Goal: Transaction & Acquisition: Purchase product/service

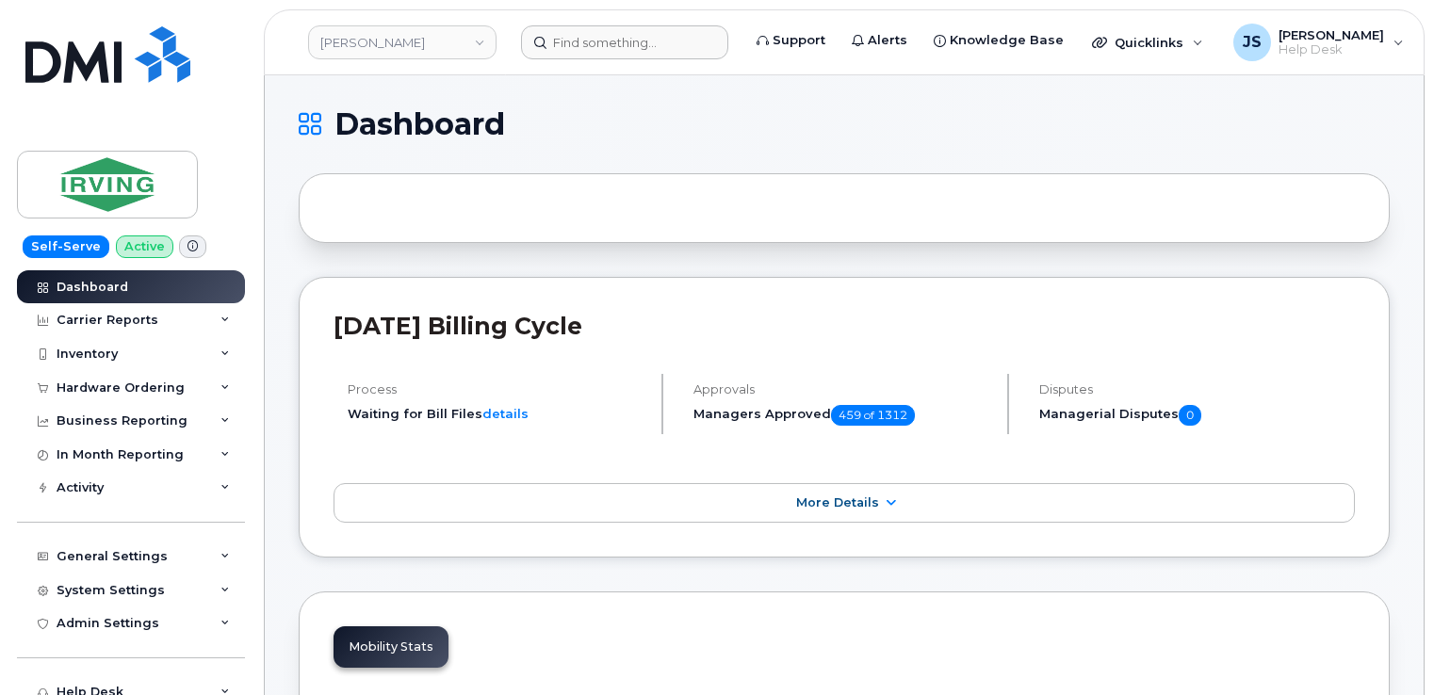
scroll to position [2348, 0]
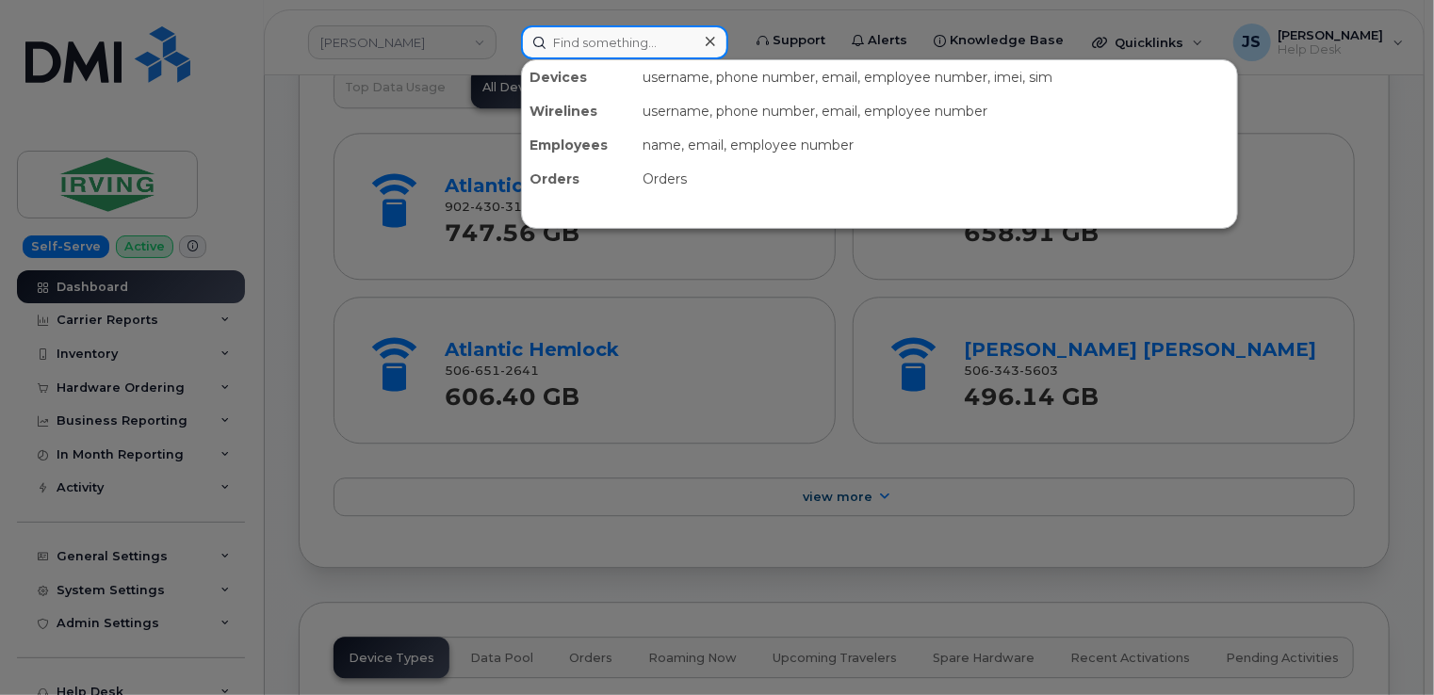
paste input "300172"
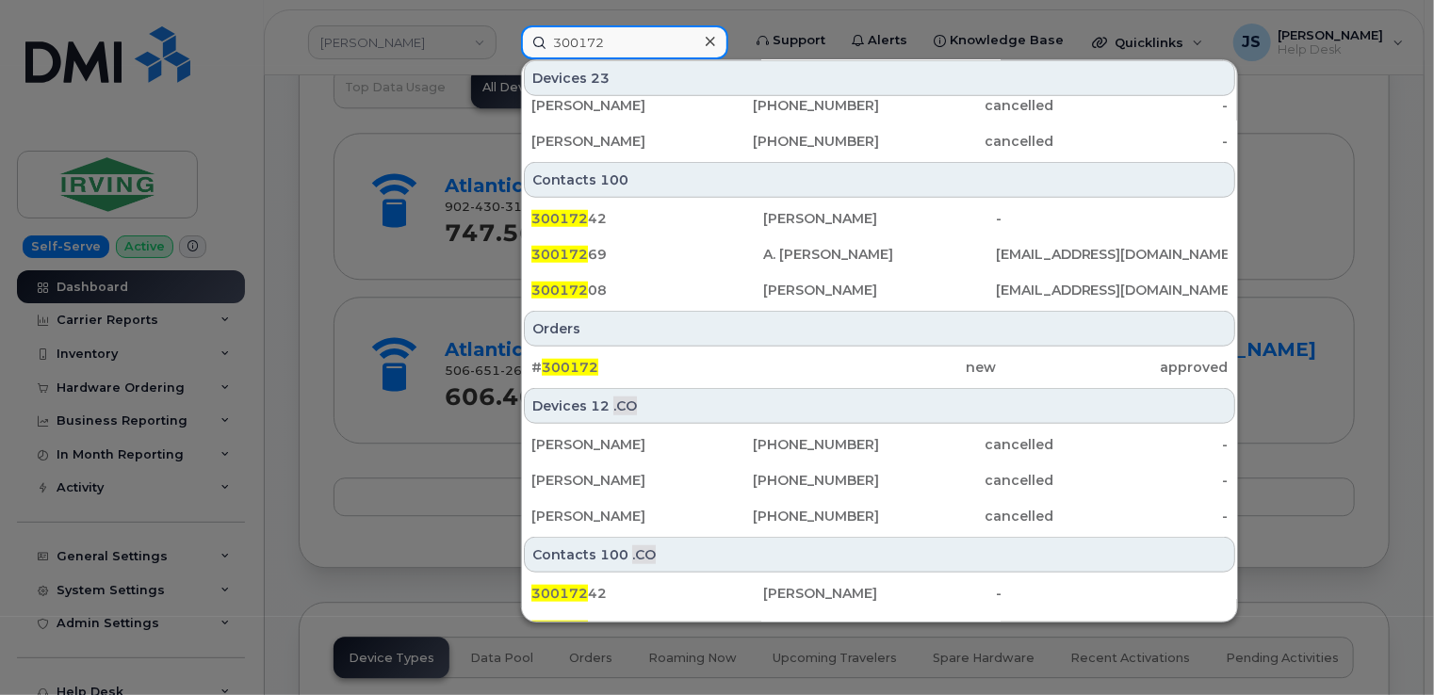
scroll to position [660, 0]
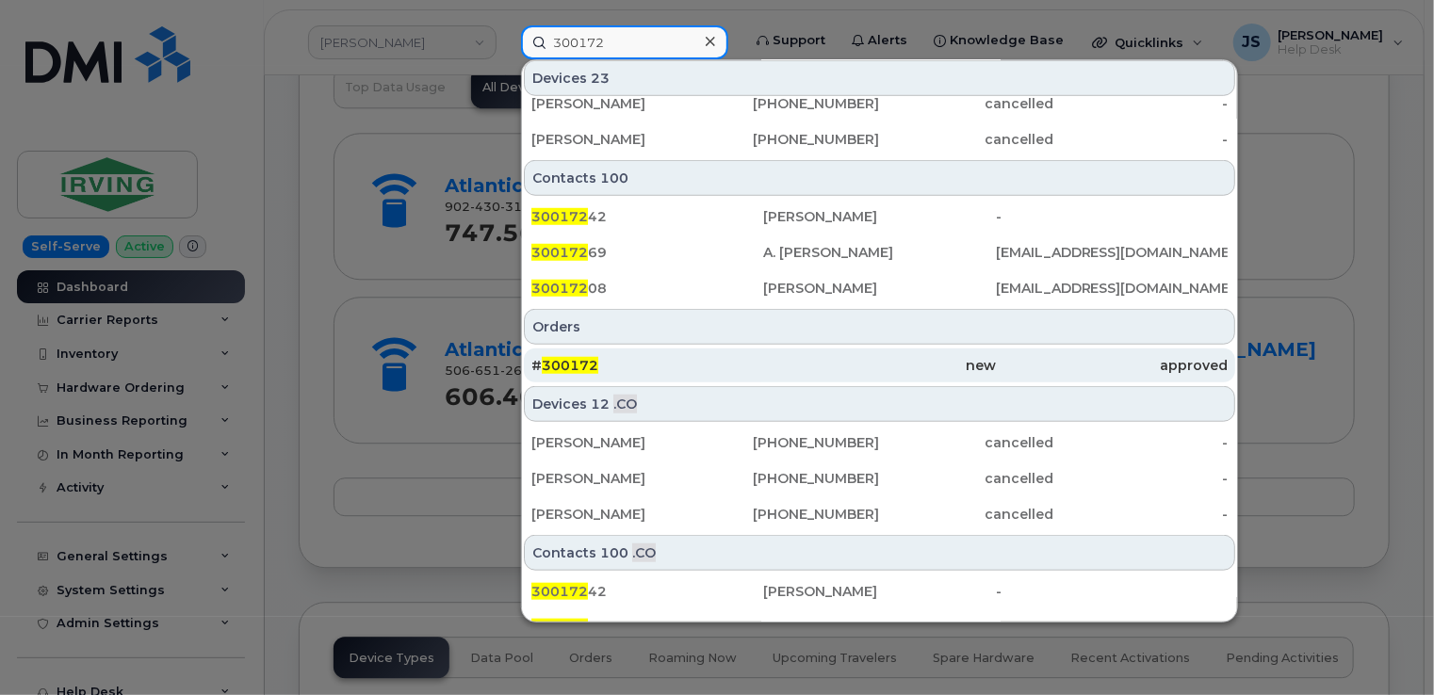
type input "300172"
click at [666, 371] on div "# 300172" at bounding box center [647, 365] width 232 height 19
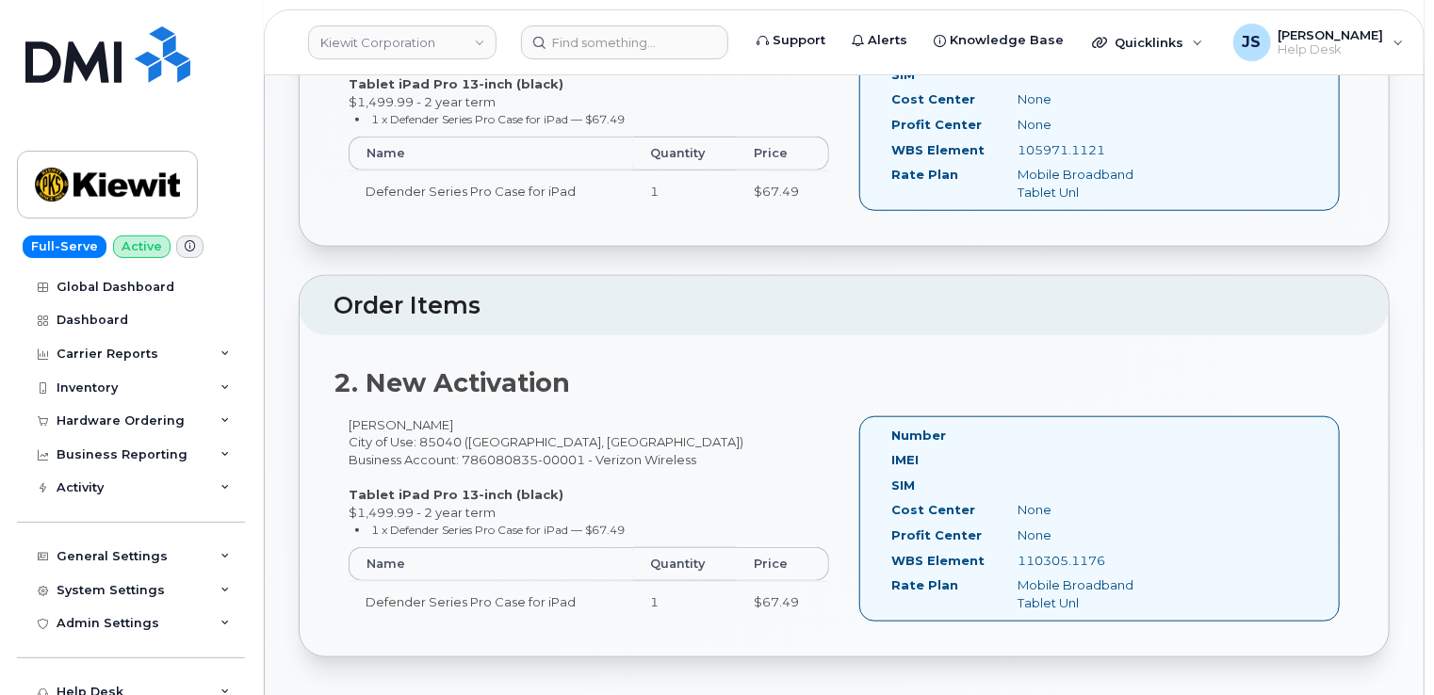
scroll to position [471, 0]
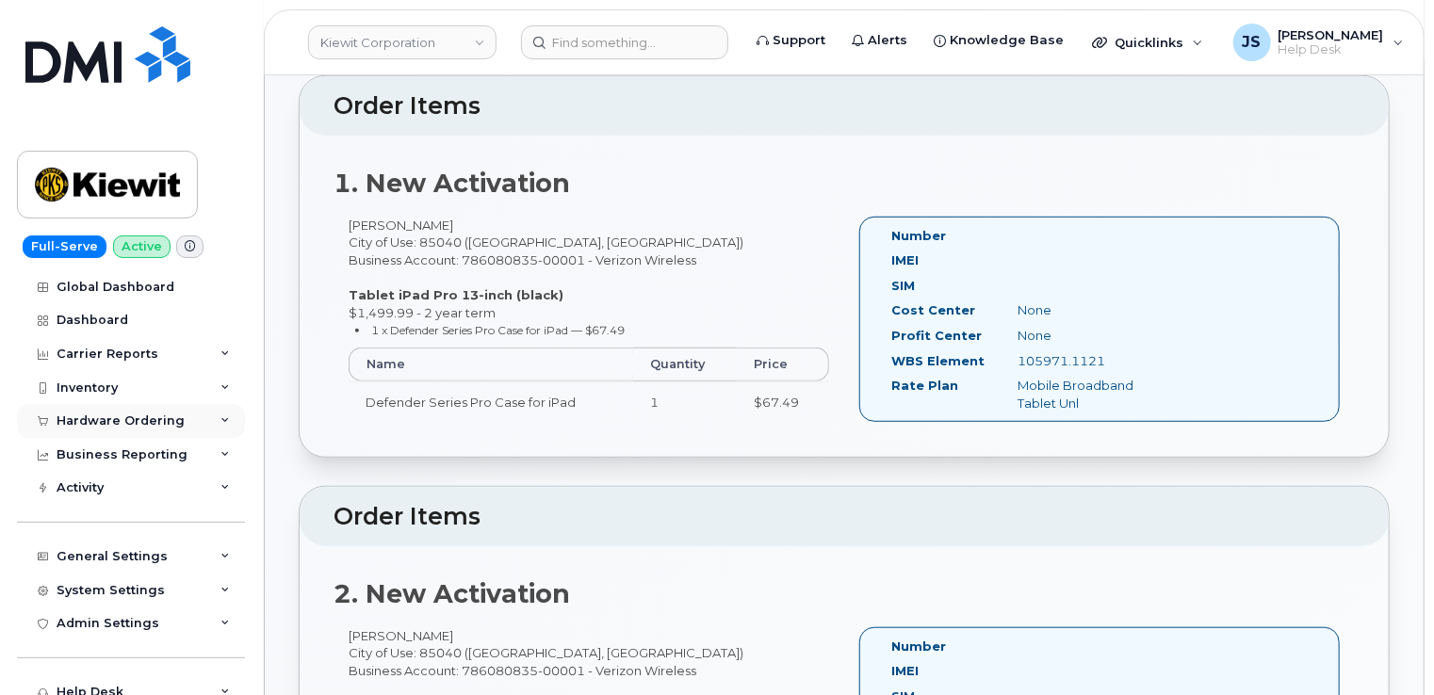
click at [169, 427] on div "Hardware Ordering" at bounding box center [121, 421] width 128 height 15
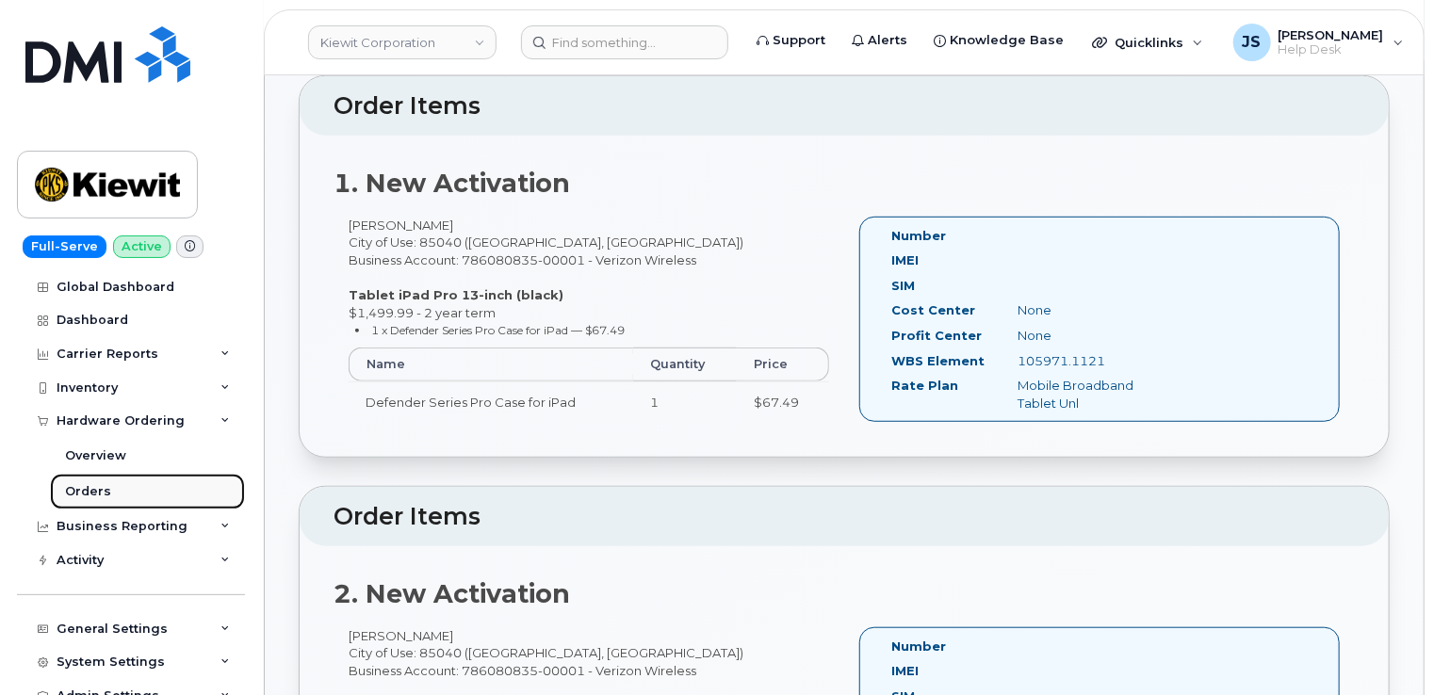
click at [115, 493] on link "Orders" at bounding box center [147, 492] width 195 height 36
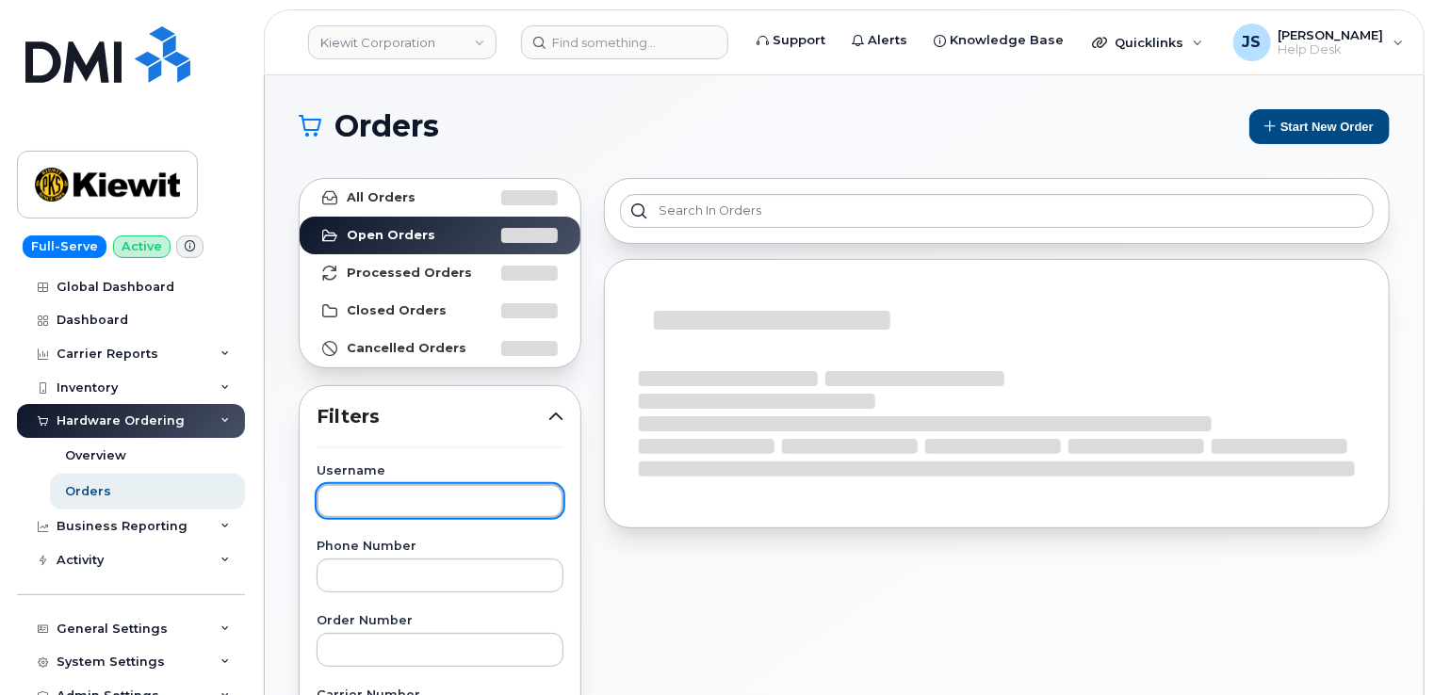
click at [409, 507] on input "text" at bounding box center [440, 501] width 247 height 34
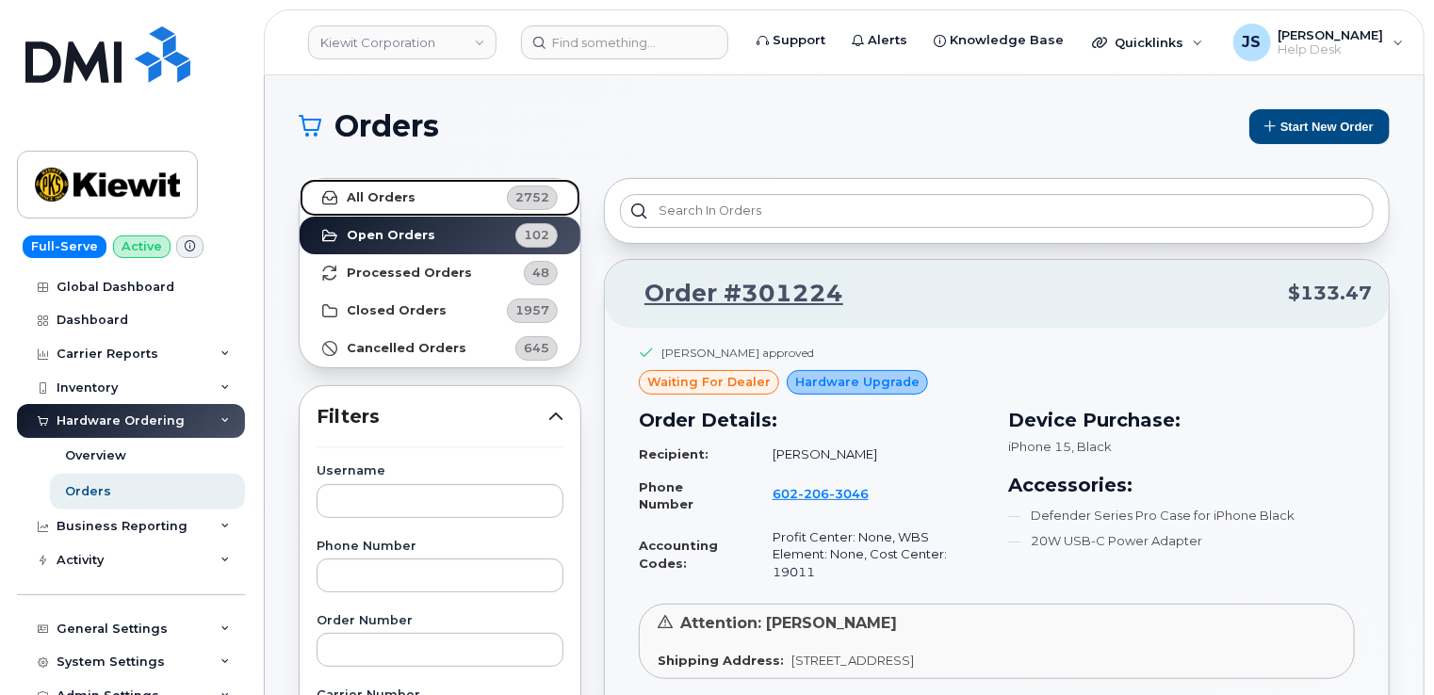
click at [388, 198] on strong "All Orders" at bounding box center [381, 197] width 69 height 15
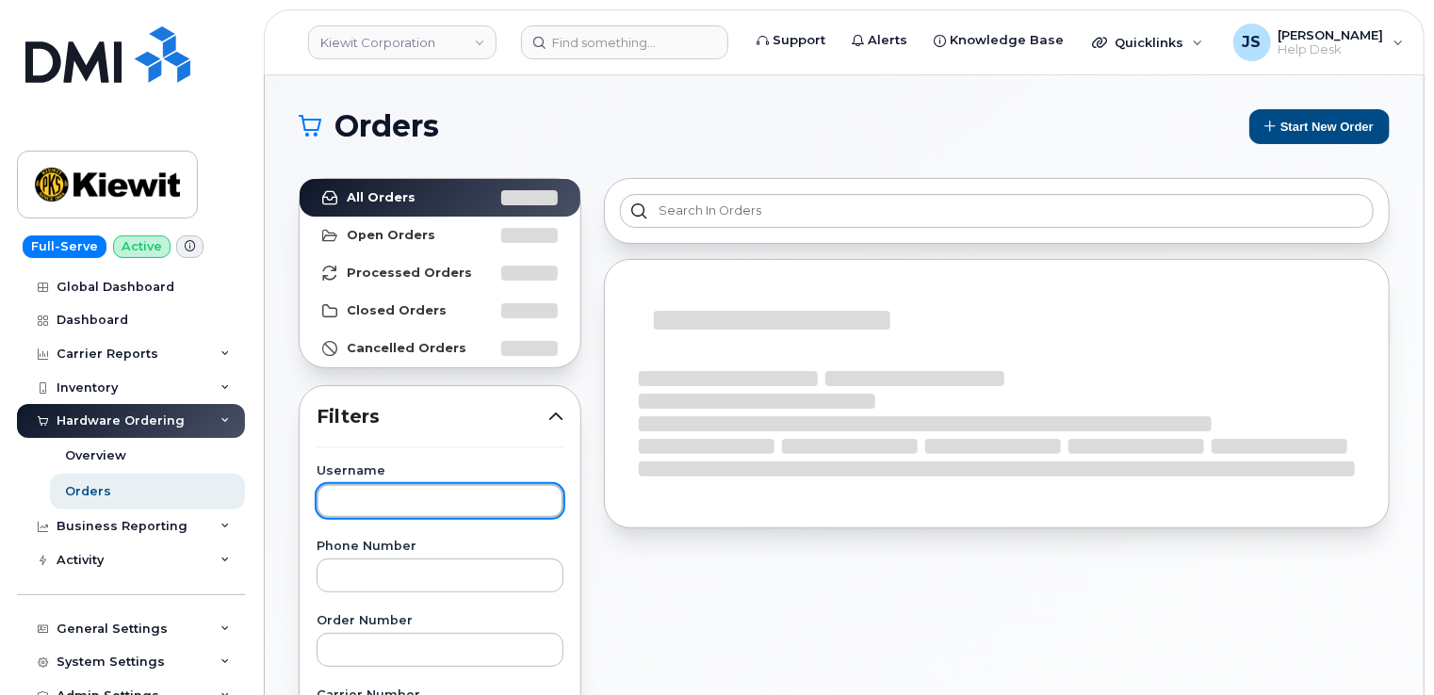
click at [398, 493] on input "text" at bounding box center [440, 501] width 247 height 34
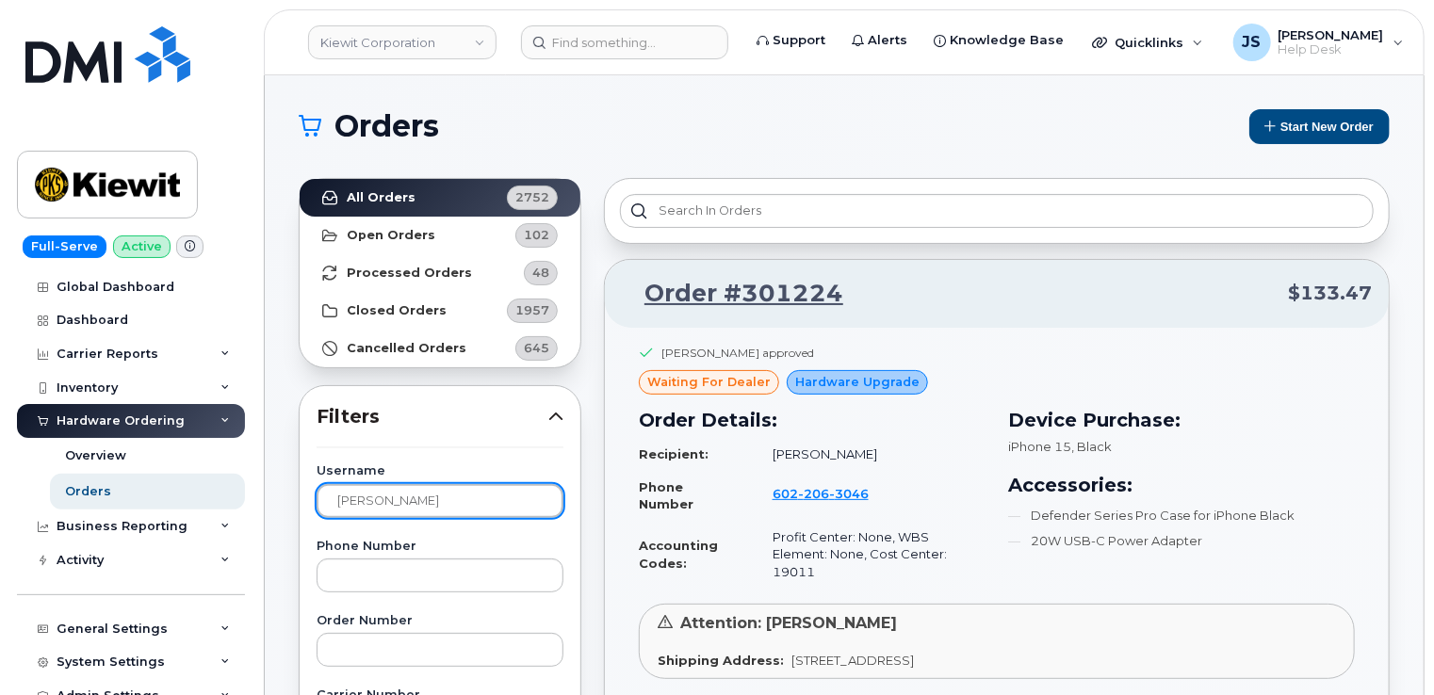
type input "Braxton Bates"
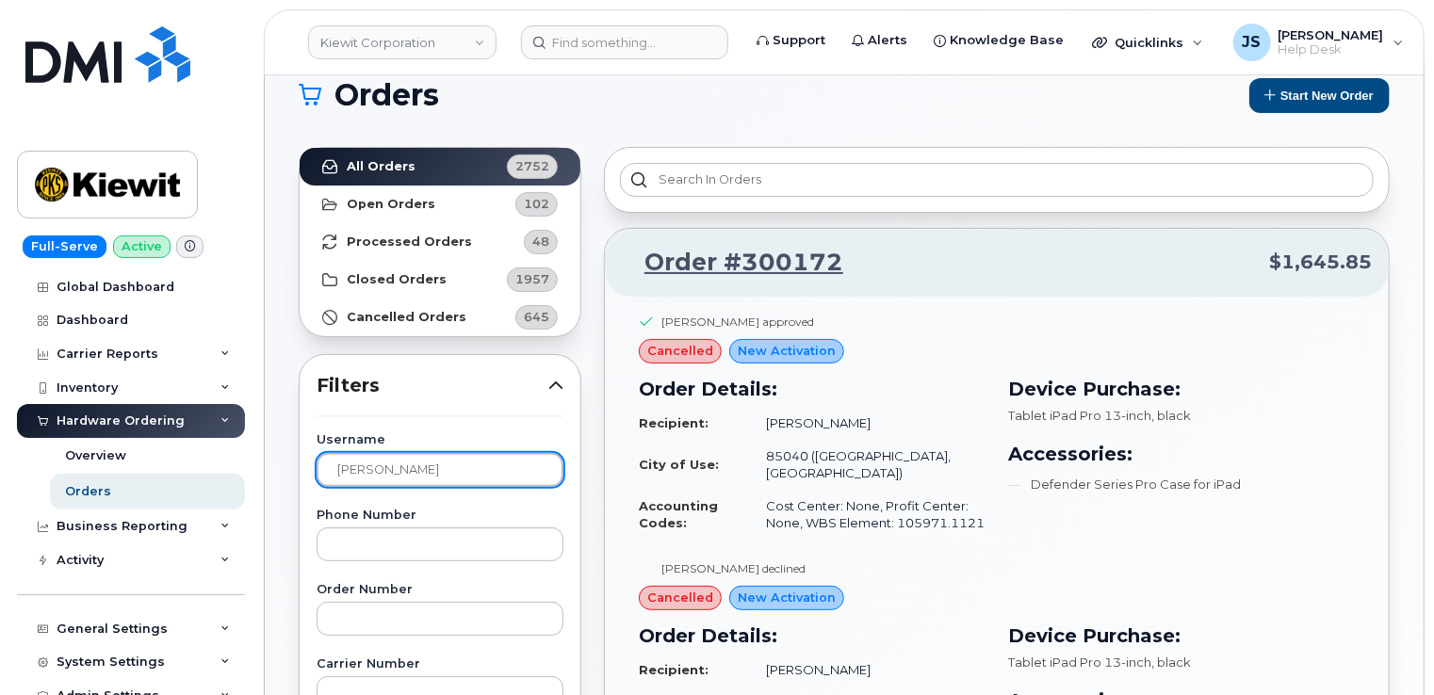
scroll to position [20, 0]
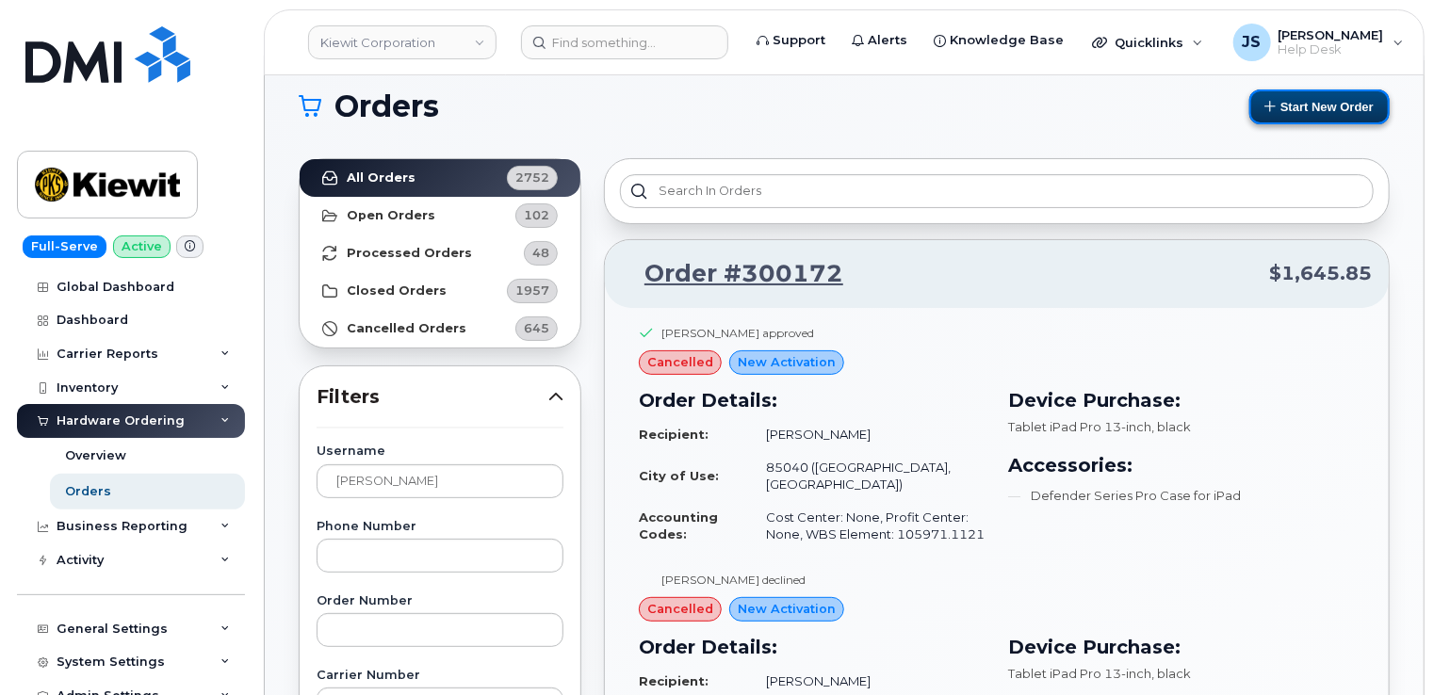
click at [1304, 109] on button "Start New Order" at bounding box center [1319, 107] width 140 height 35
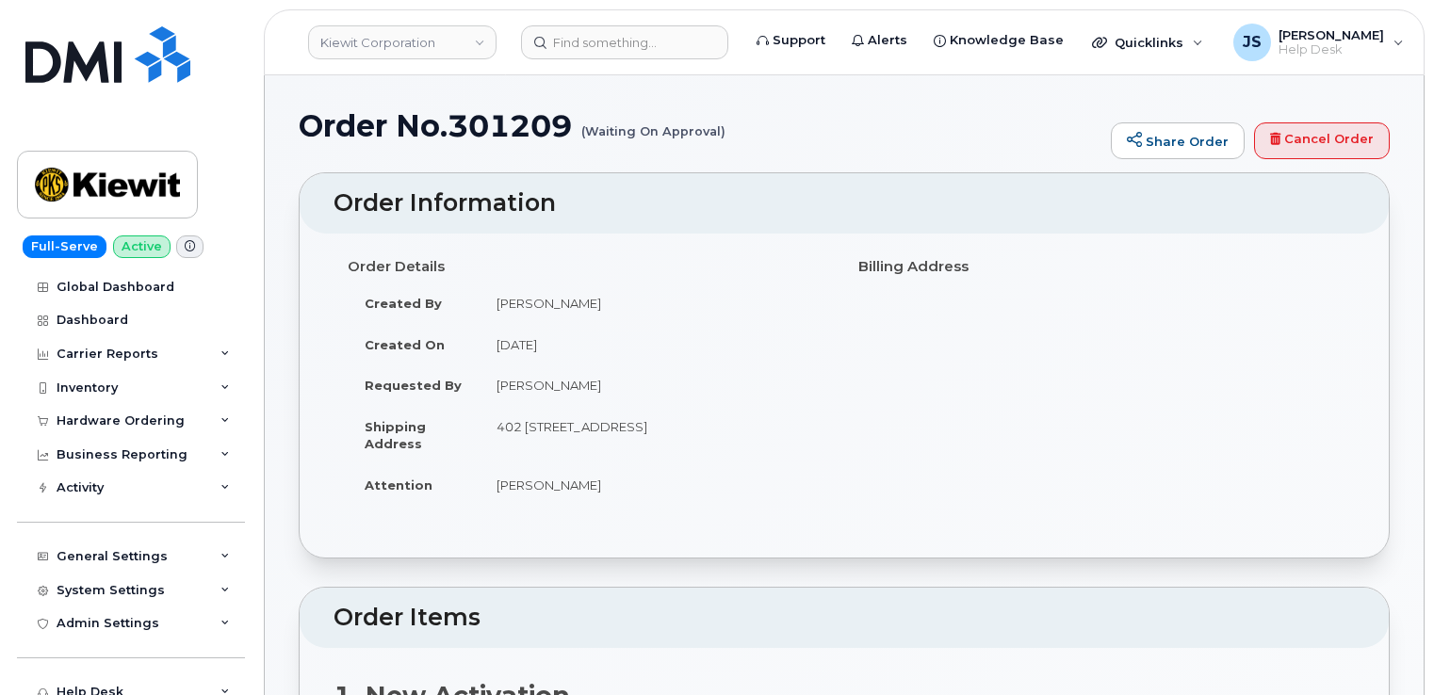
scroll to position [94, 0]
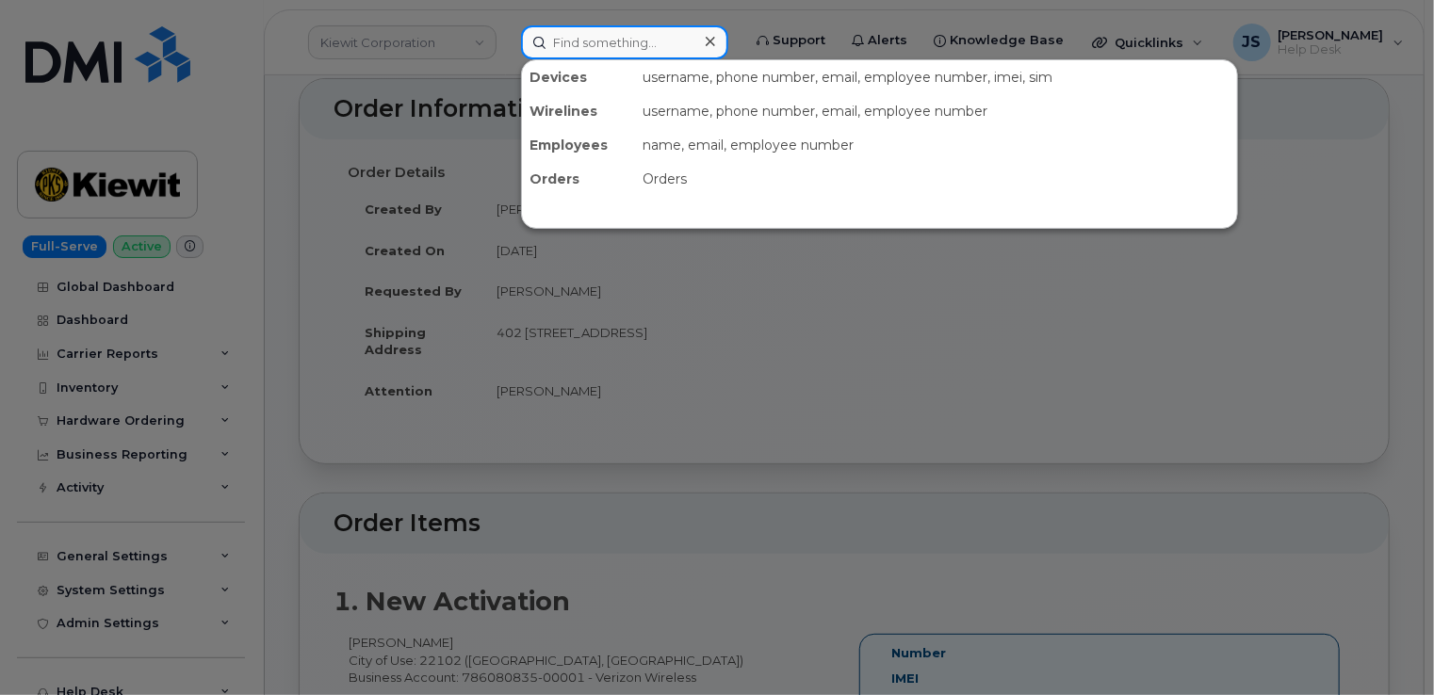
paste input "300172"
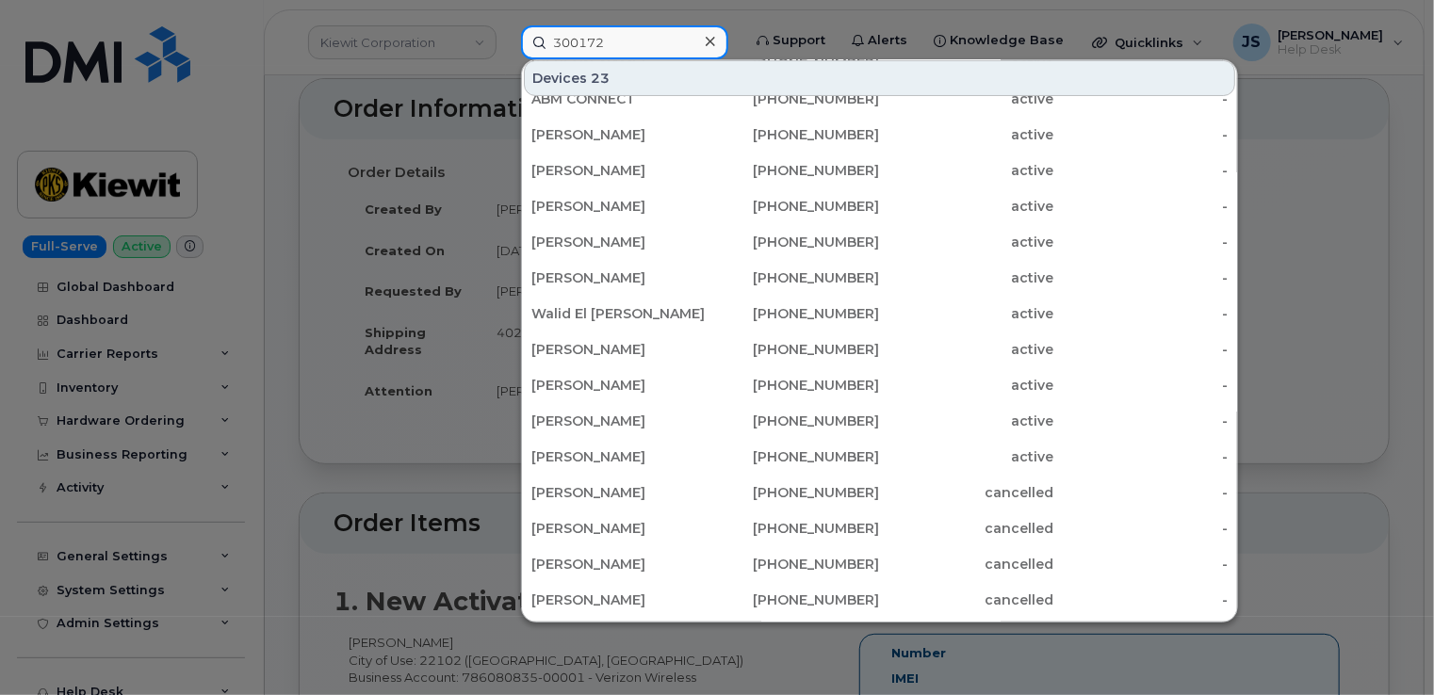
scroll to position [471, 0]
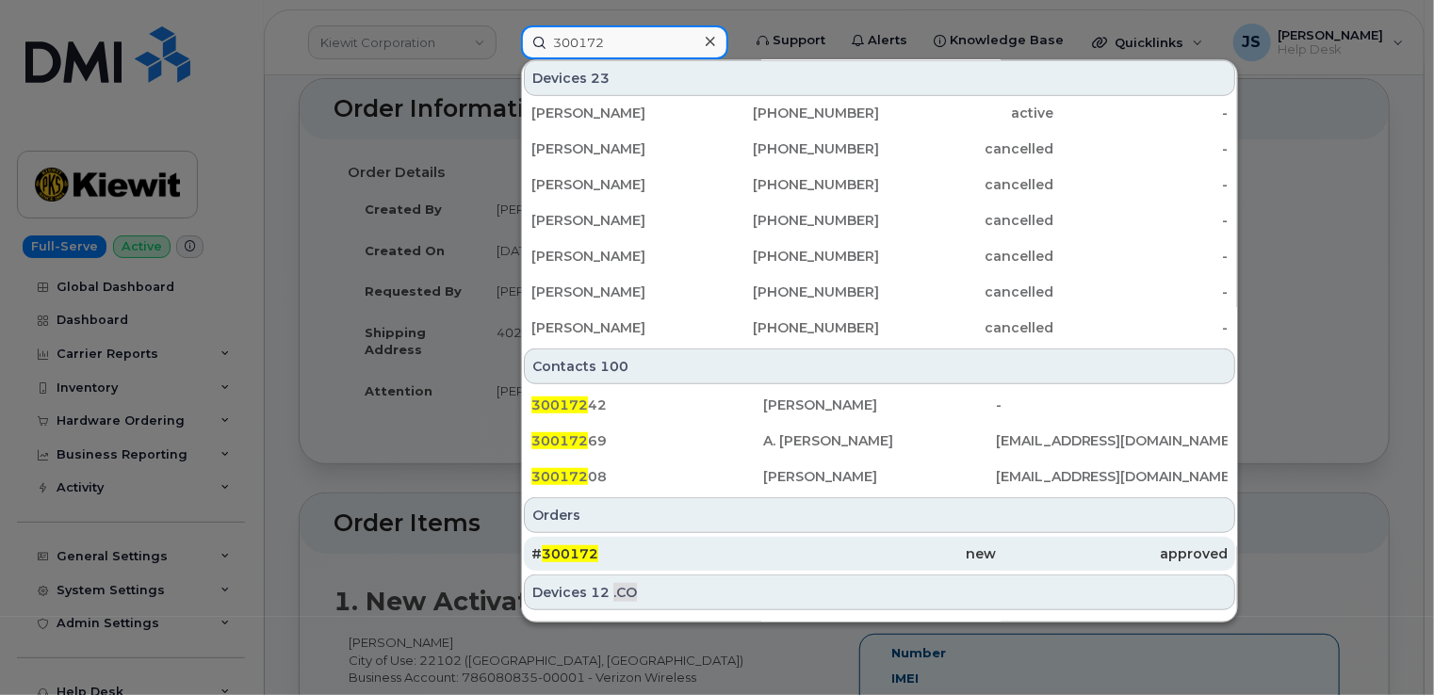
type input "300172"
click at [695, 556] on div "# 300172" at bounding box center [647, 554] width 232 height 19
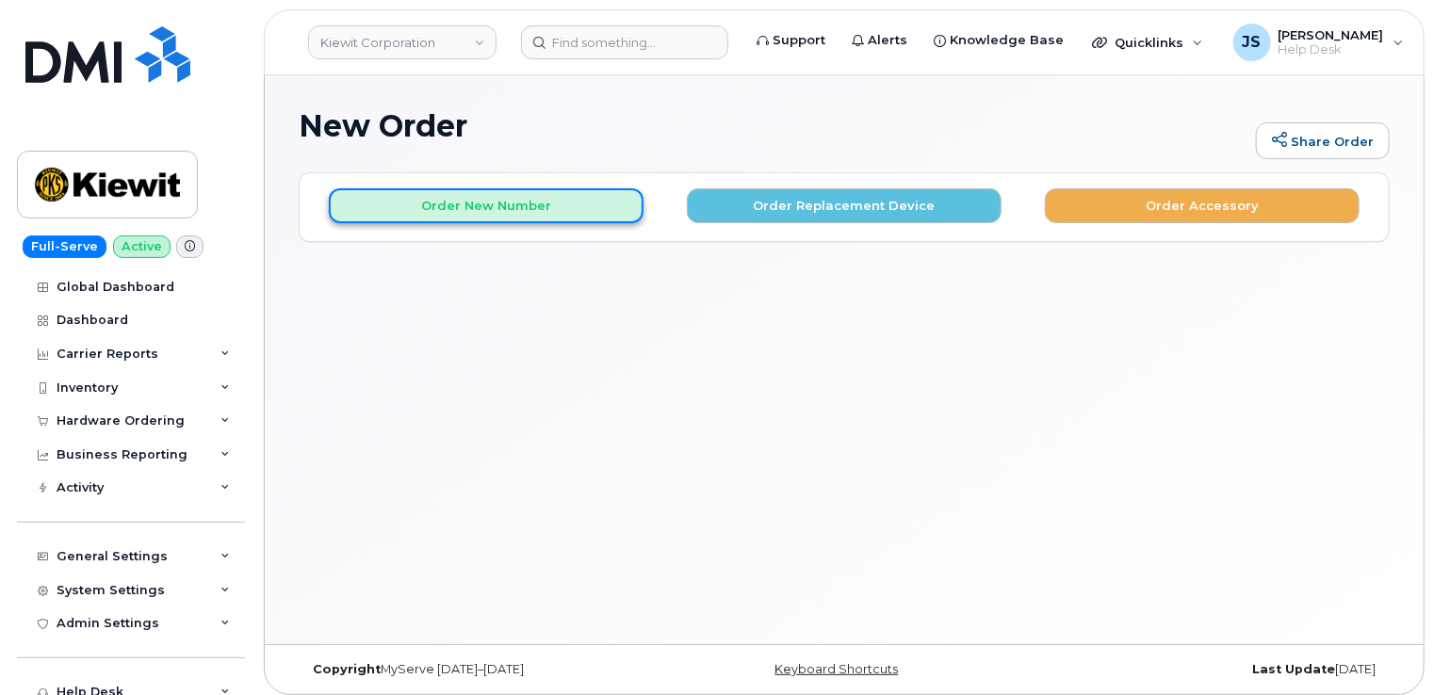
click at [549, 219] on button "Order New Number" at bounding box center [486, 205] width 315 height 35
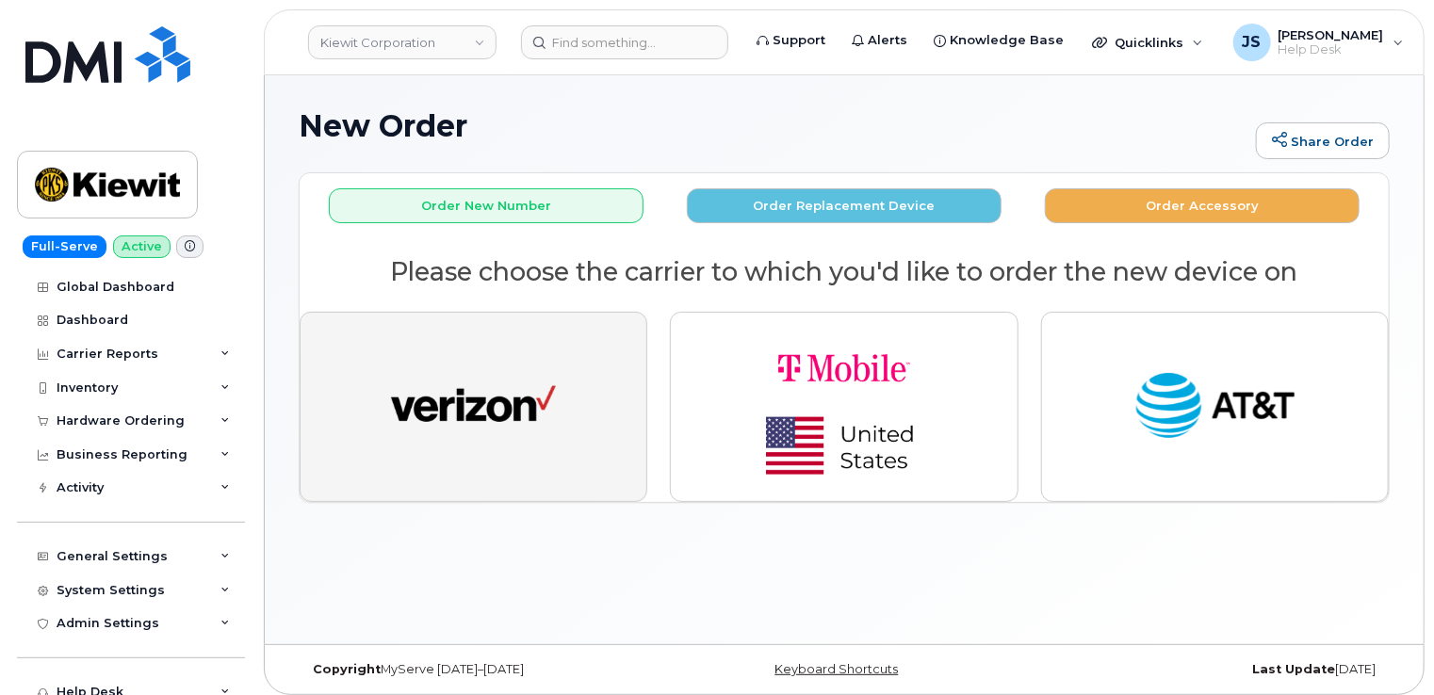
click at [543, 421] on img "button" at bounding box center [473, 407] width 165 height 85
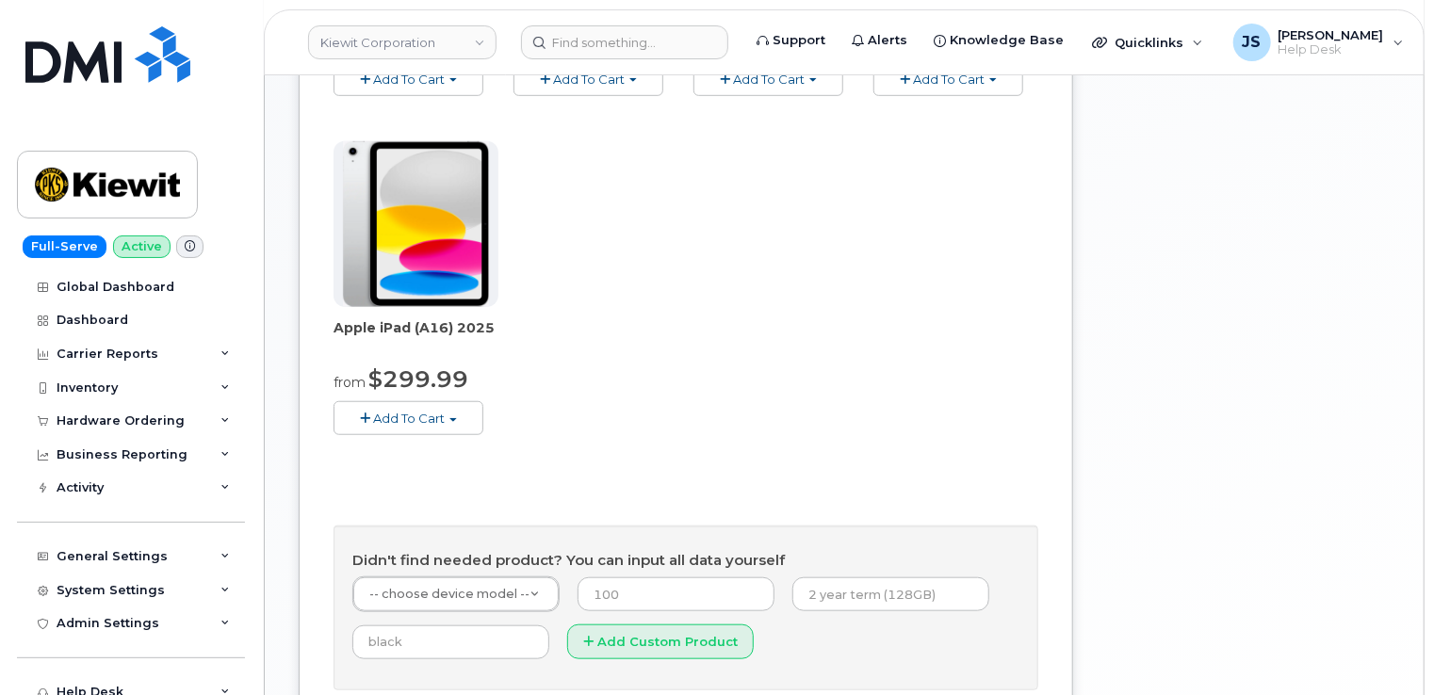
scroll to position [188, 0]
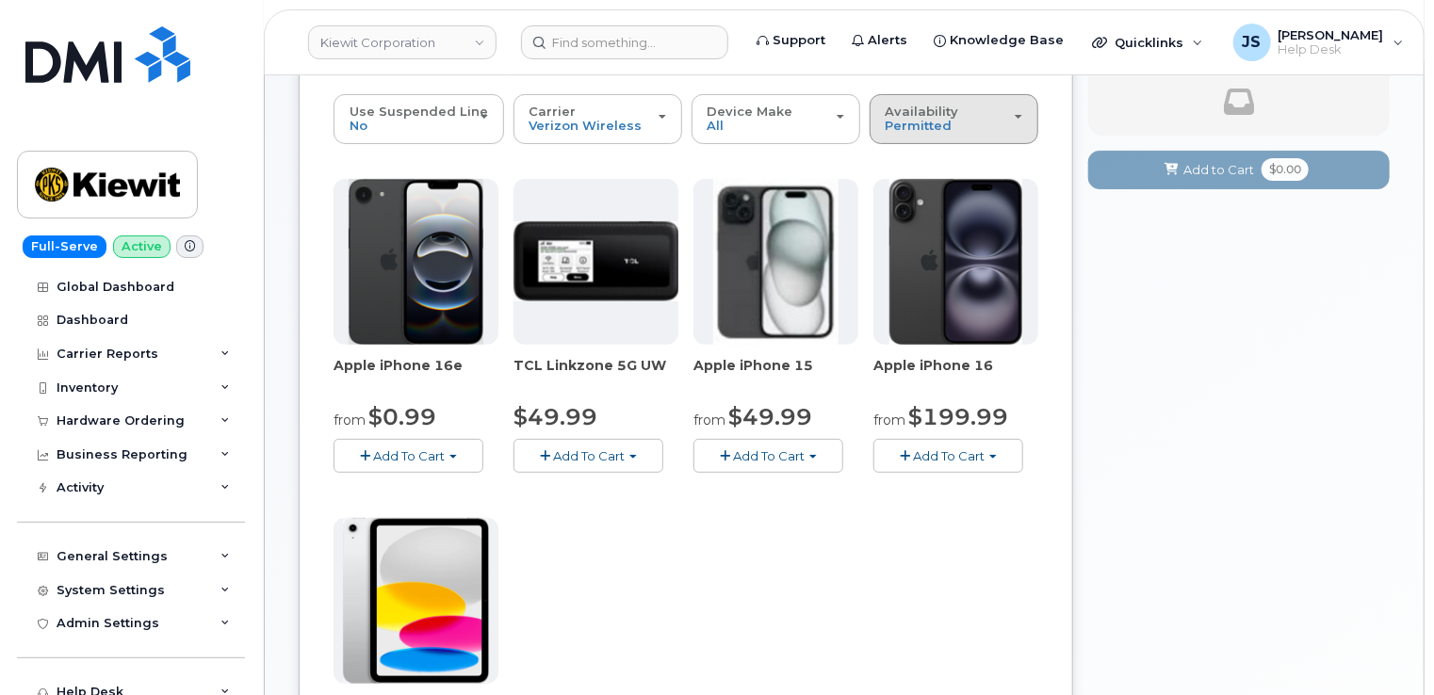
click at [912, 104] on span "Availability" at bounding box center [922, 111] width 73 height 15
click at [890, 188] on label "All" at bounding box center [894, 194] width 40 height 23
click at [0, 0] on input "All" at bounding box center [0, 0] width 0 height 0
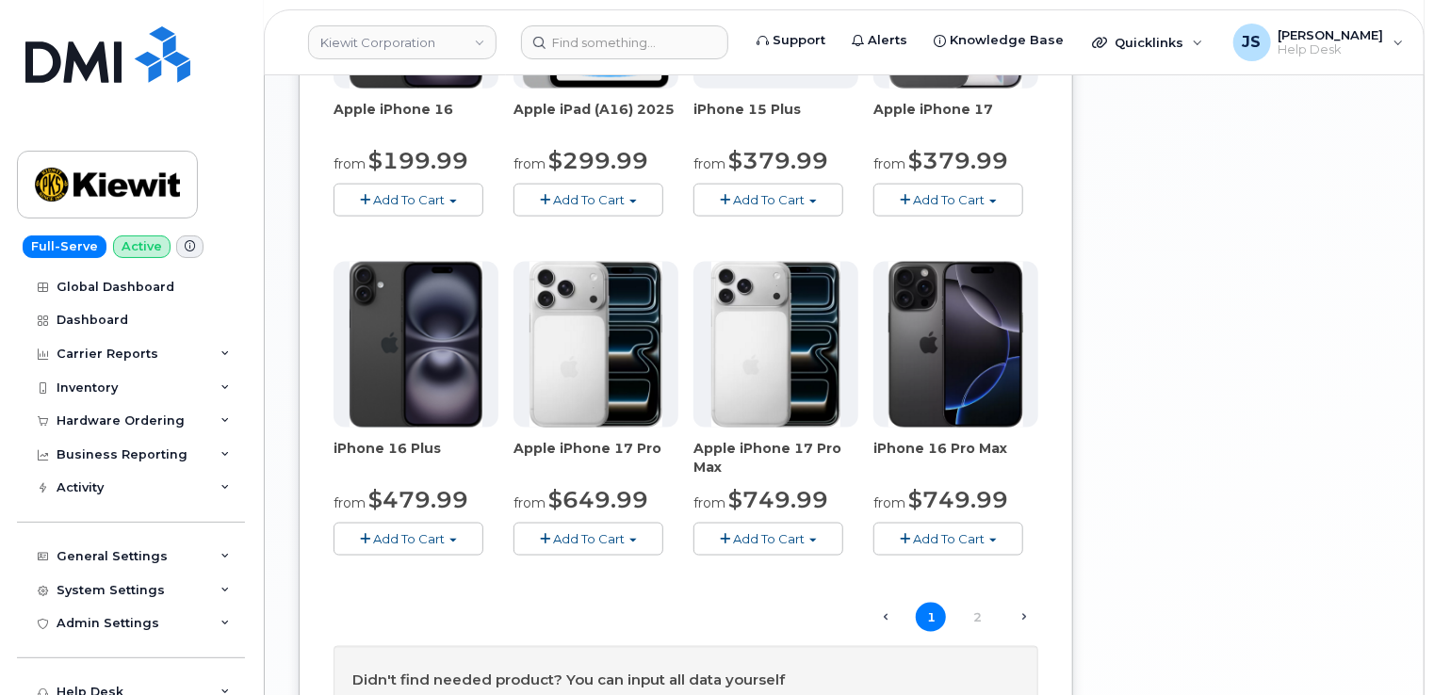
scroll to position [1131, 0]
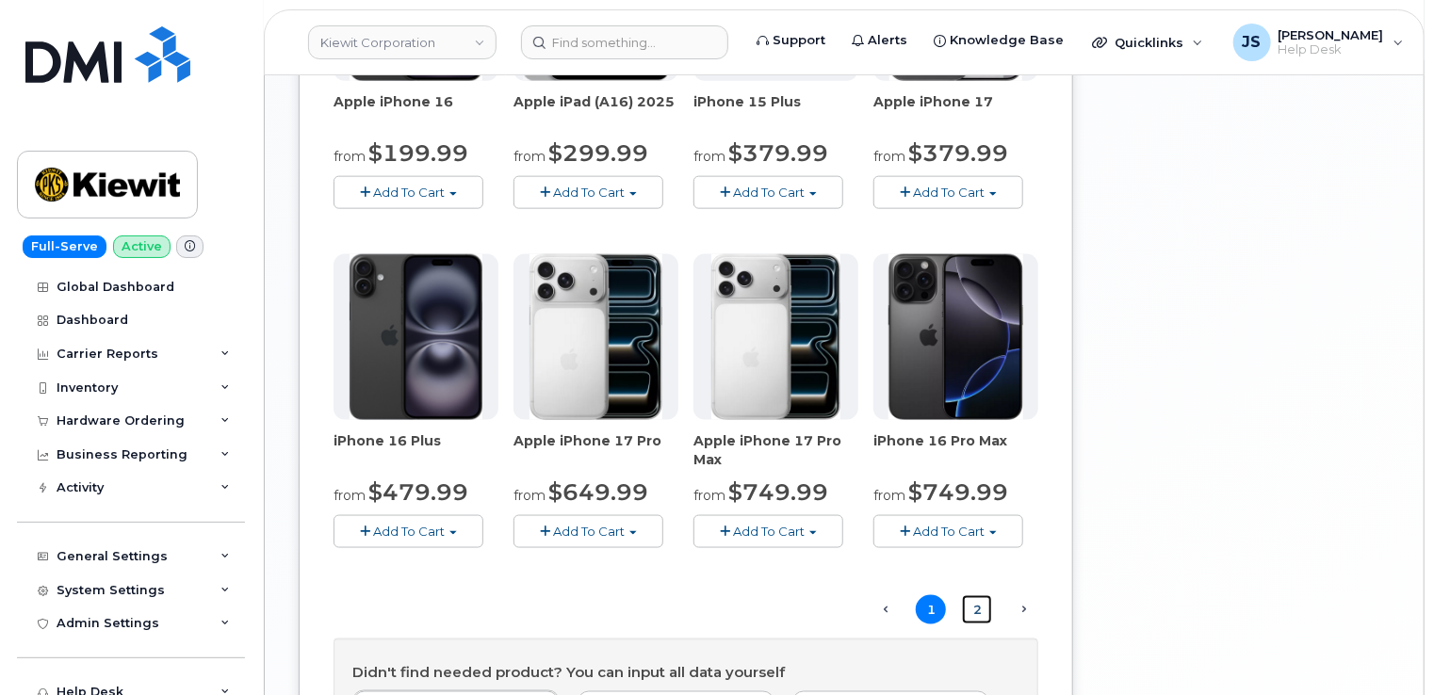
click at [974, 605] on link "2" at bounding box center [977, 609] width 30 height 29
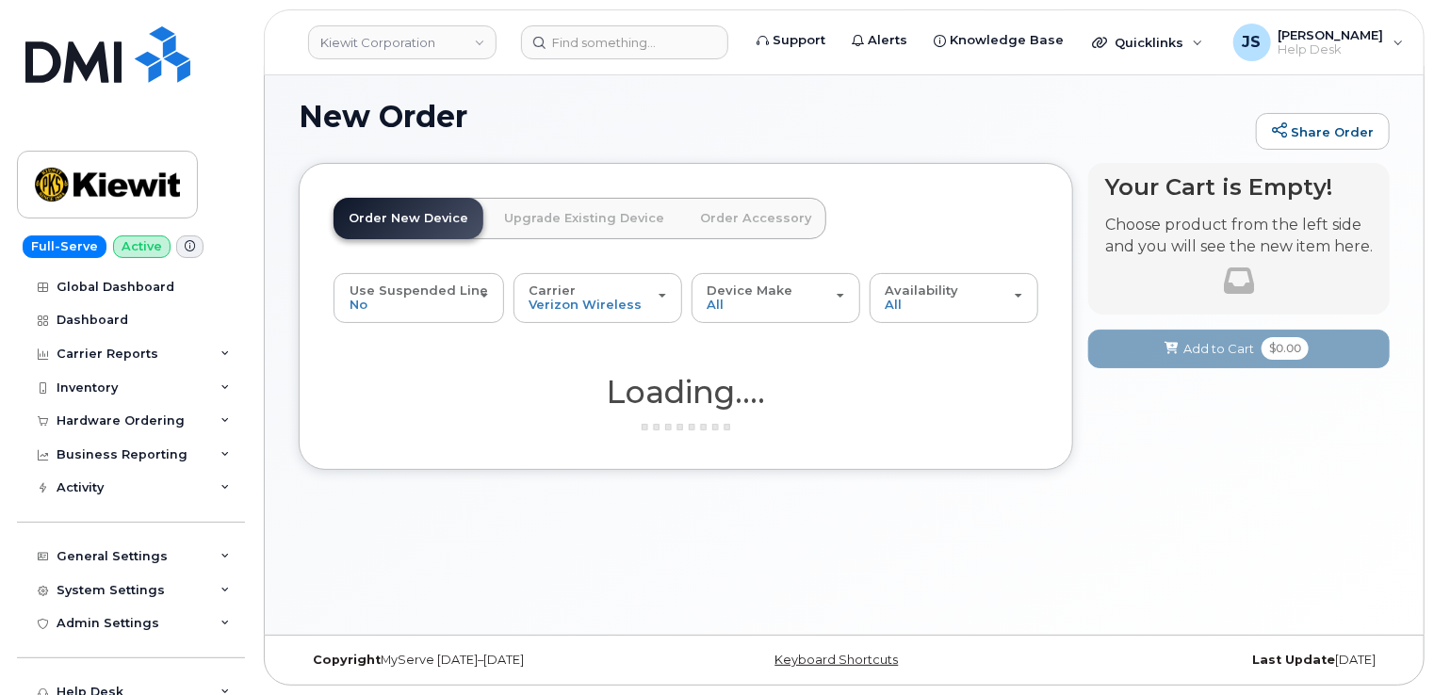
scroll to position [8, 0]
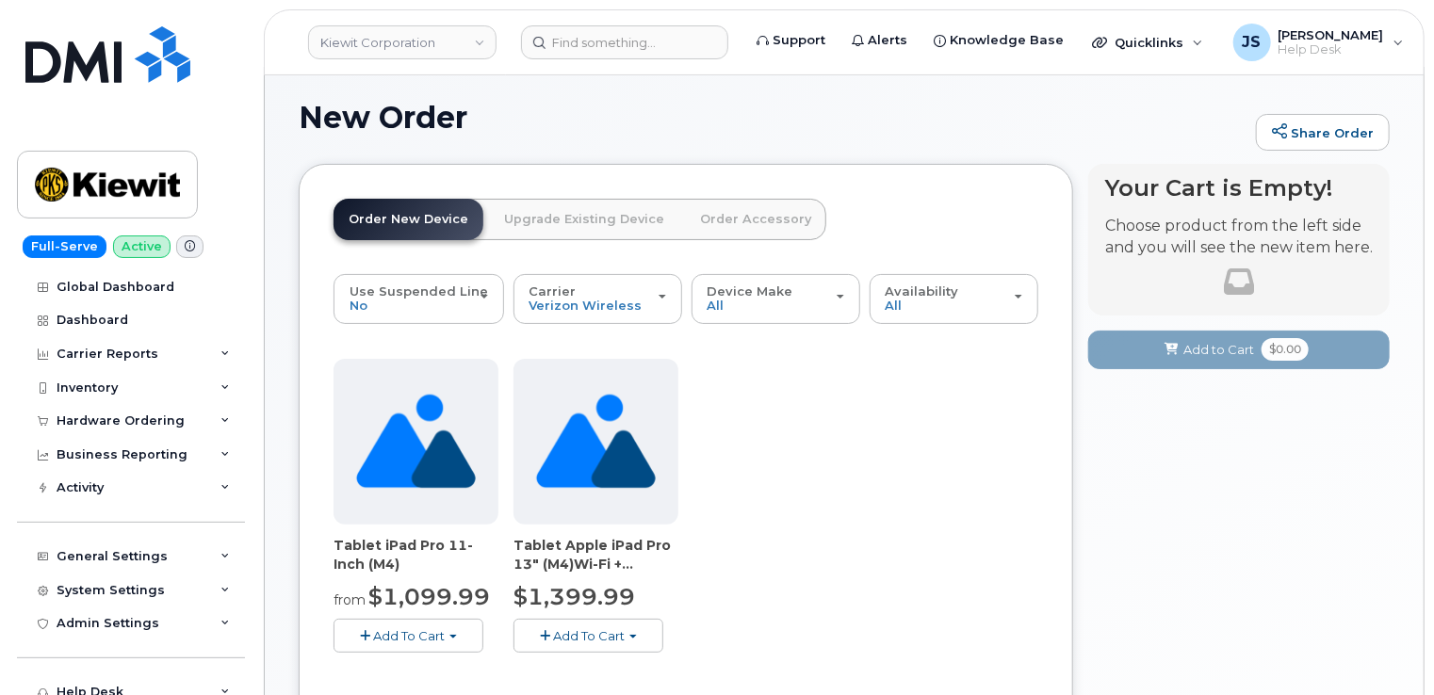
click at [586, 635] on span "Add To Cart" at bounding box center [589, 635] width 72 height 15
click at [607, 667] on link "$1399.99 - 2 year term" at bounding box center [609, 672] width 182 height 24
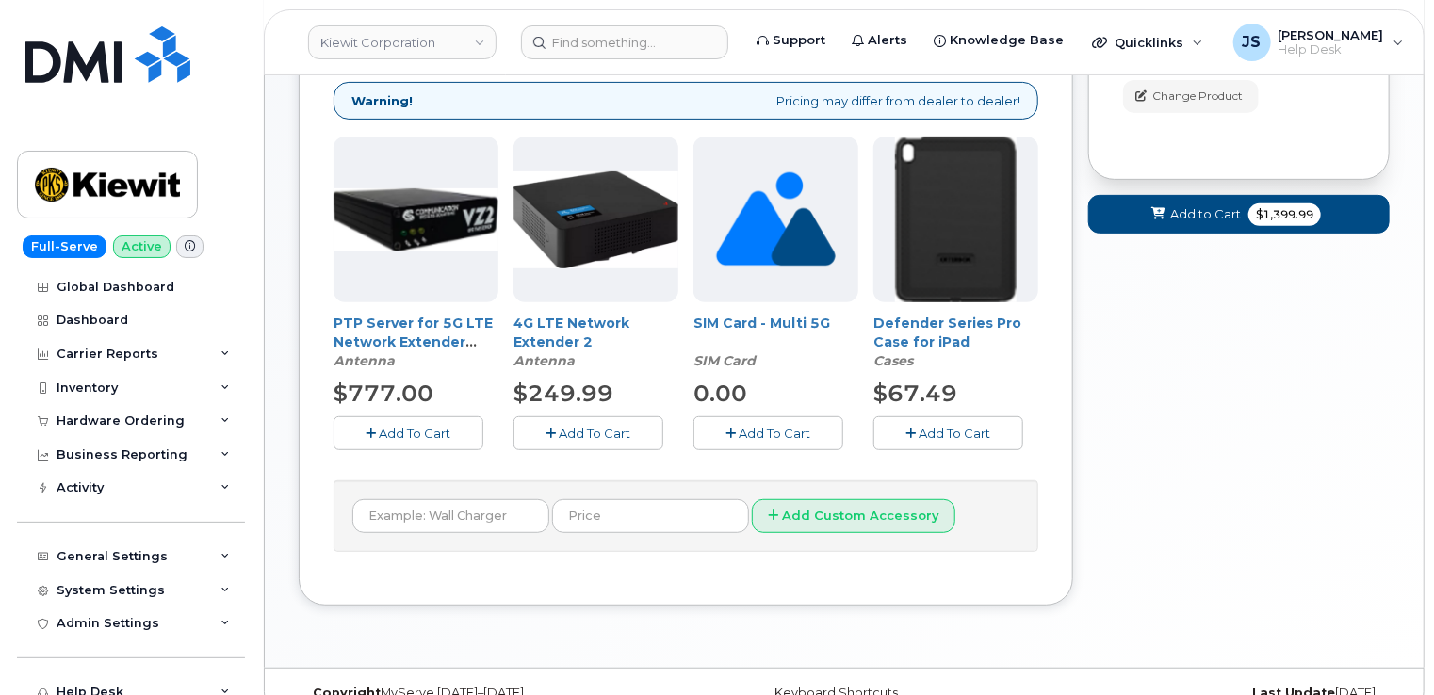
scroll to position [291, 0]
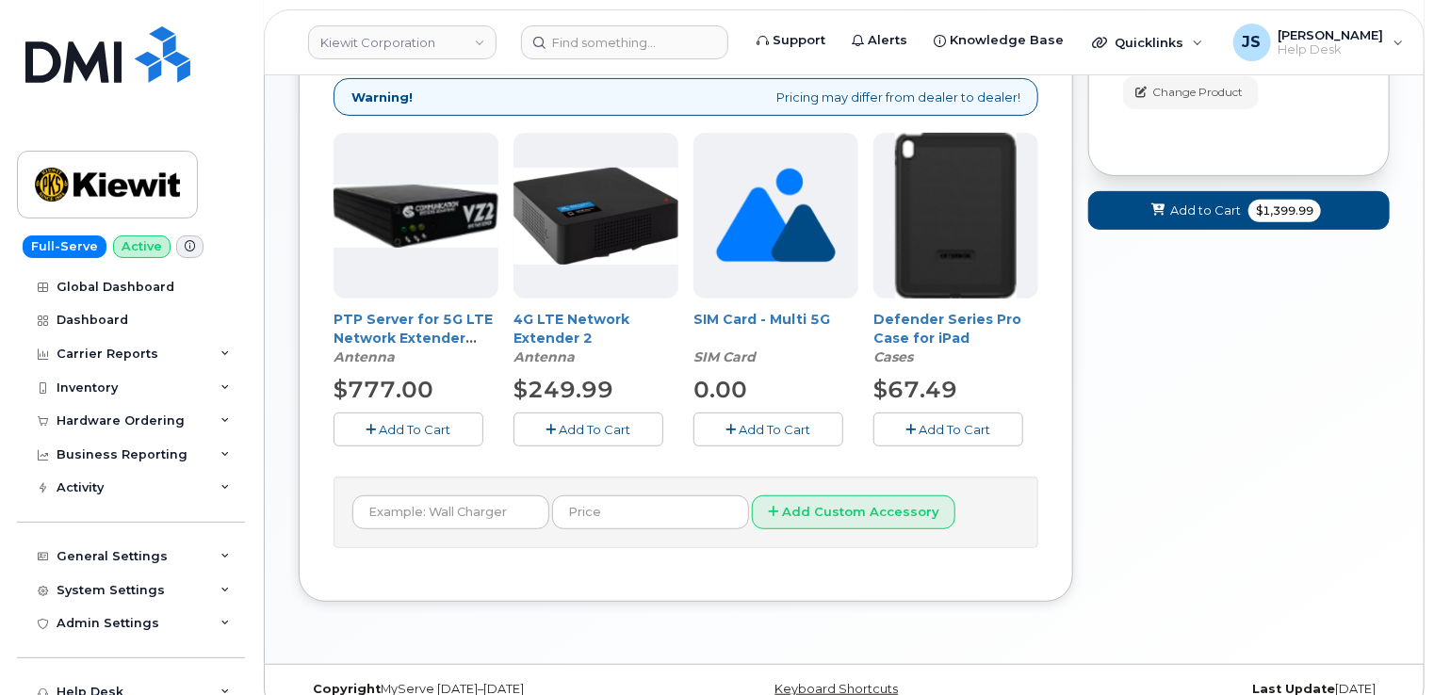
click at [968, 428] on span "Add To Cart" at bounding box center [956, 429] width 72 height 15
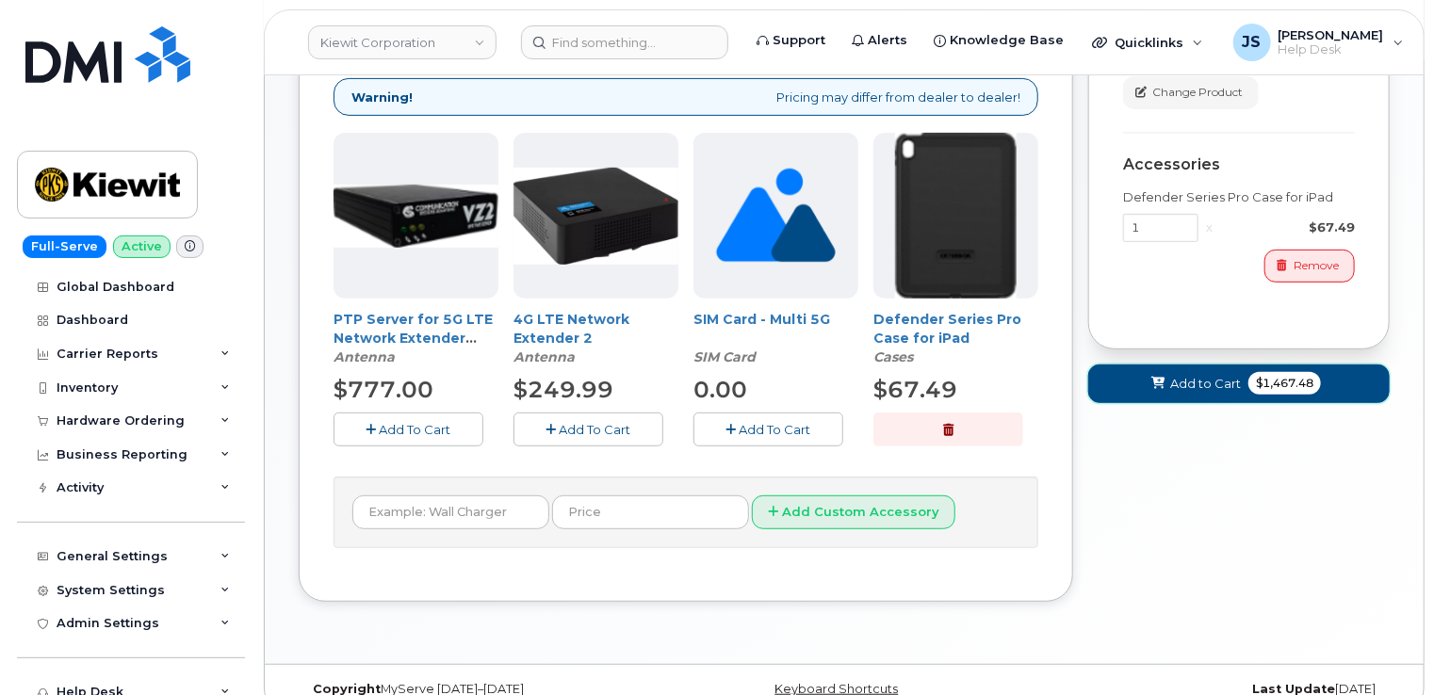
click at [1204, 377] on span "Add to Cart" at bounding box center [1205, 384] width 71 height 18
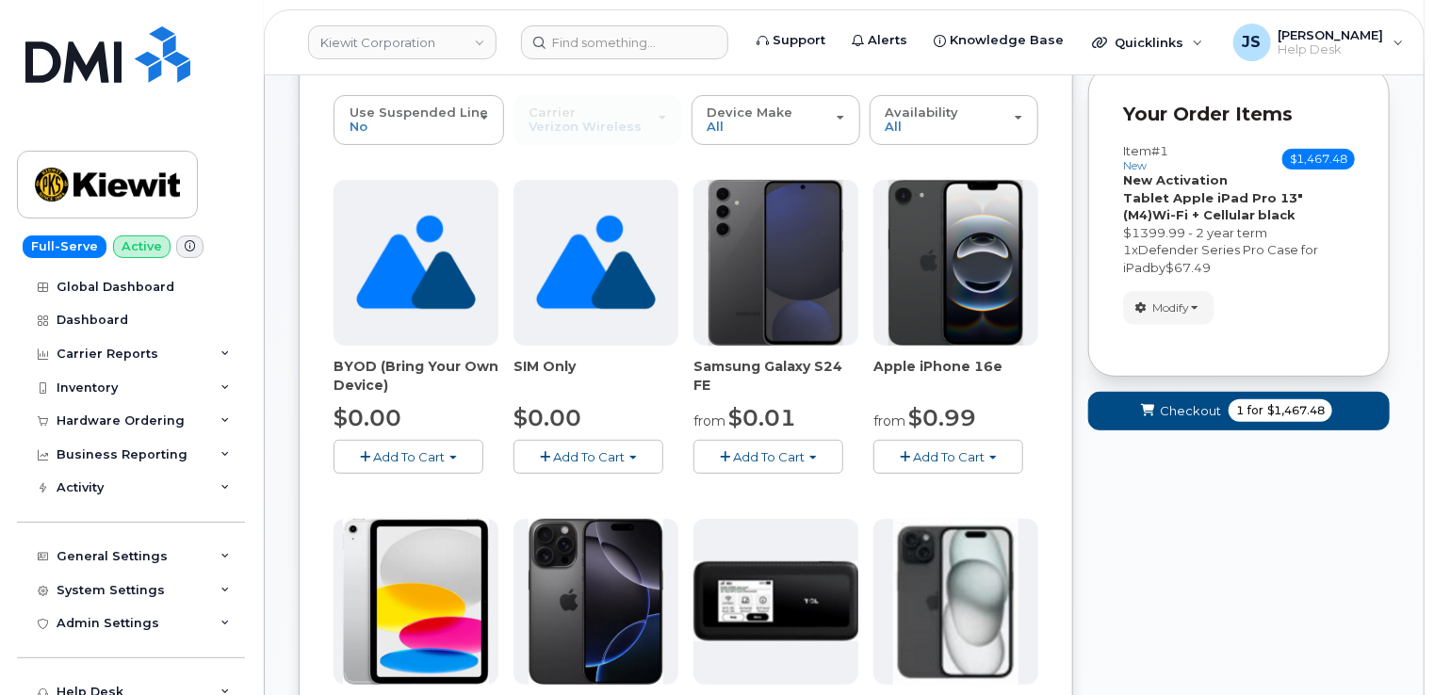
scroll to position [91, 0]
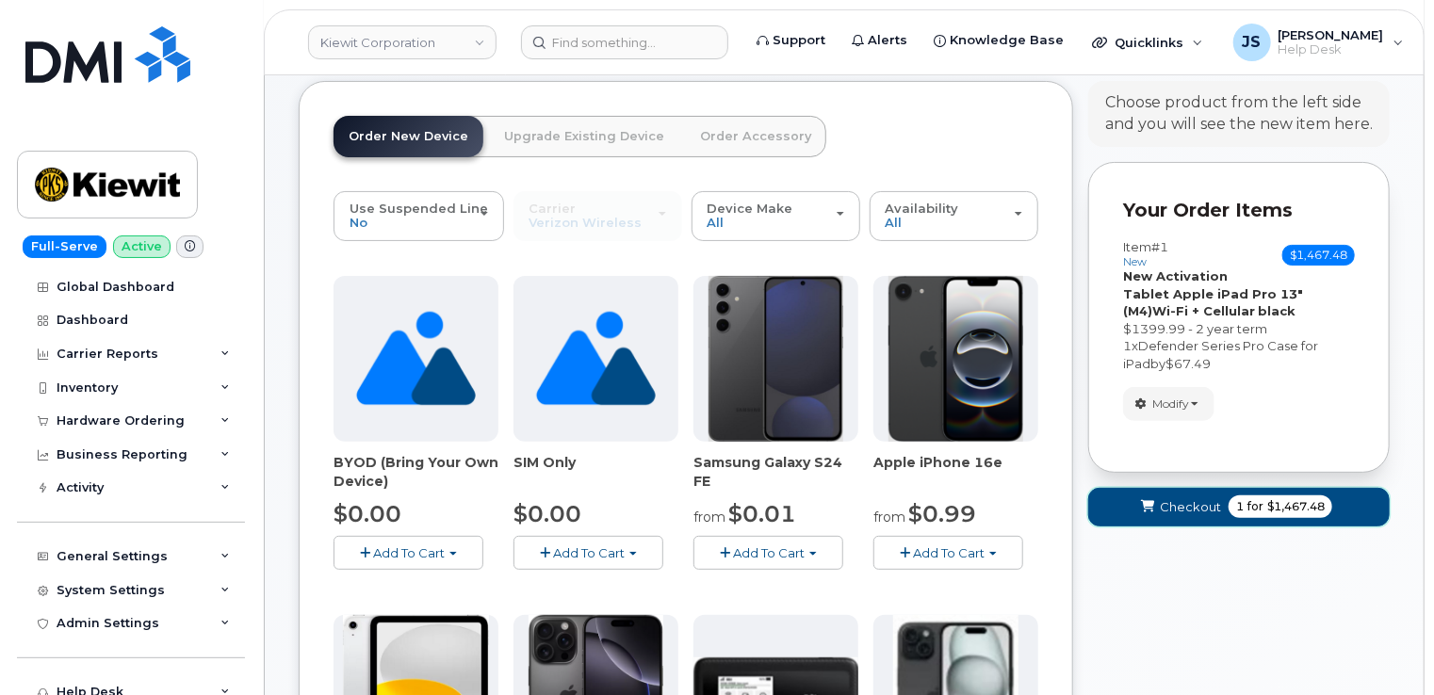
click at [1180, 506] on span "Checkout" at bounding box center [1190, 507] width 61 height 18
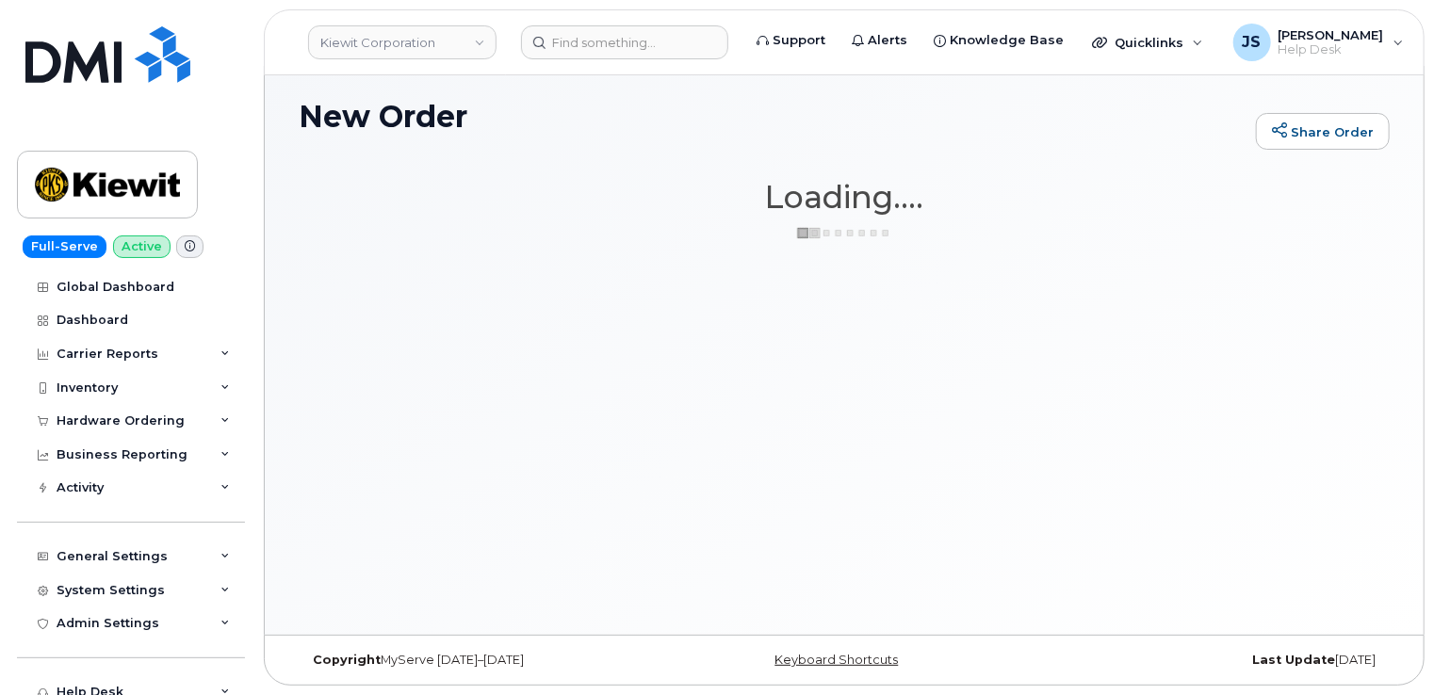
scroll to position [8, 0]
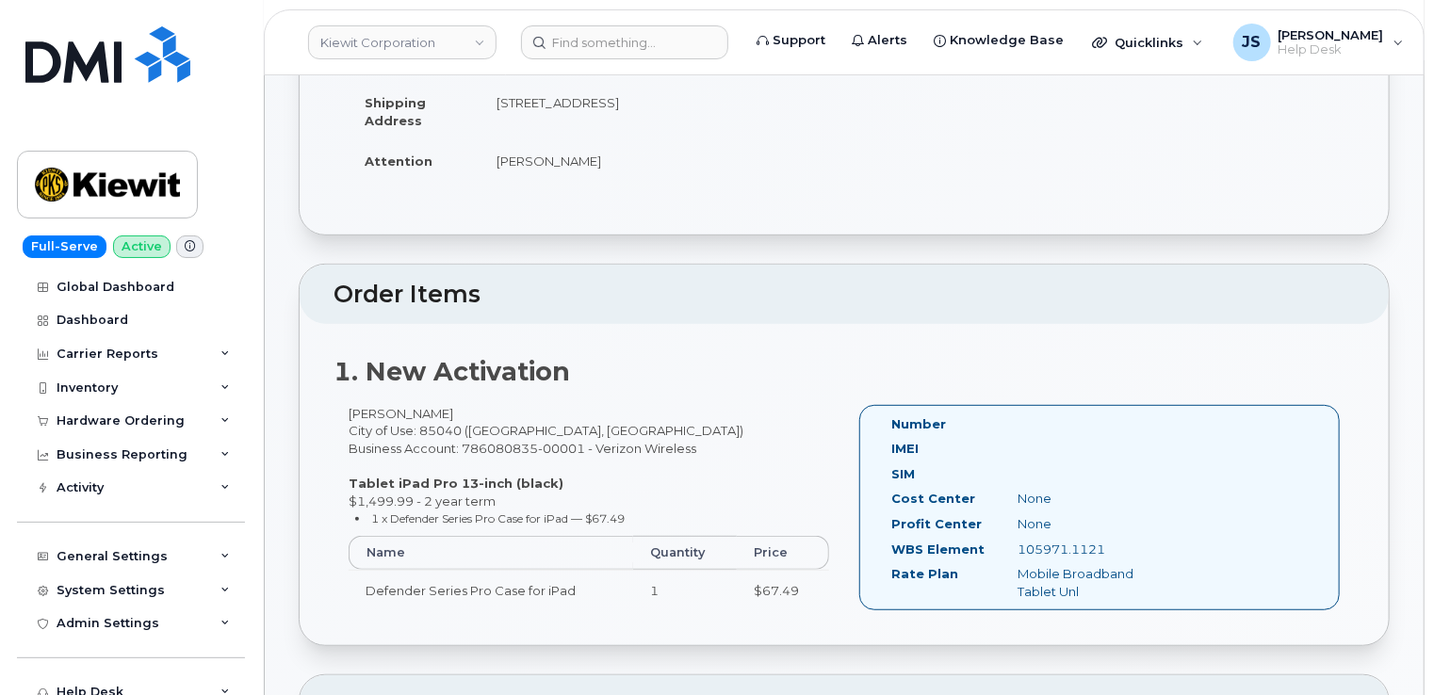
scroll to position [188, 0]
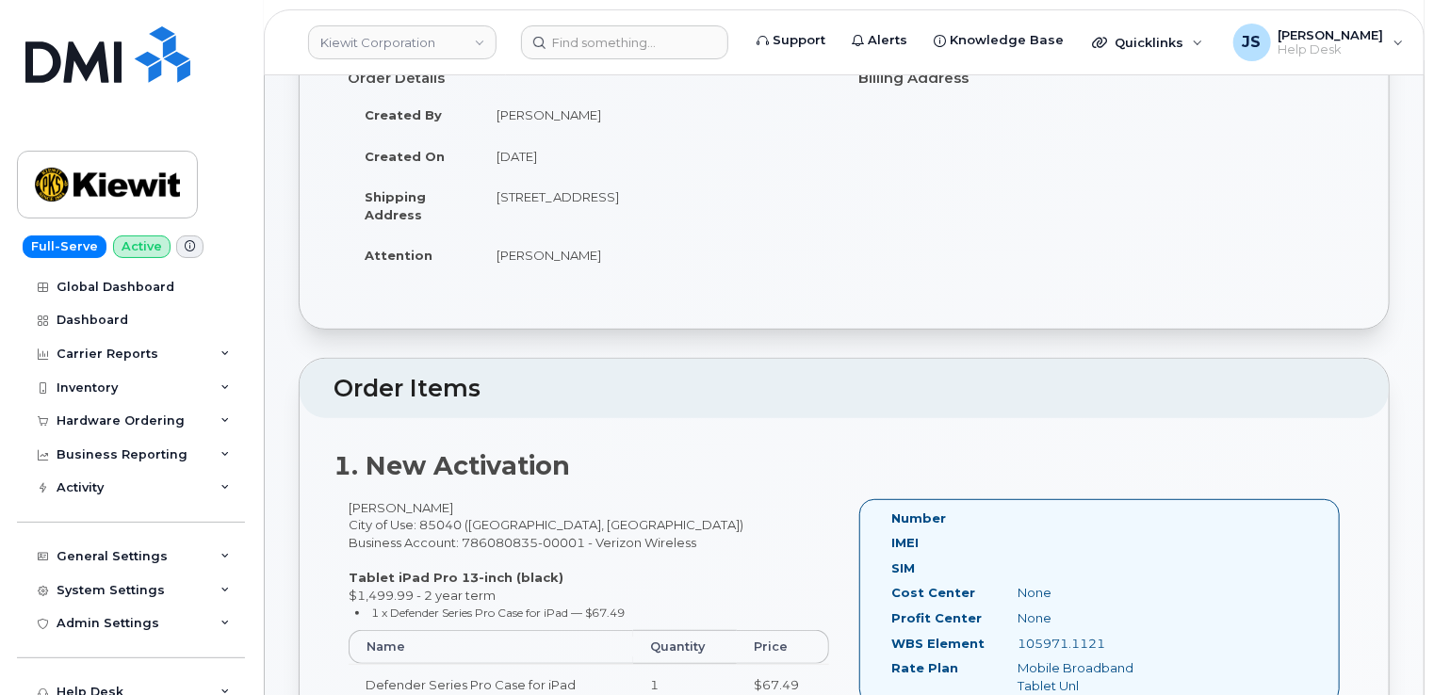
drag, startPoint x: 497, startPoint y: 194, endPoint x: 626, endPoint y: 198, distance: 129.1
click at [626, 198] on td "3888 E Broadway Rd PHOENIX AZ 85040-2924 UNITED STATES" at bounding box center [655, 205] width 351 height 58
copy td "[STREET_ADDRESS]"
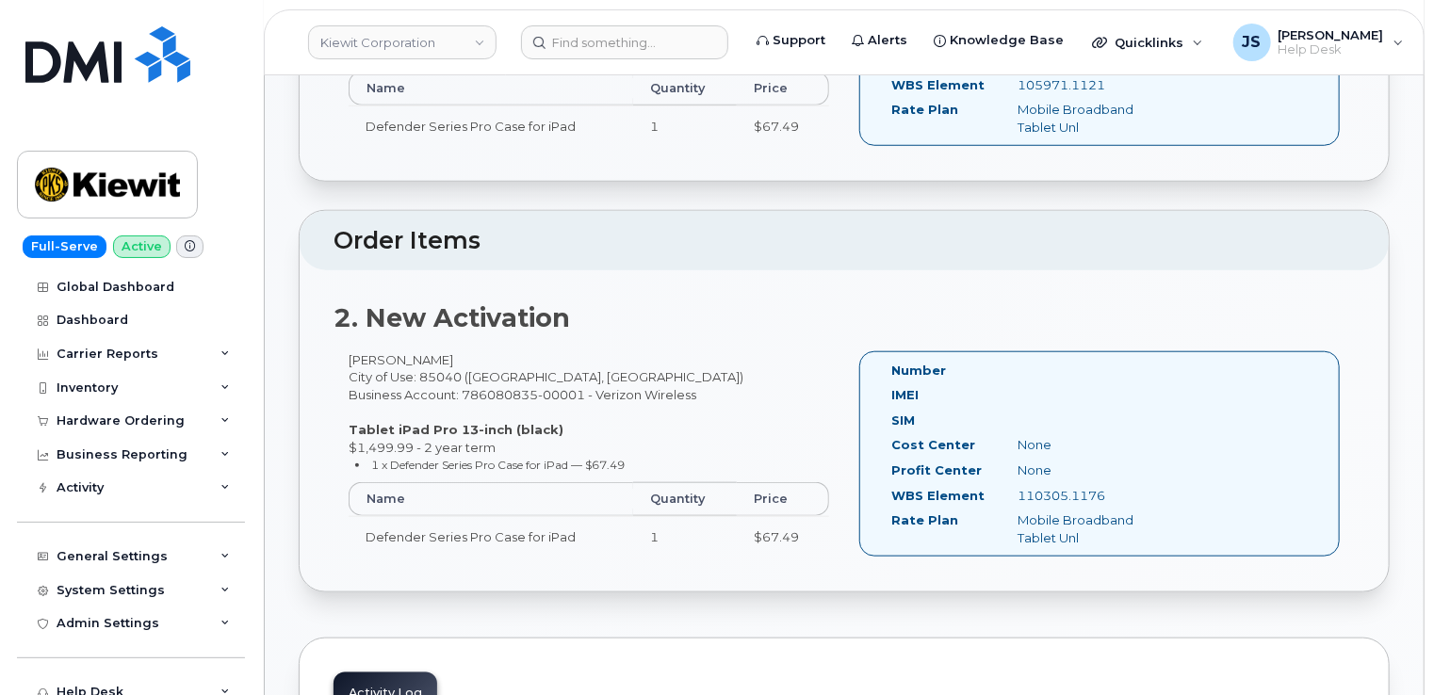
scroll to position [754, 0]
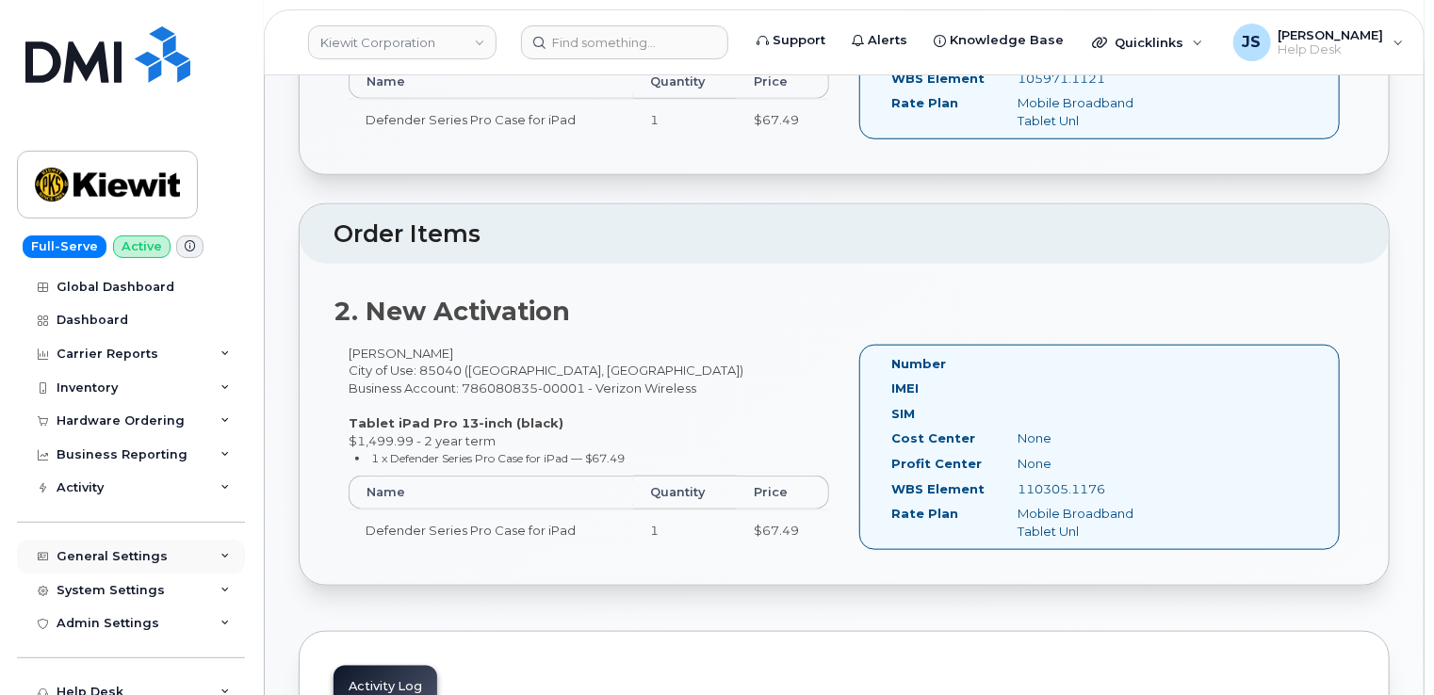
click at [214, 558] on div "General Settings" at bounding box center [131, 557] width 228 height 34
click at [126, 631] on div "Approval Mapping" at bounding box center [125, 627] width 120 height 17
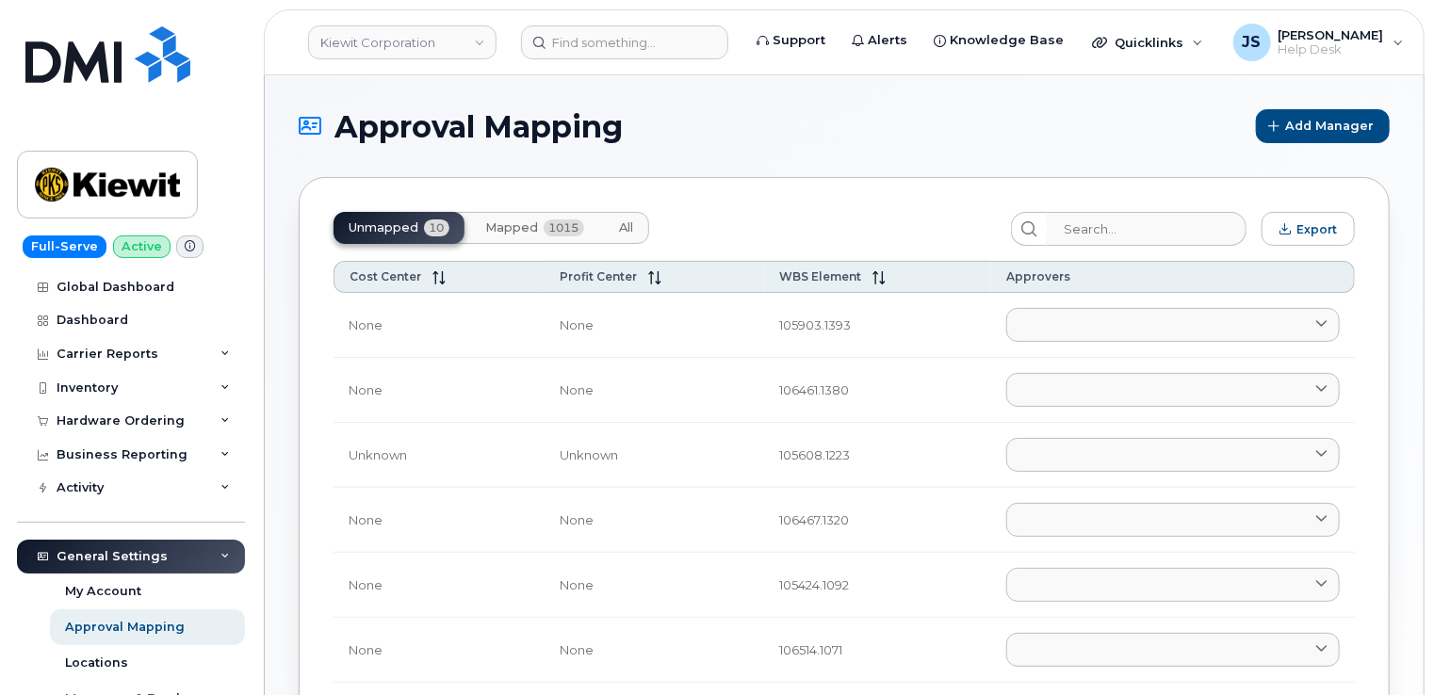
click at [487, 223] on span "Mapped" at bounding box center [511, 227] width 53 height 15
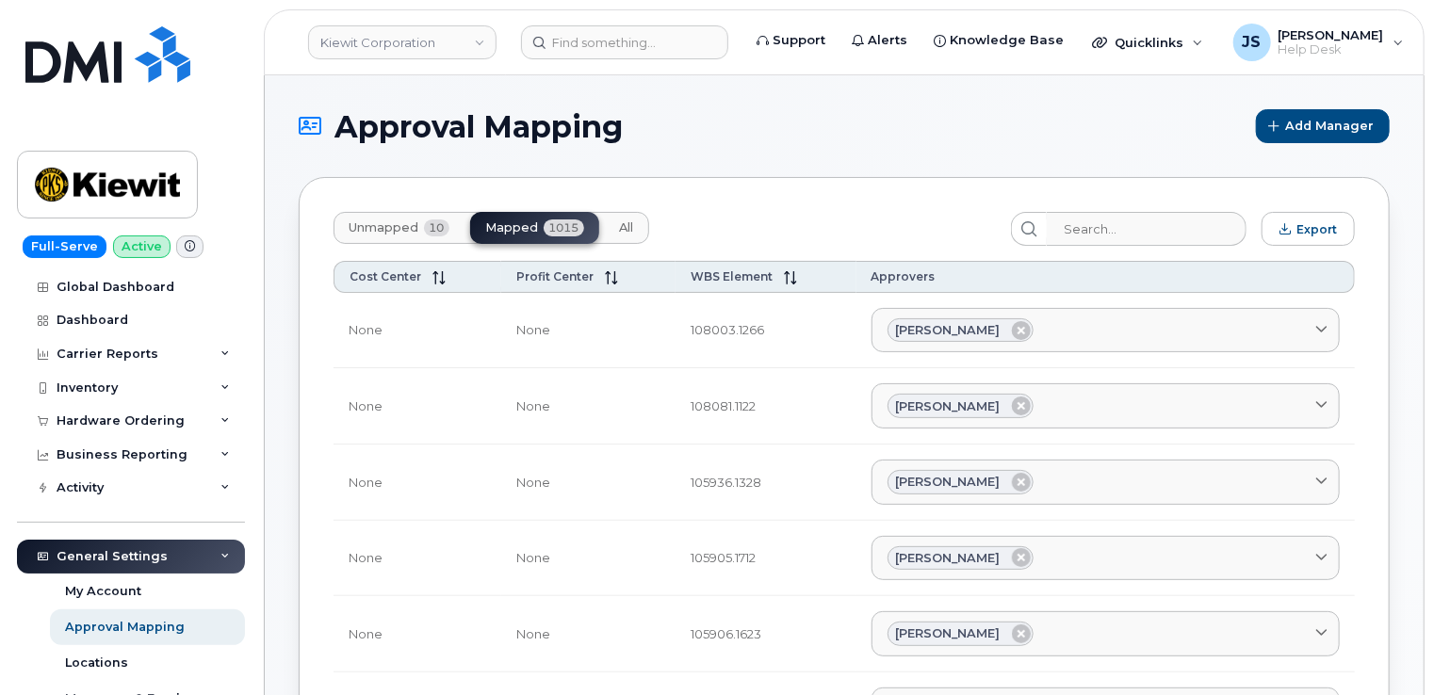
click at [500, 230] on div "Unmapped 10 Mapped 1015 All" at bounding box center [492, 228] width 316 height 32
paste input "105971.1118"
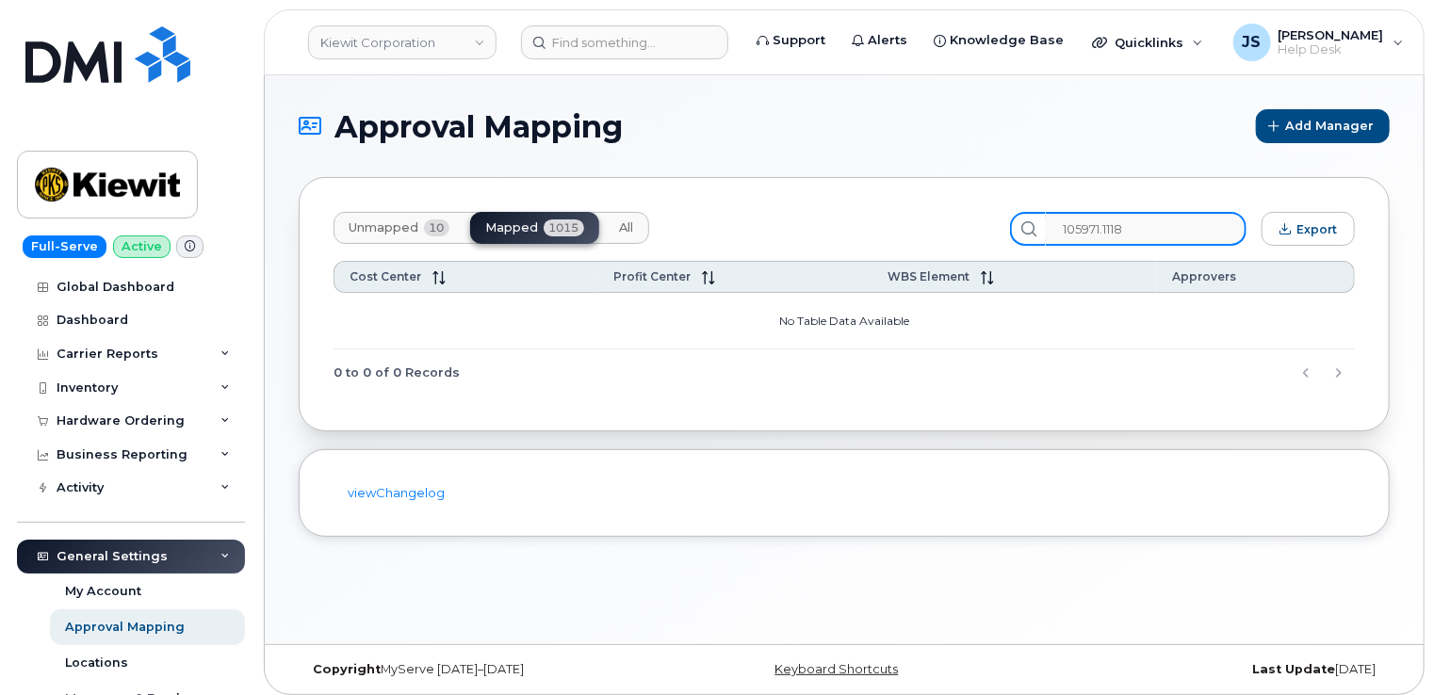
type input "105971.1118"
click at [1037, 227] on icon at bounding box center [1029, 228] width 15 height 15
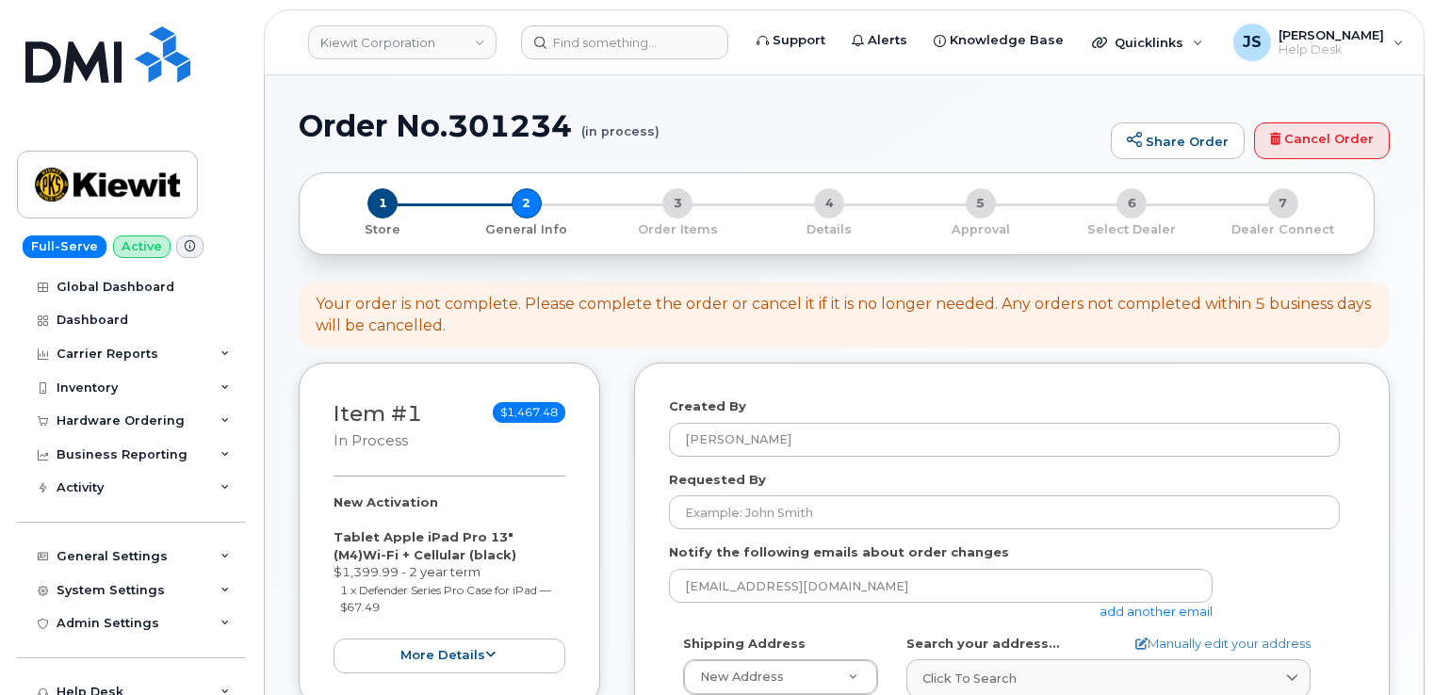
select select
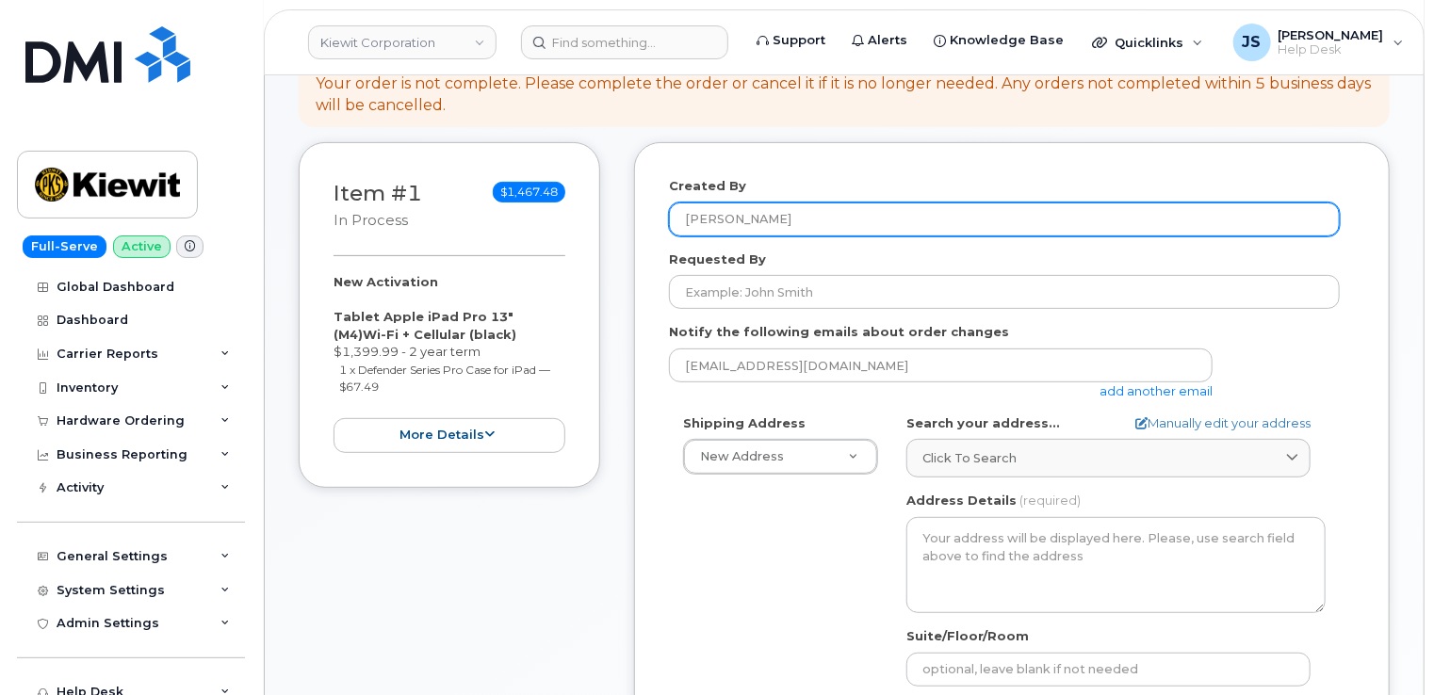
scroll to position [283, 0]
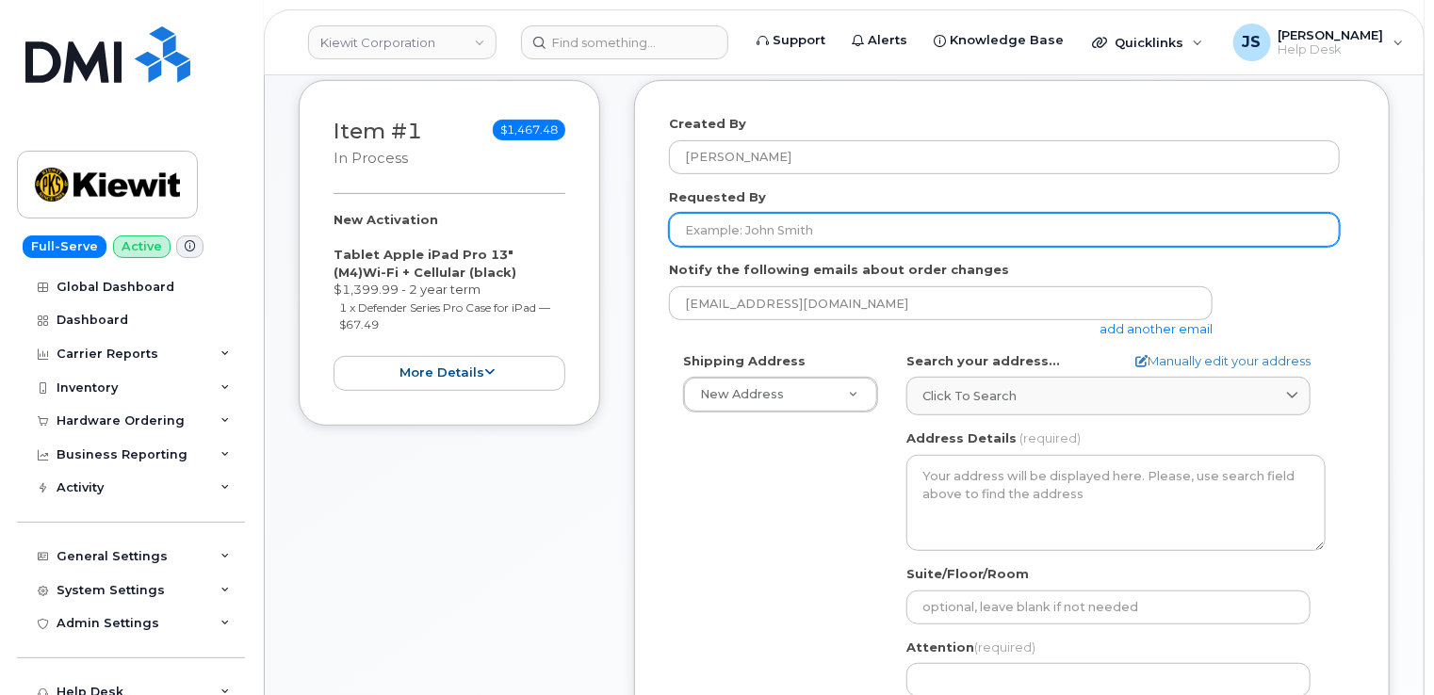
paste input "CS0794233"
type input "CS0794233"
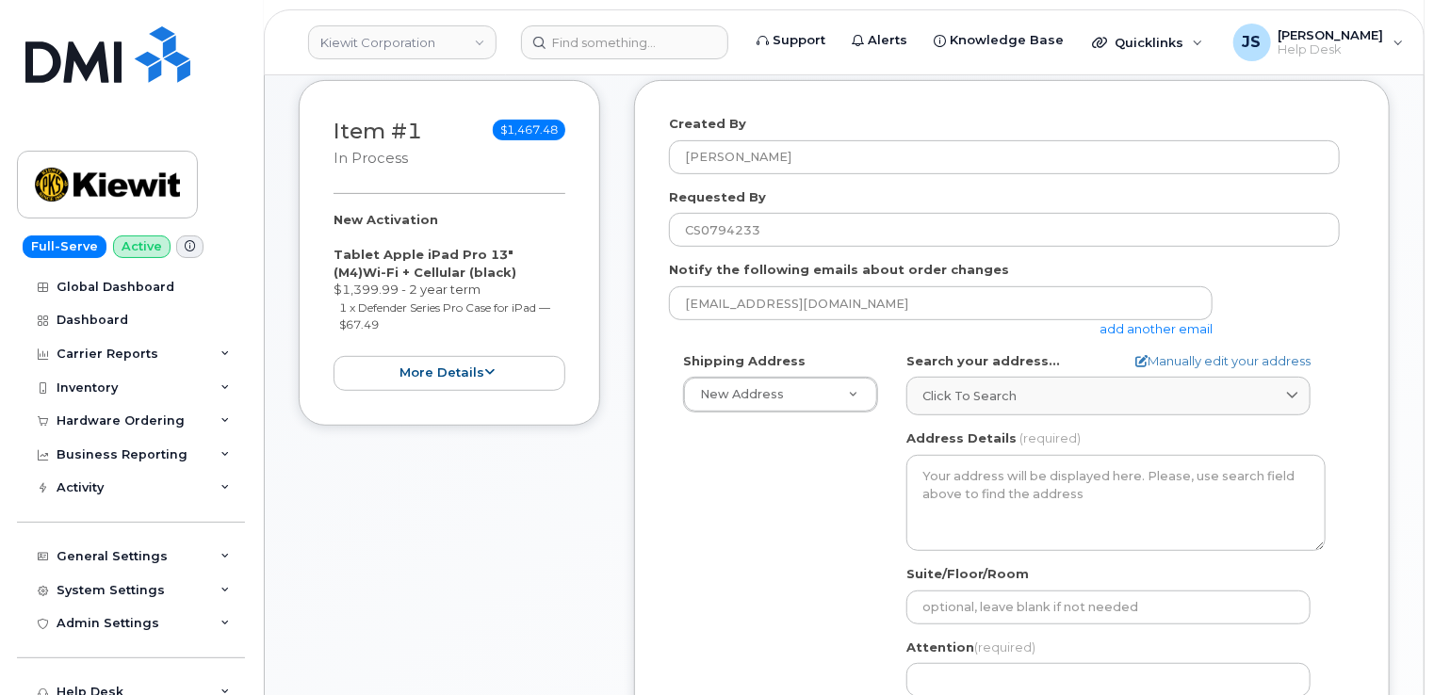
click at [1129, 333] on link "add another email" at bounding box center [1156, 328] width 113 height 15
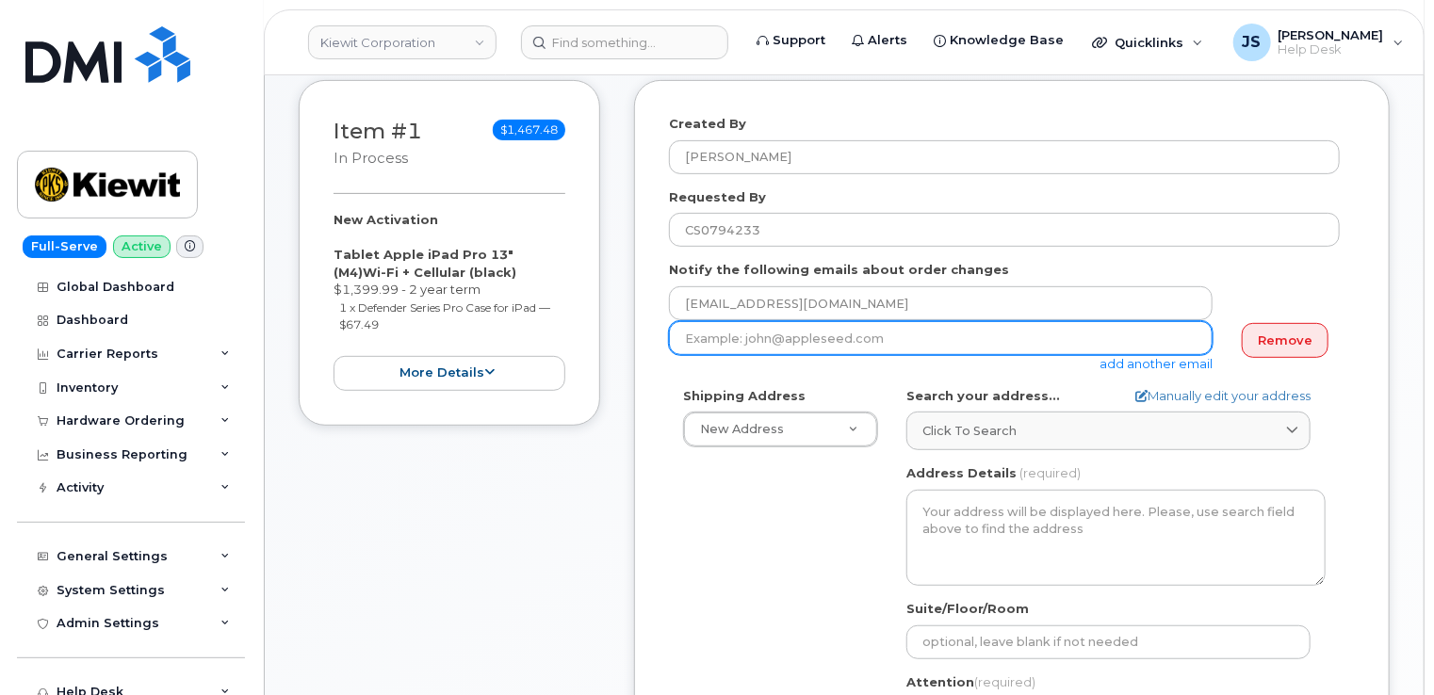
paste input "BRAXTON.BATES@KIEWIT.COM"
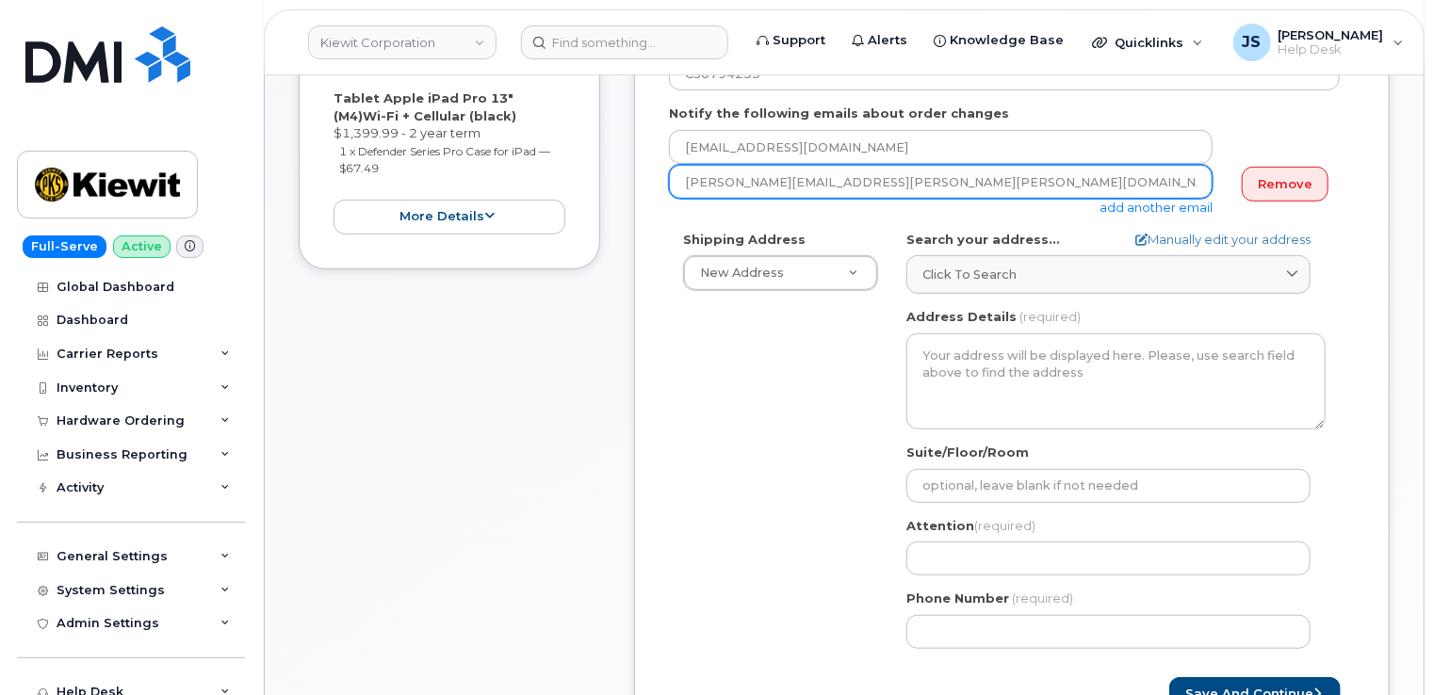
scroll to position [471, 0]
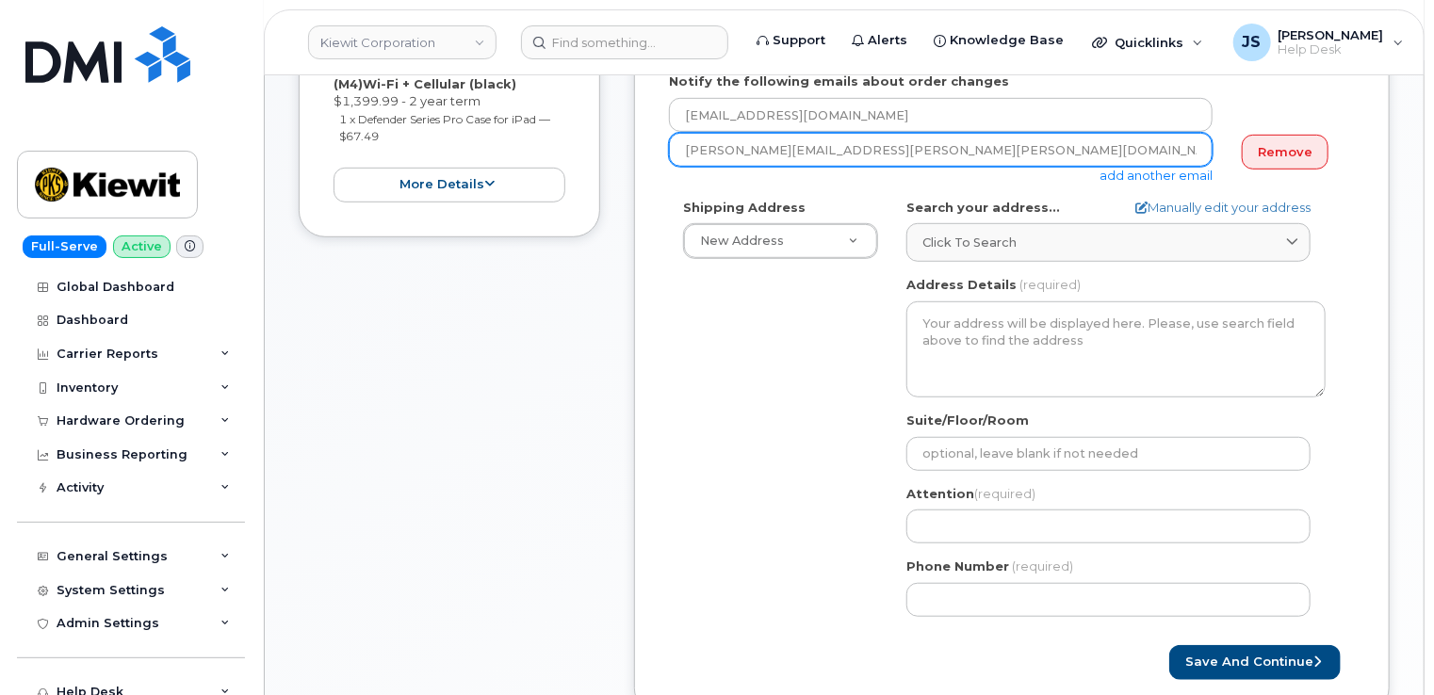
type input "BRAXTON.BATES@KIEWIT.COM"
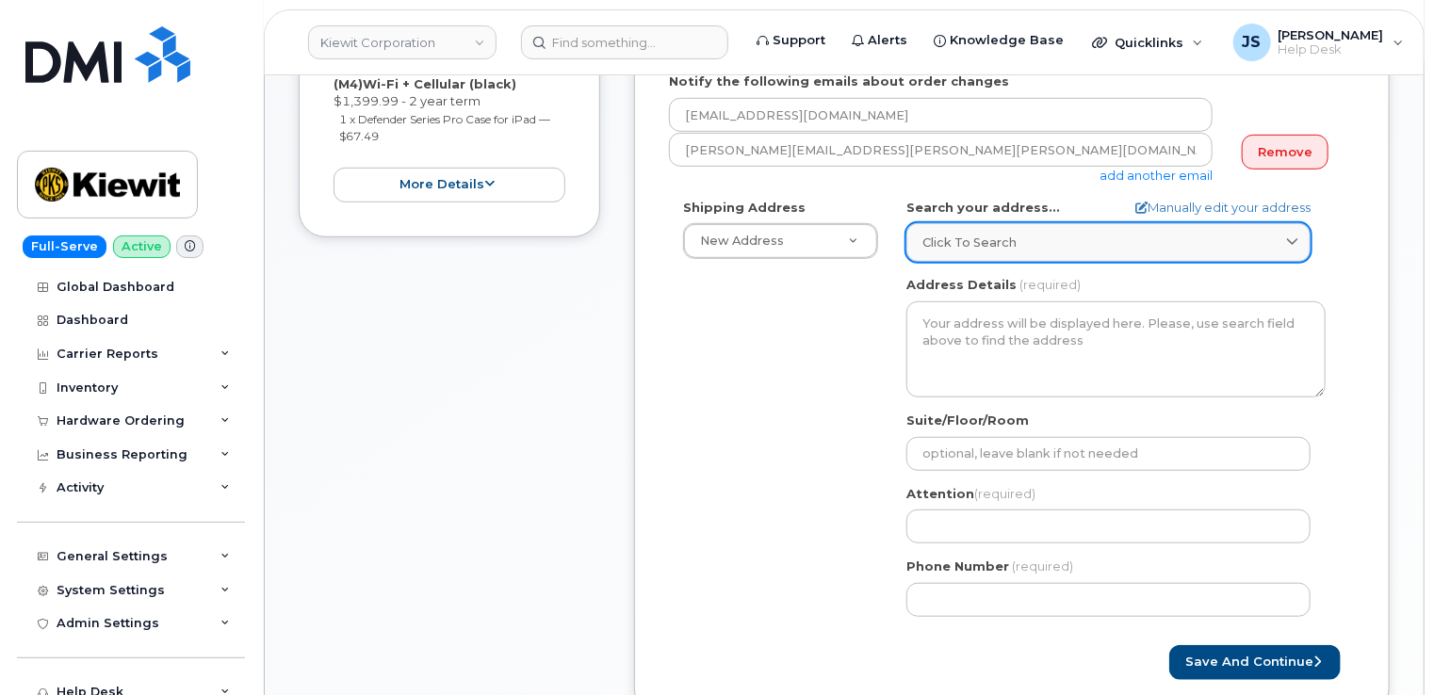
click at [979, 246] on span "Click to search" at bounding box center [969, 243] width 94 height 18
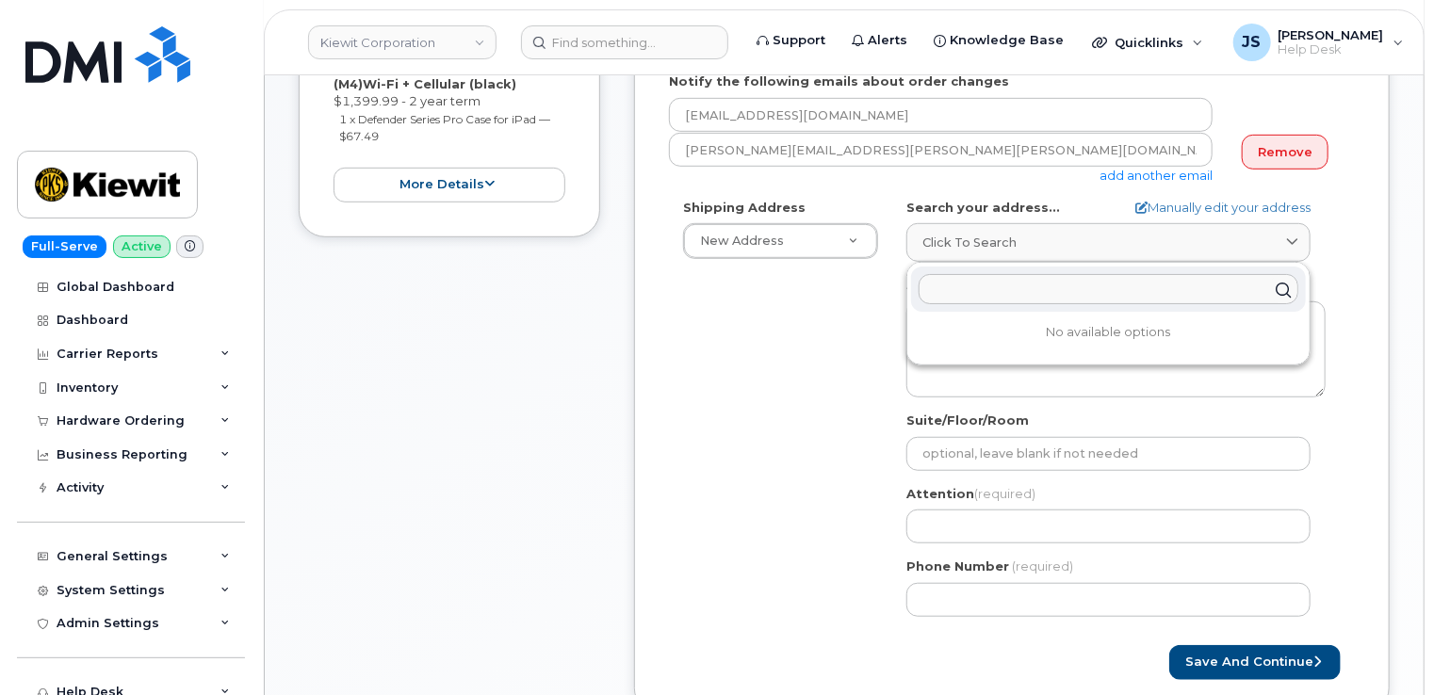
paste input "3888 E Broadway Rd"
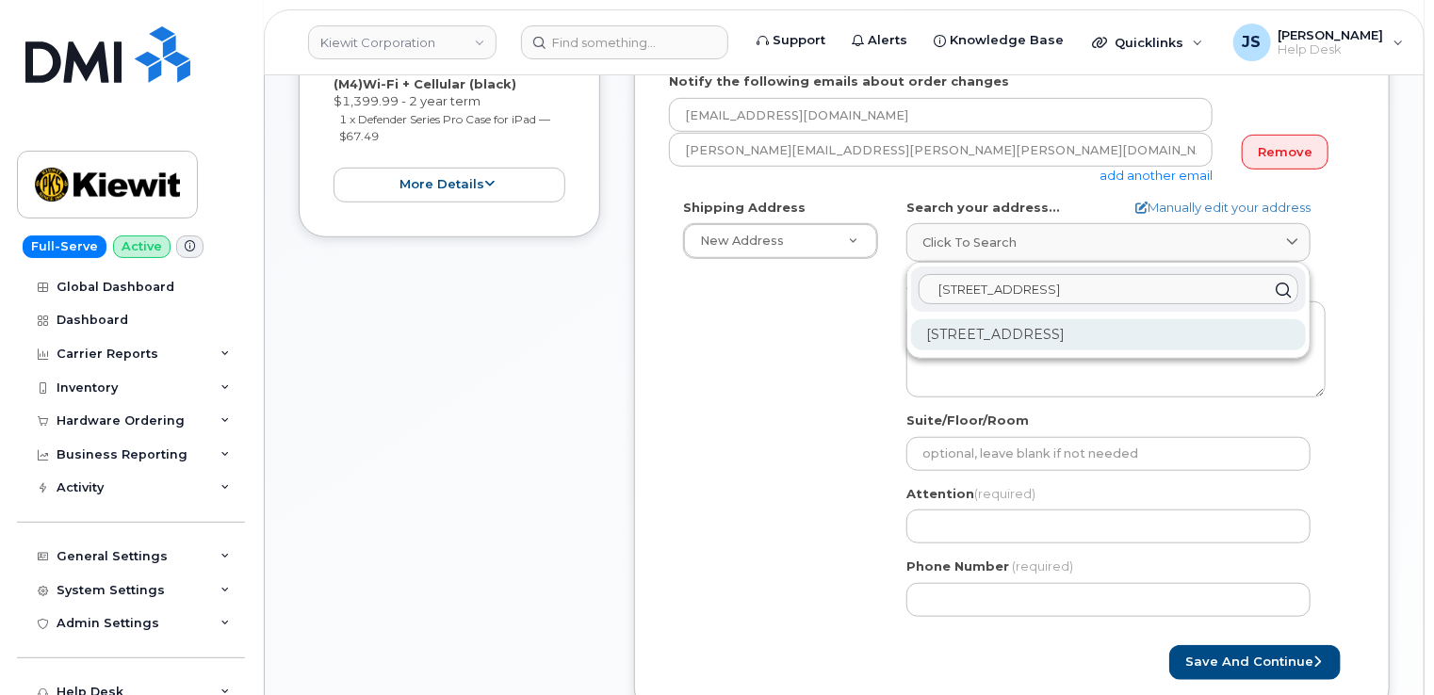
type input "3888 E Broadway Rd"
click at [1025, 336] on div "3888 E Broadway Rd Phoenix AZ 85040-2924" at bounding box center [1108, 334] width 395 height 31
select select
type textarea "3888 E Broadway Rd PHOENIX AZ 85040-2924 UNITED STATES"
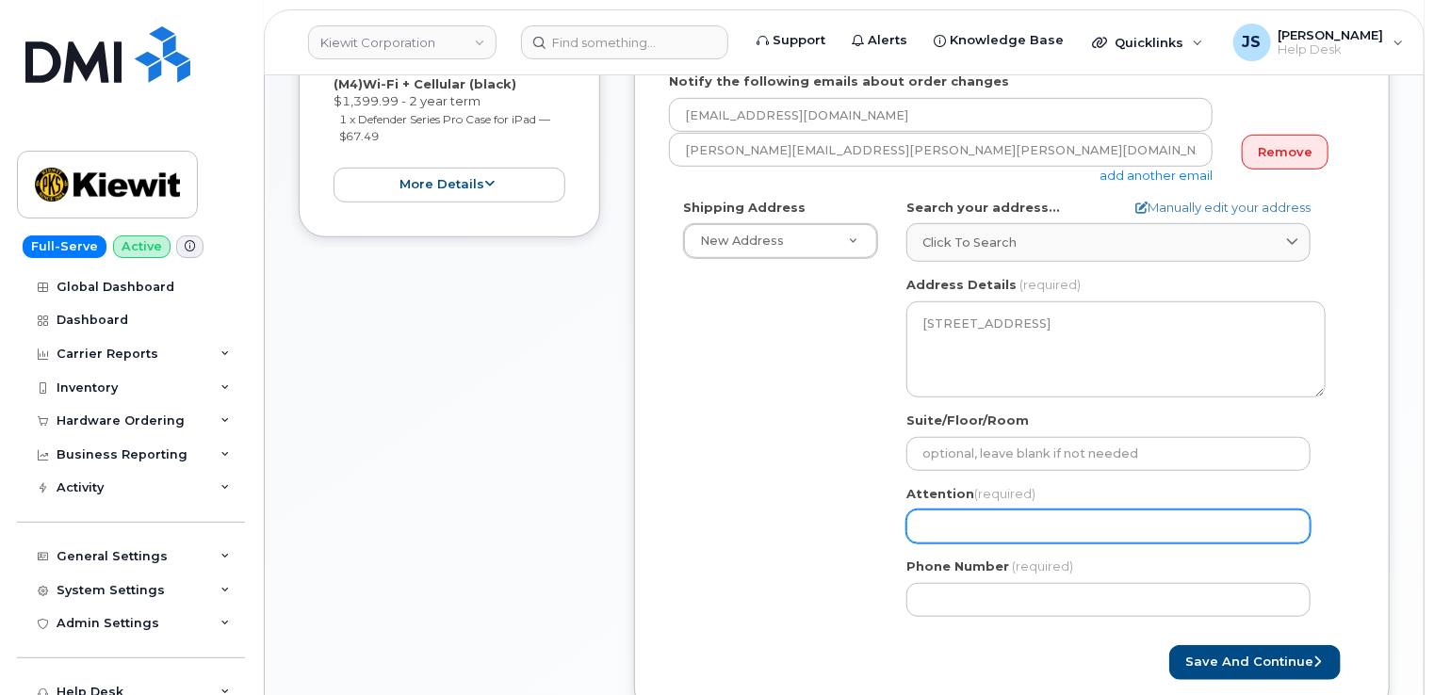
click at [970, 514] on input "Attention (required)" at bounding box center [1108, 527] width 404 height 34
select select
type input "B"
select select
type input "Br"
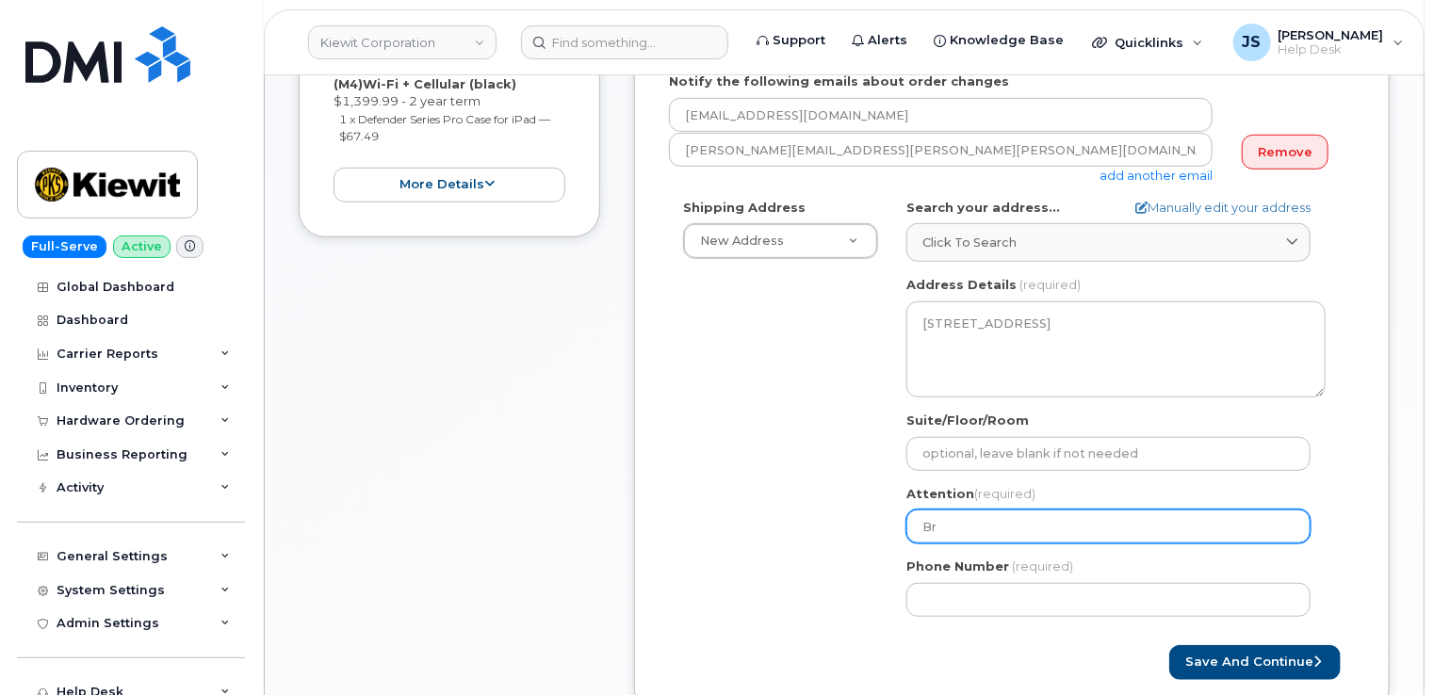
select select
type input "Bra"
select select
type input "Brax"
select select
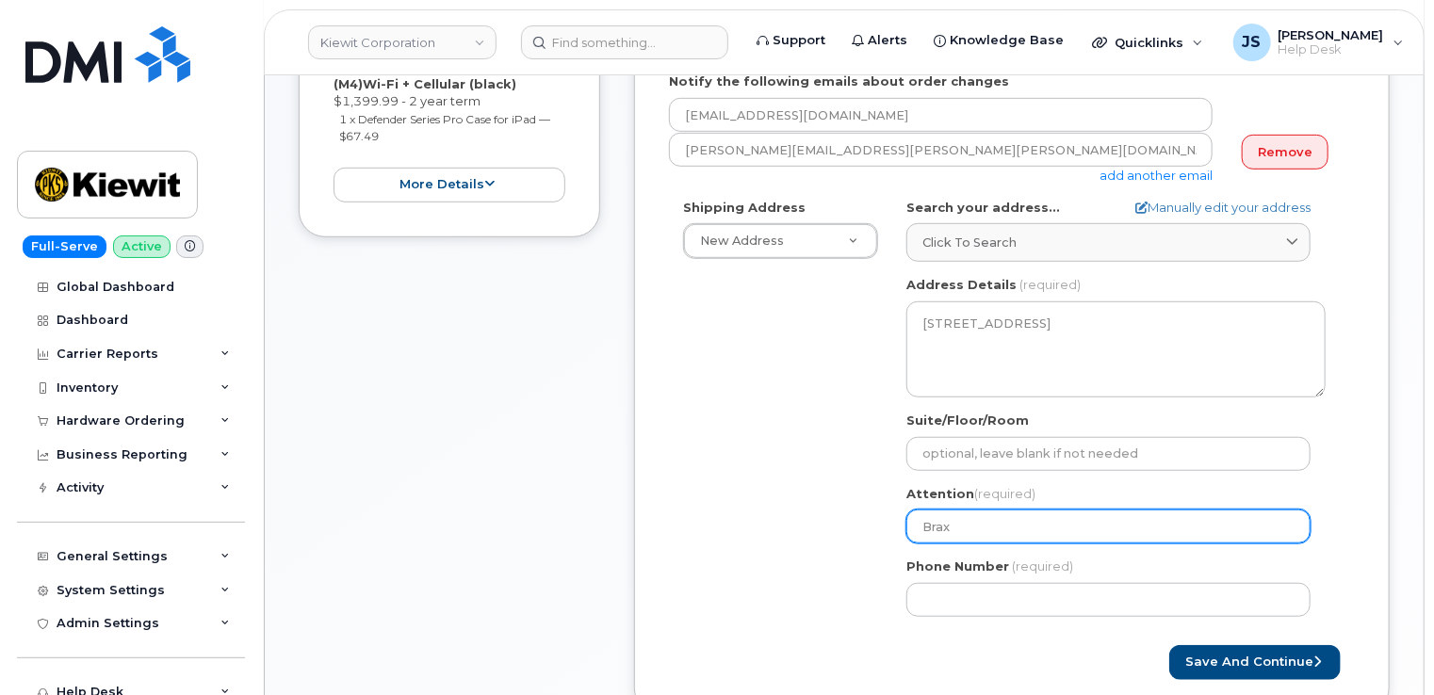
type input "Braxt"
select select
type input "Braxto"
select select
type input "Braxton"
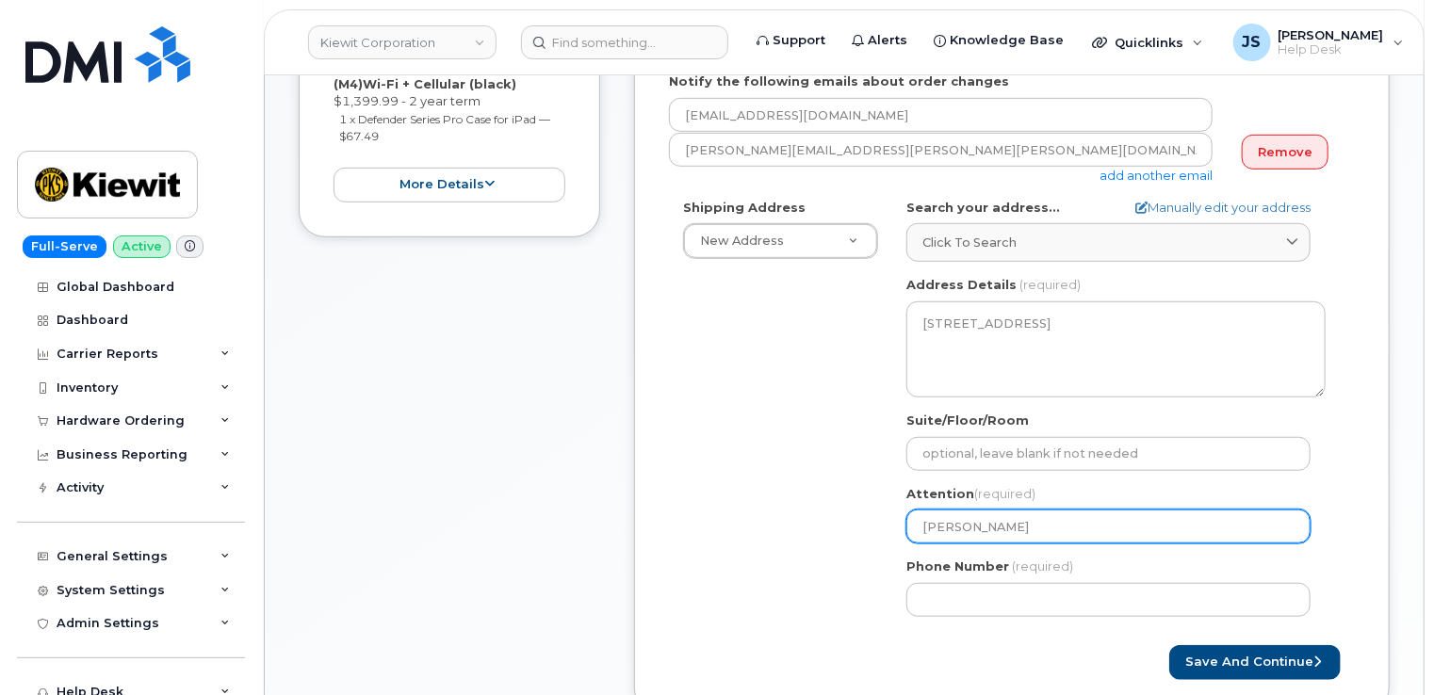
select select
type input "Braxton B"
select select
type input "Braxton Ba"
select select
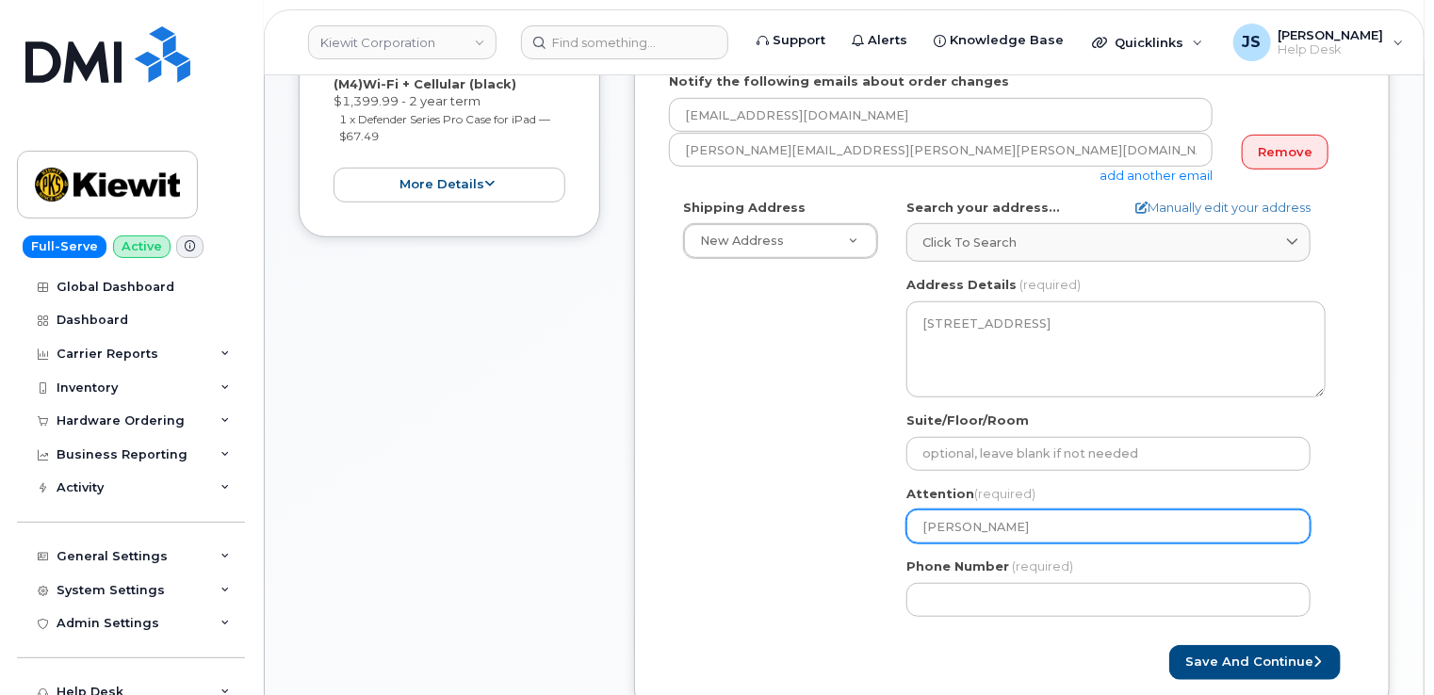
type input "Braxton Bat"
select select
type input "Braxton Bate"
select select
type input "[PERSON_NAME]"
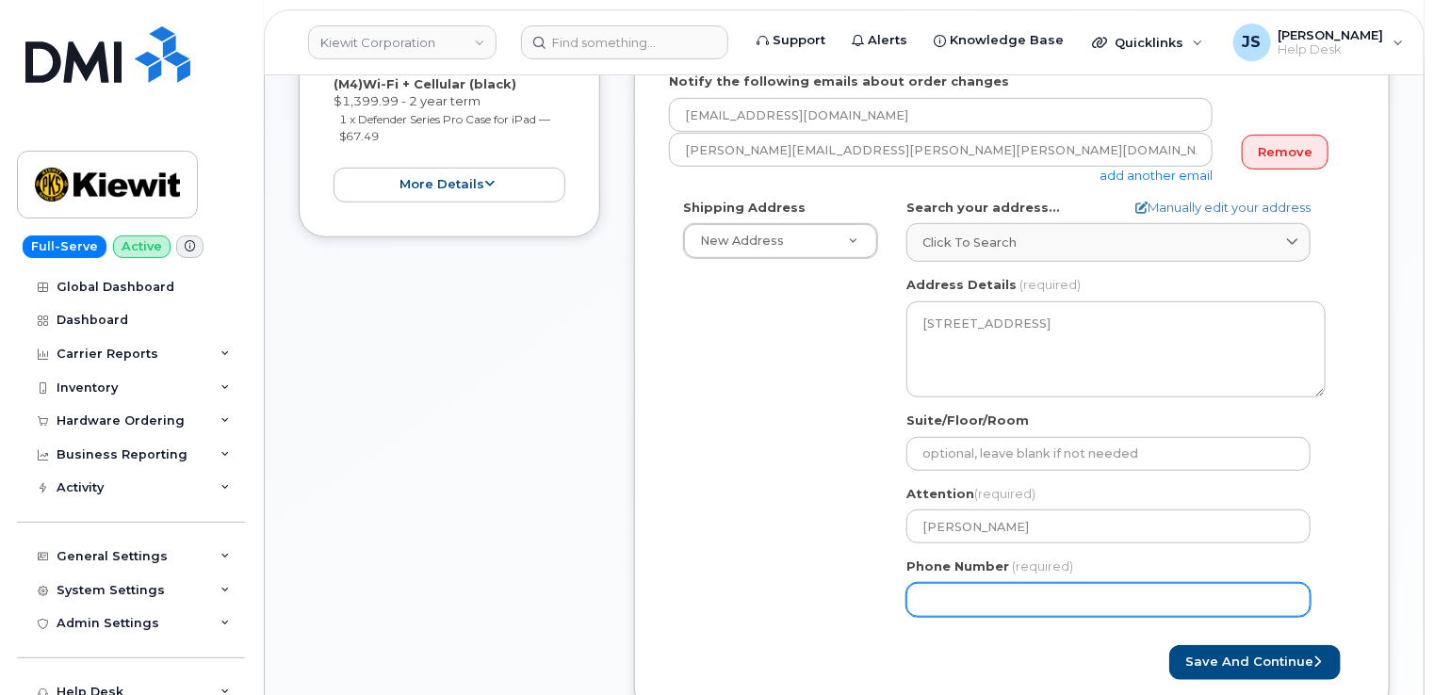
paste input "4692862721"
select select
type input "4692862721"
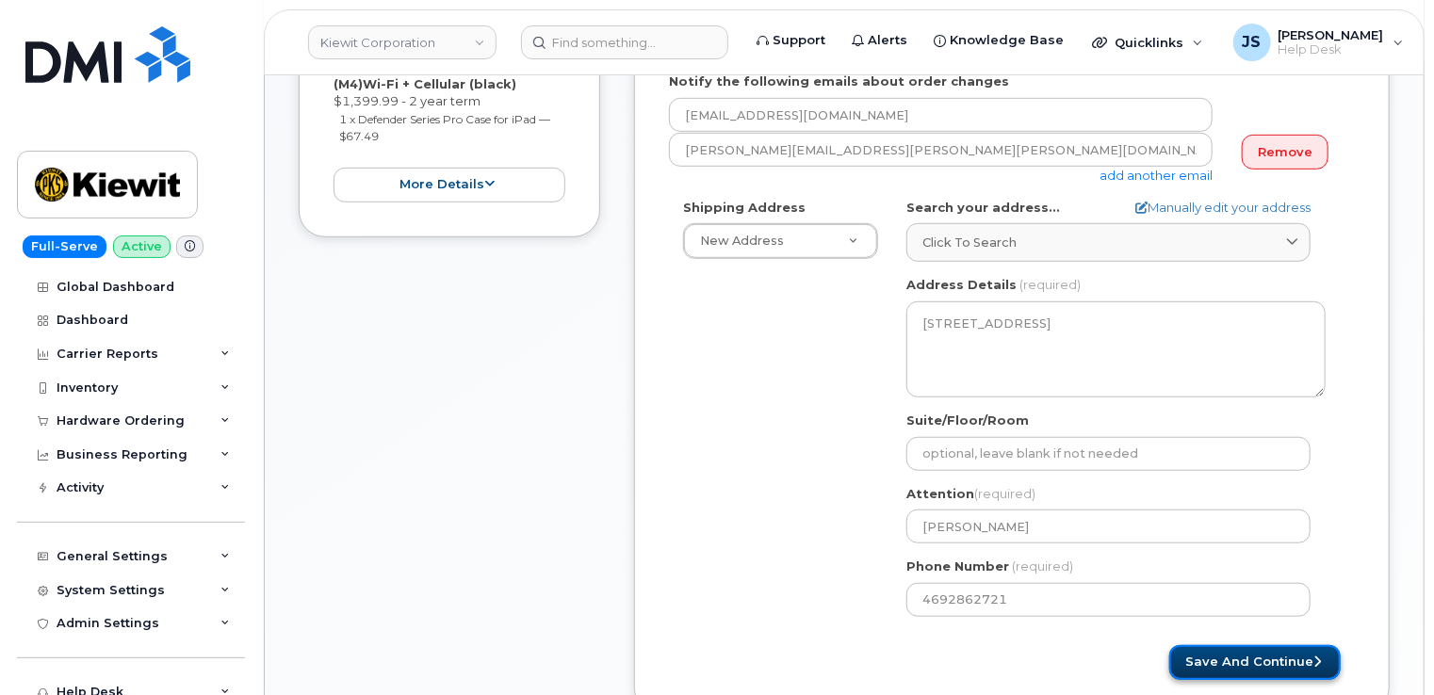
click at [1248, 654] on button "Save and Continue" at bounding box center [1254, 662] width 171 height 35
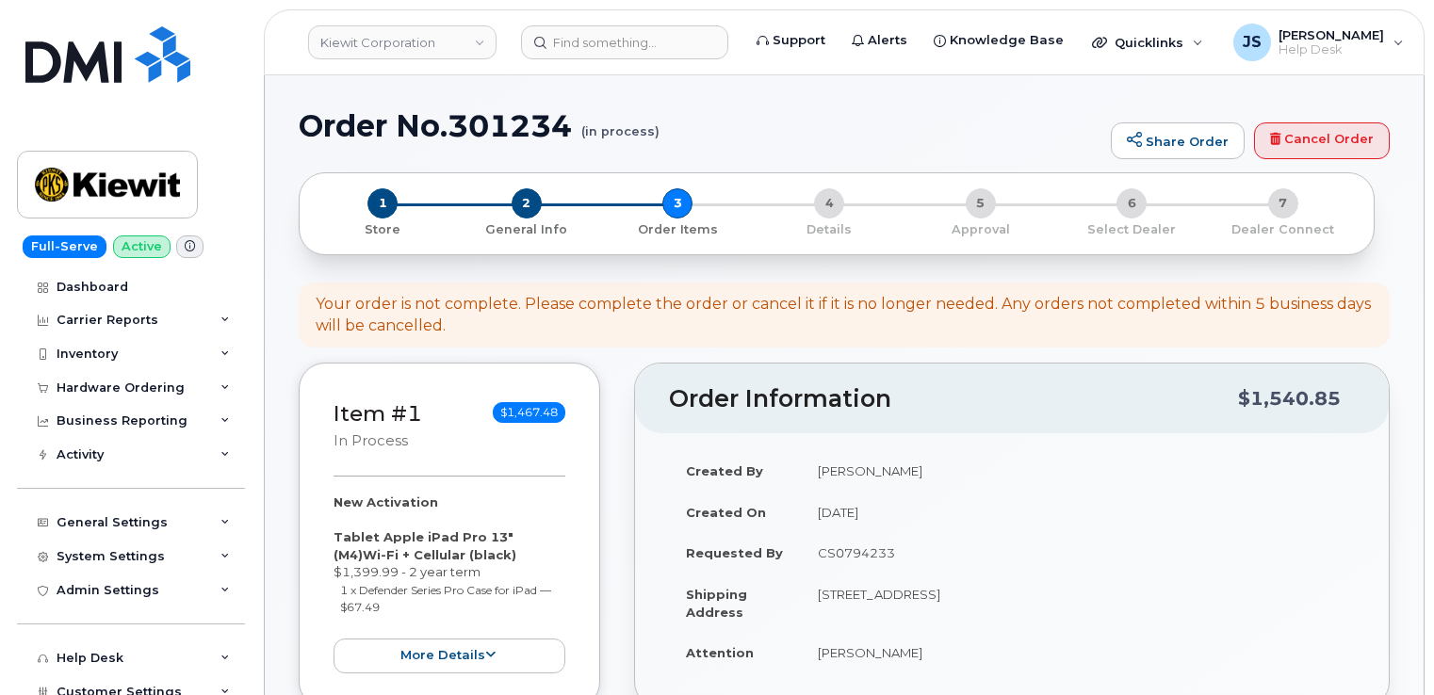
select select
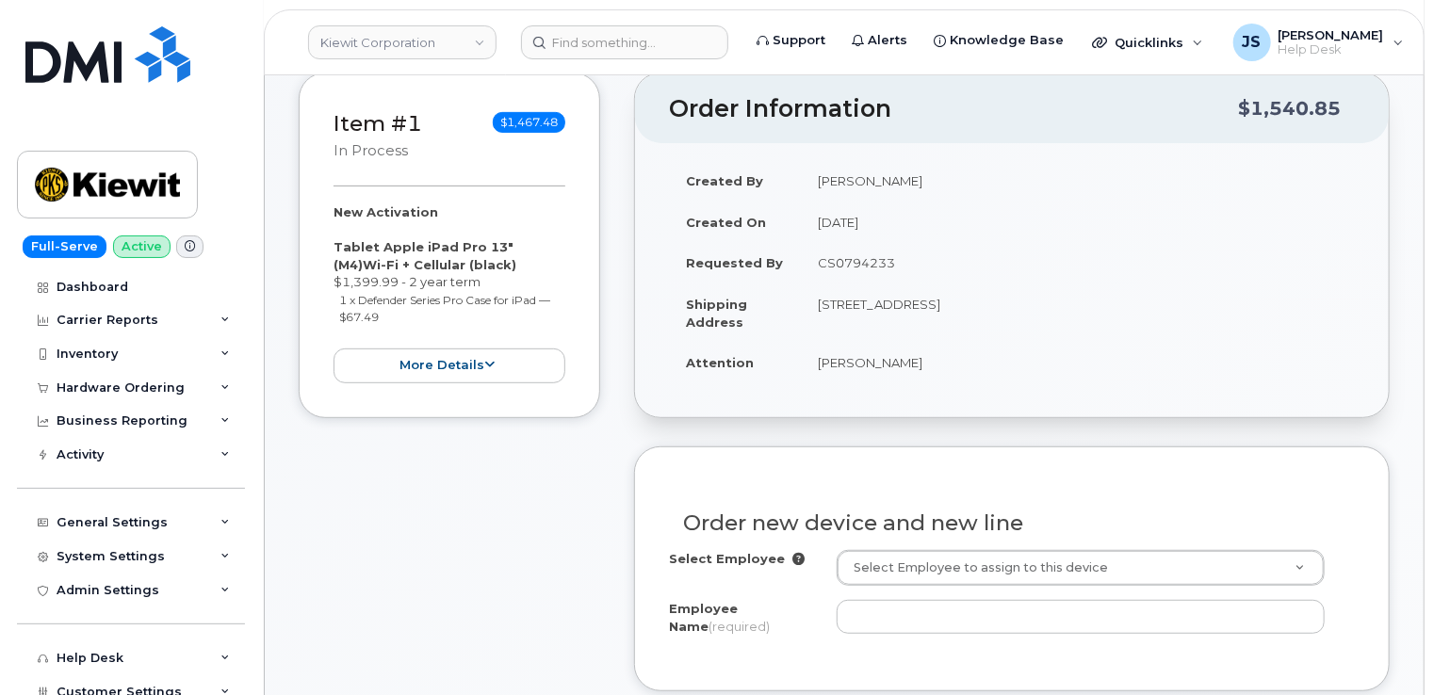
scroll to position [377, 0]
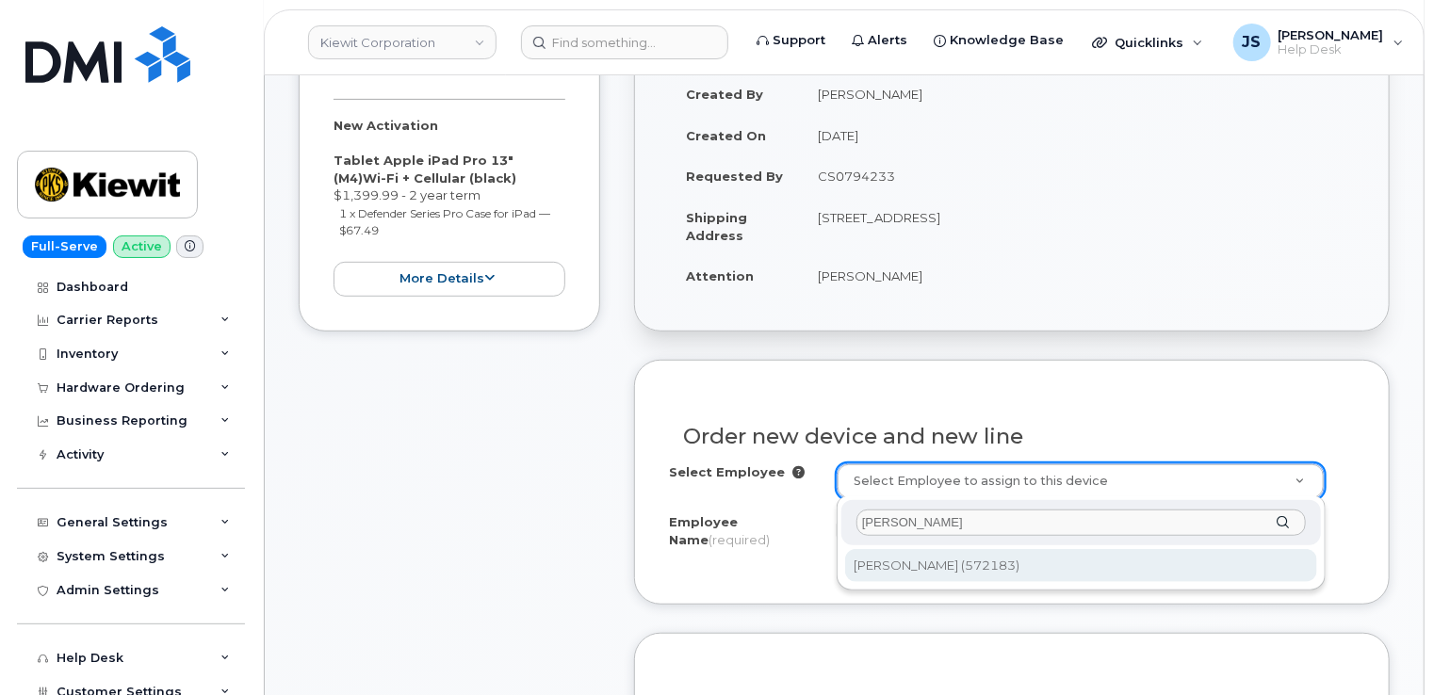
type input "[PERSON_NAME]"
type input "2693141"
type input "[PERSON_NAME]"
type input "41750 Dick Peek Road"
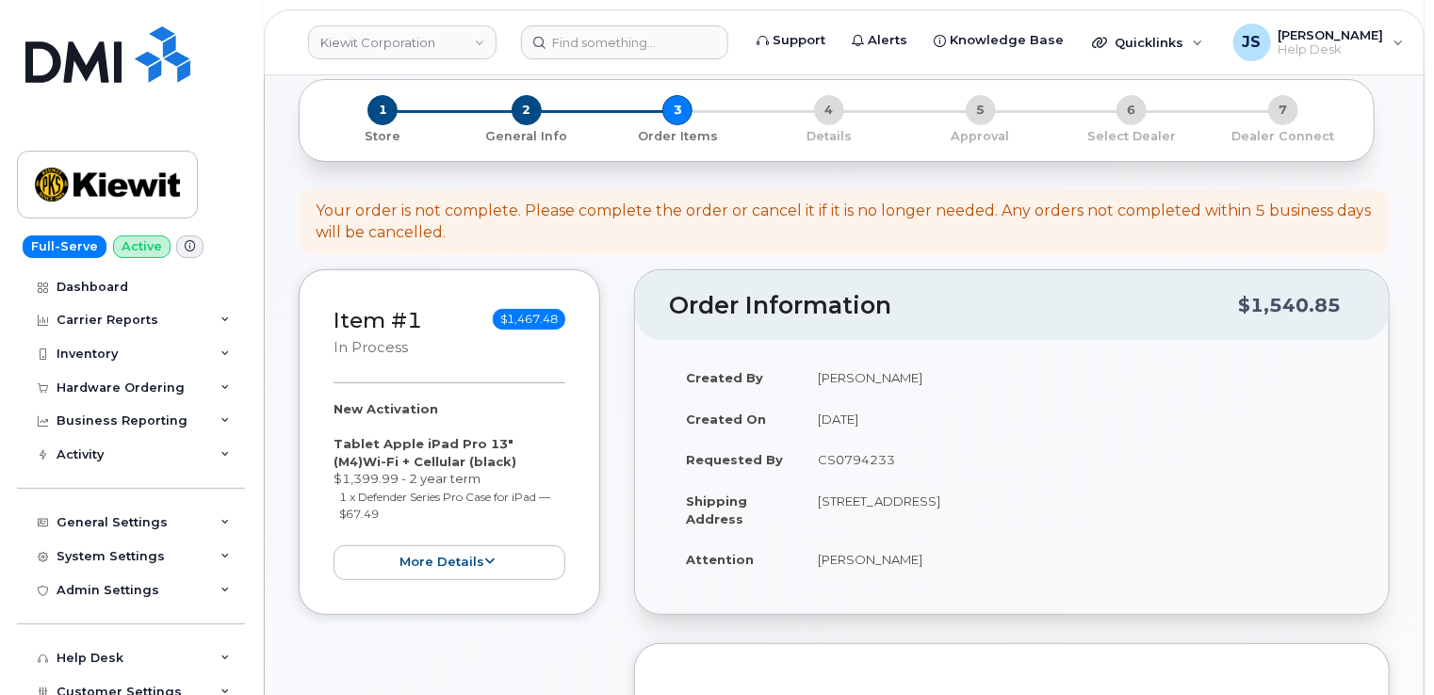
scroll to position [94, 0]
click at [1056, 500] on td "[STREET_ADDRESS]" at bounding box center [1078, 509] width 554 height 58
copy td "85040"
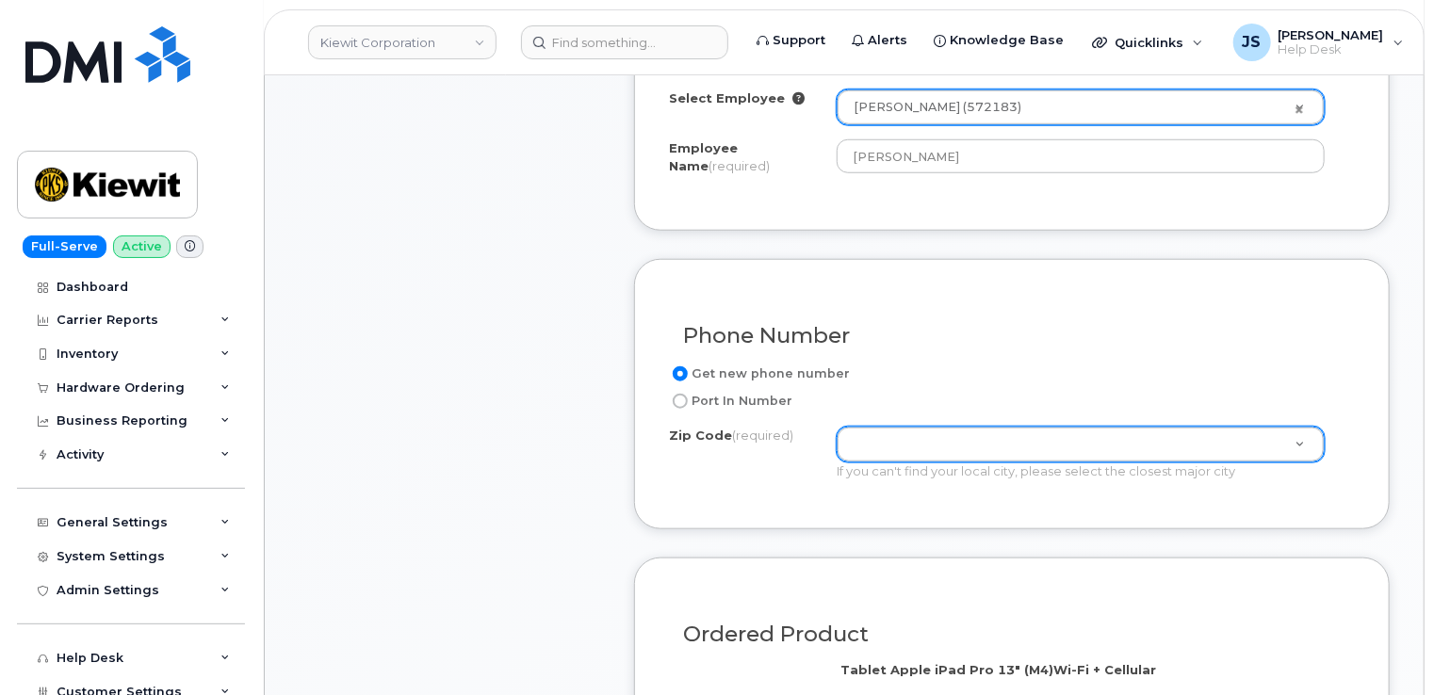
scroll to position [942, 0]
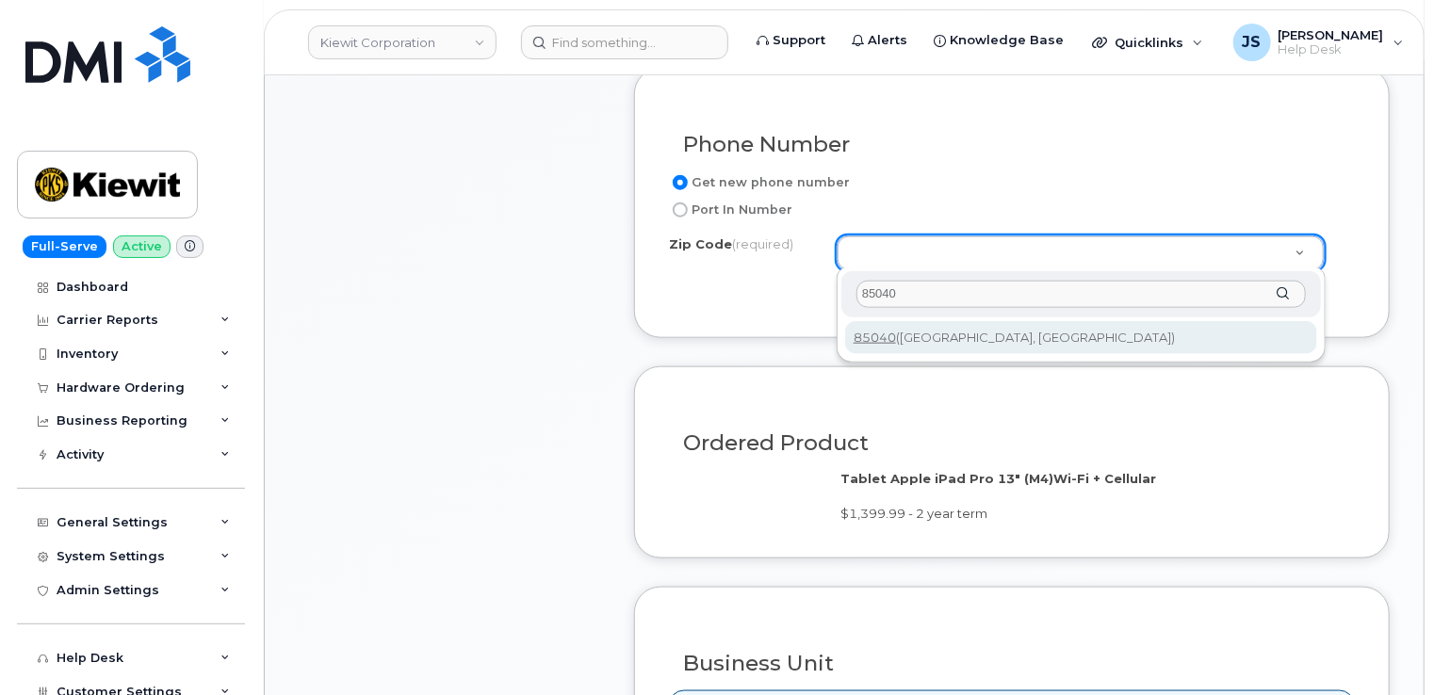
type input "85040"
type input "85040 (Phoenix, AZ)"
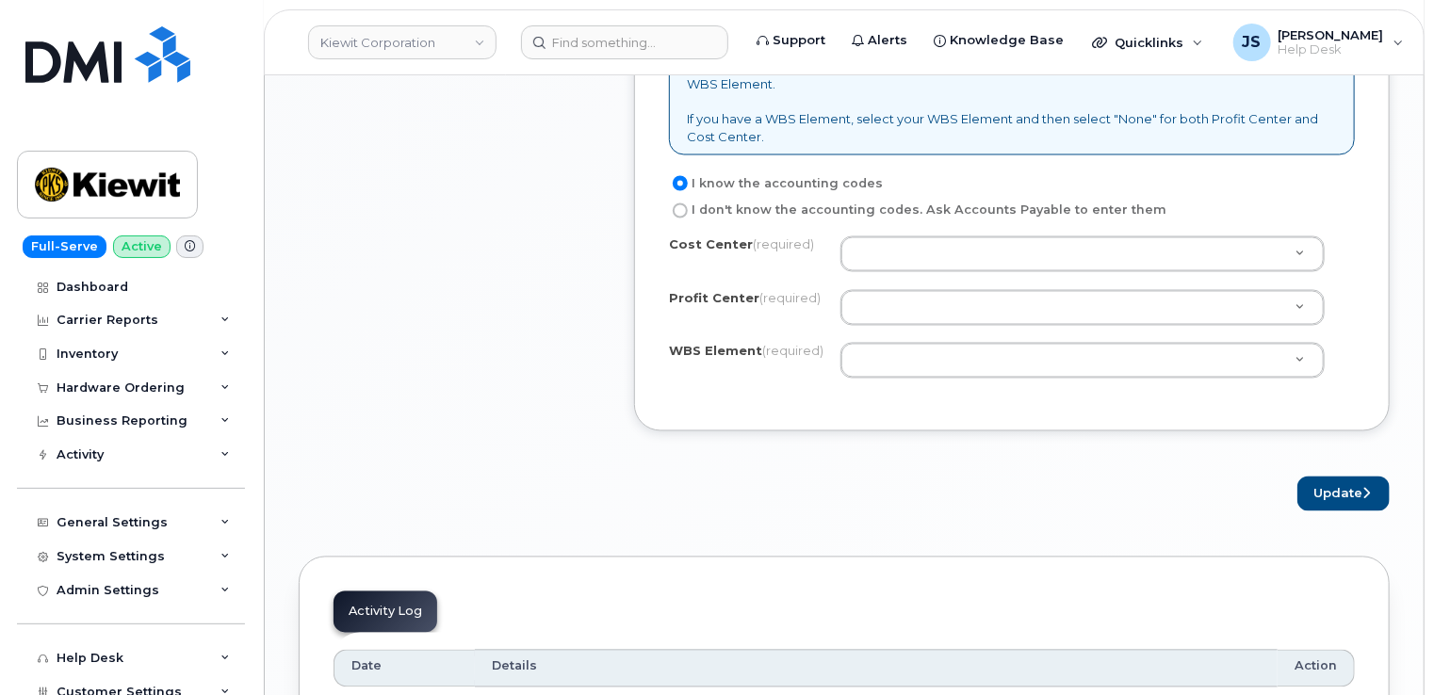
scroll to position [1602, 0]
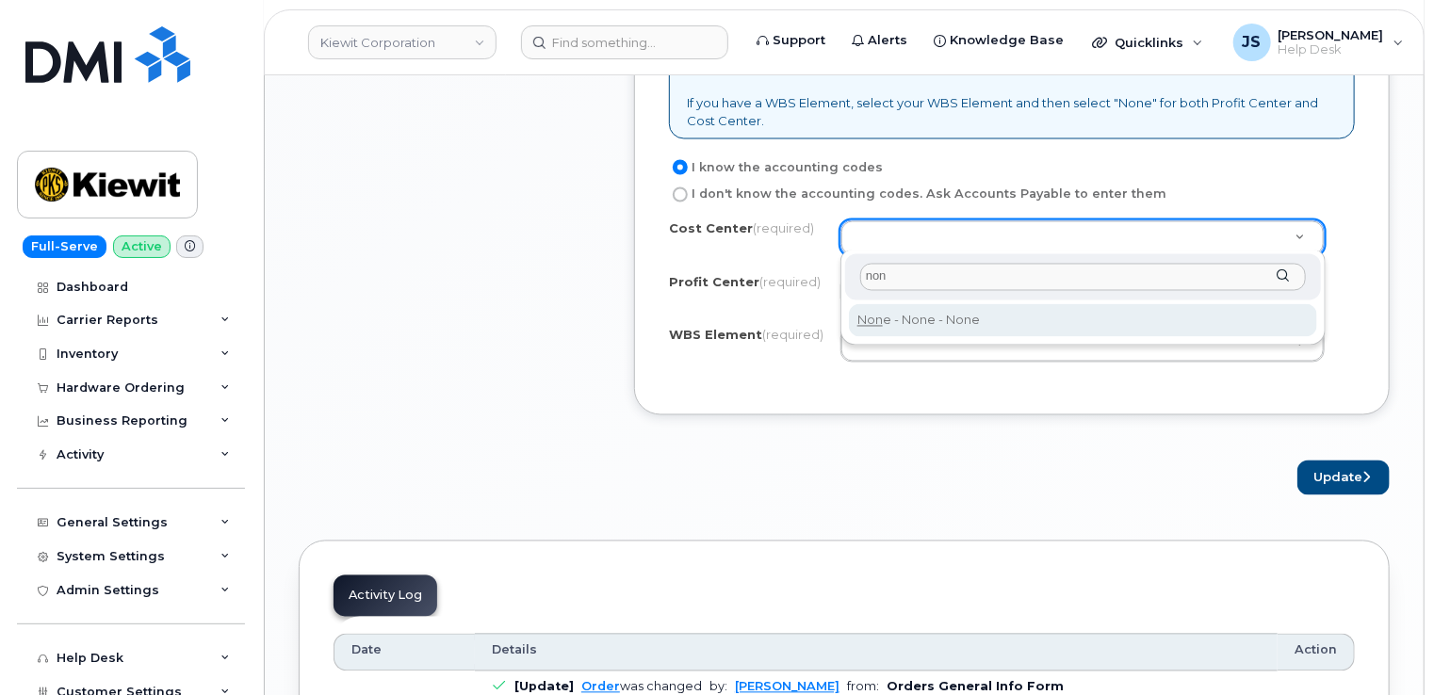
type input "non"
type input "None"
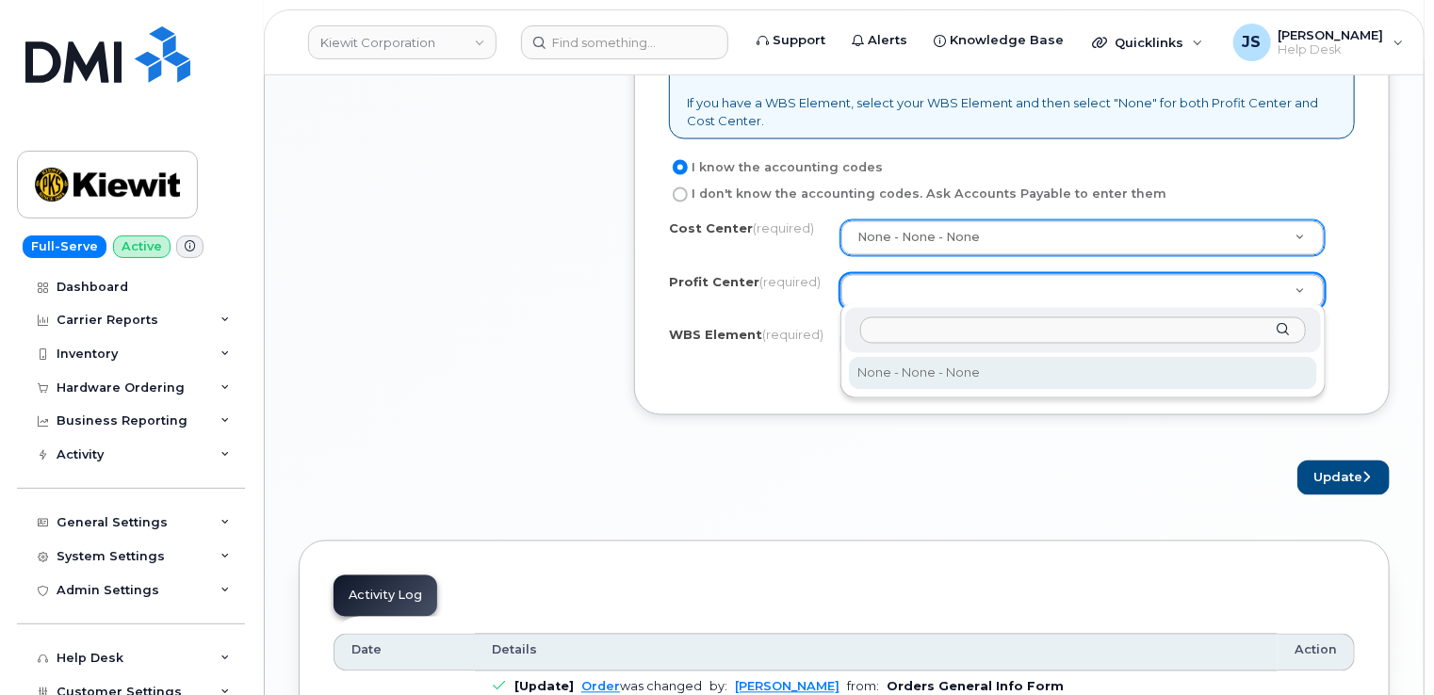
select select "None"
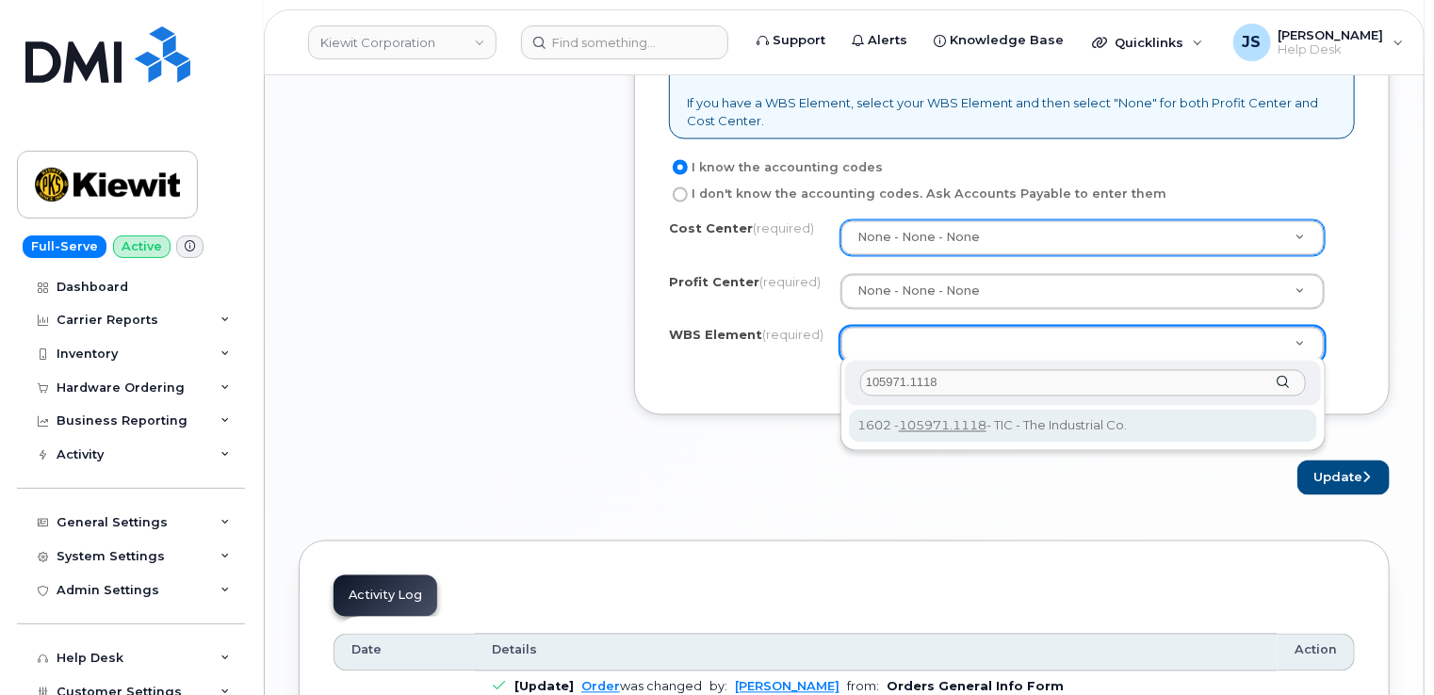
type input "105971.1118"
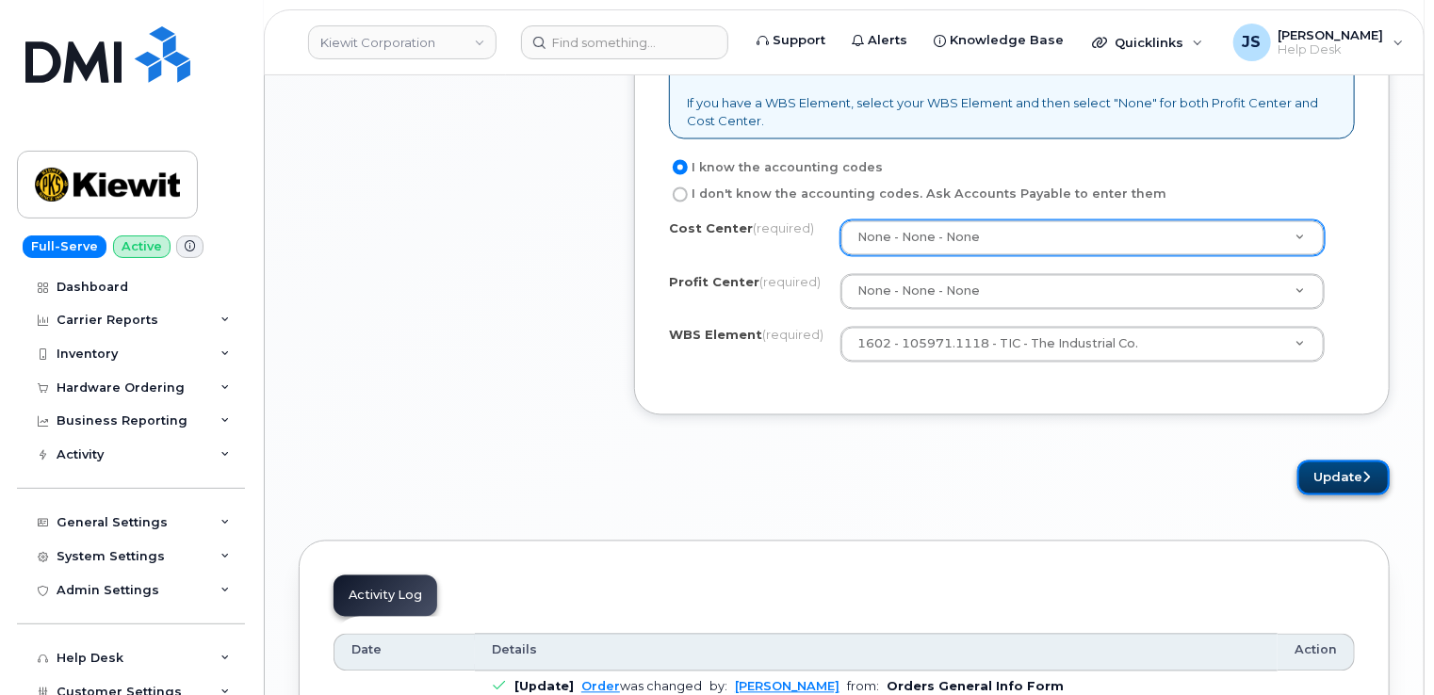
click at [1327, 476] on button "Update" at bounding box center [1343, 478] width 92 height 35
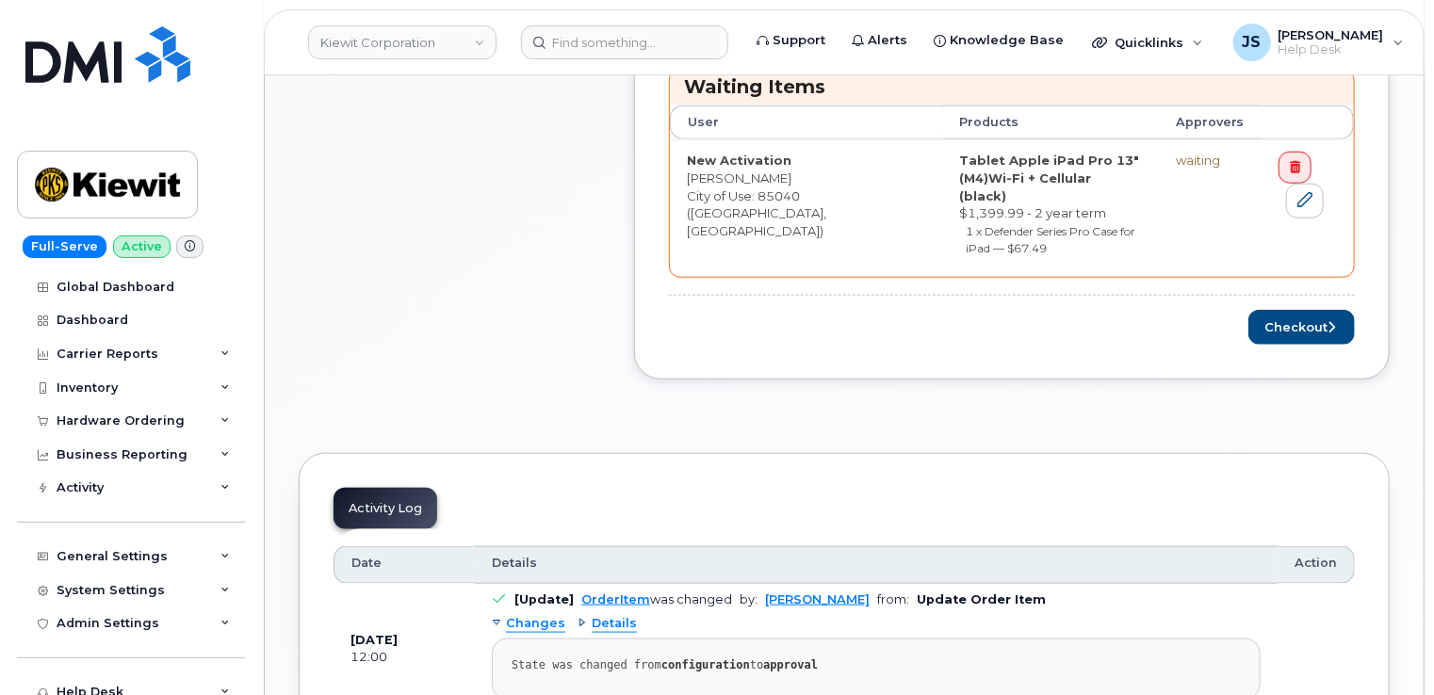
scroll to position [848, 0]
click at [1274, 319] on button "Checkout" at bounding box center [1301, 326] width 106 height 35
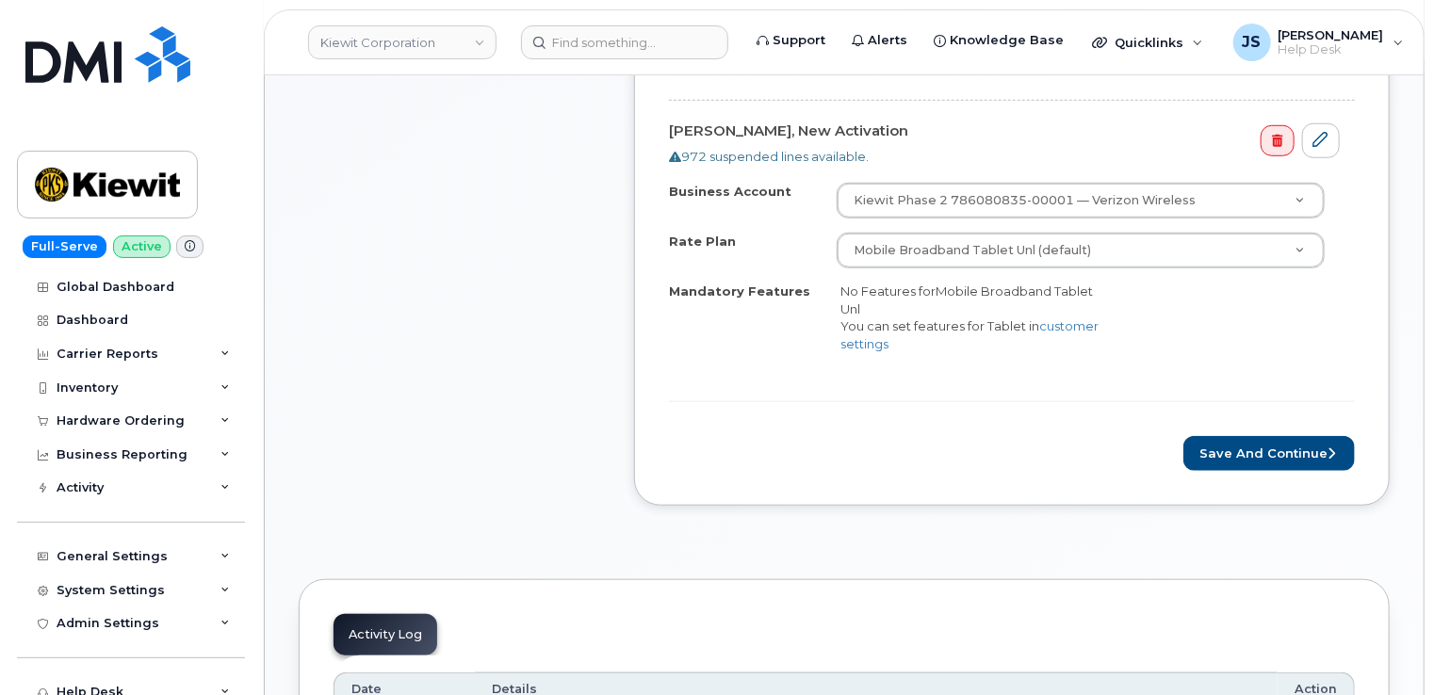
scroll to position [660, 0]
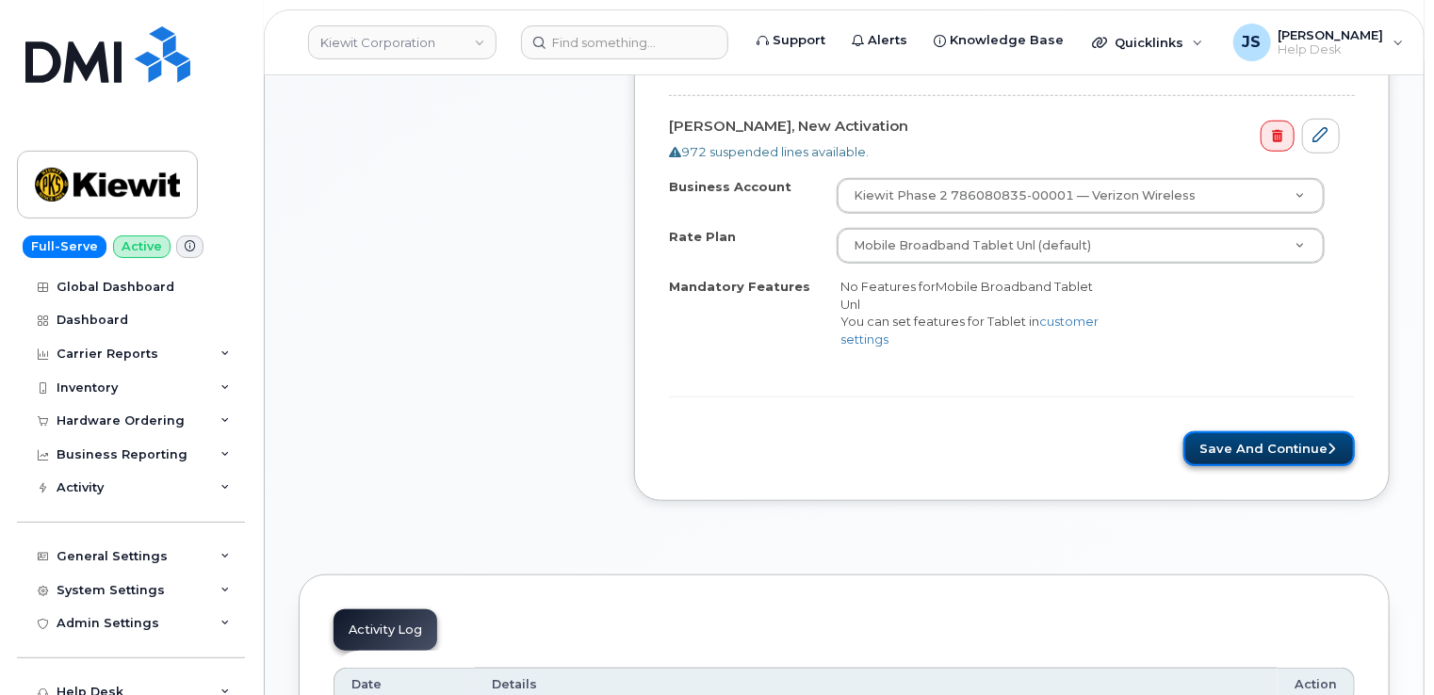
click at [1278, 448] on button "Save and Continue" at bounding box center [1268, 449] width 171 height 35
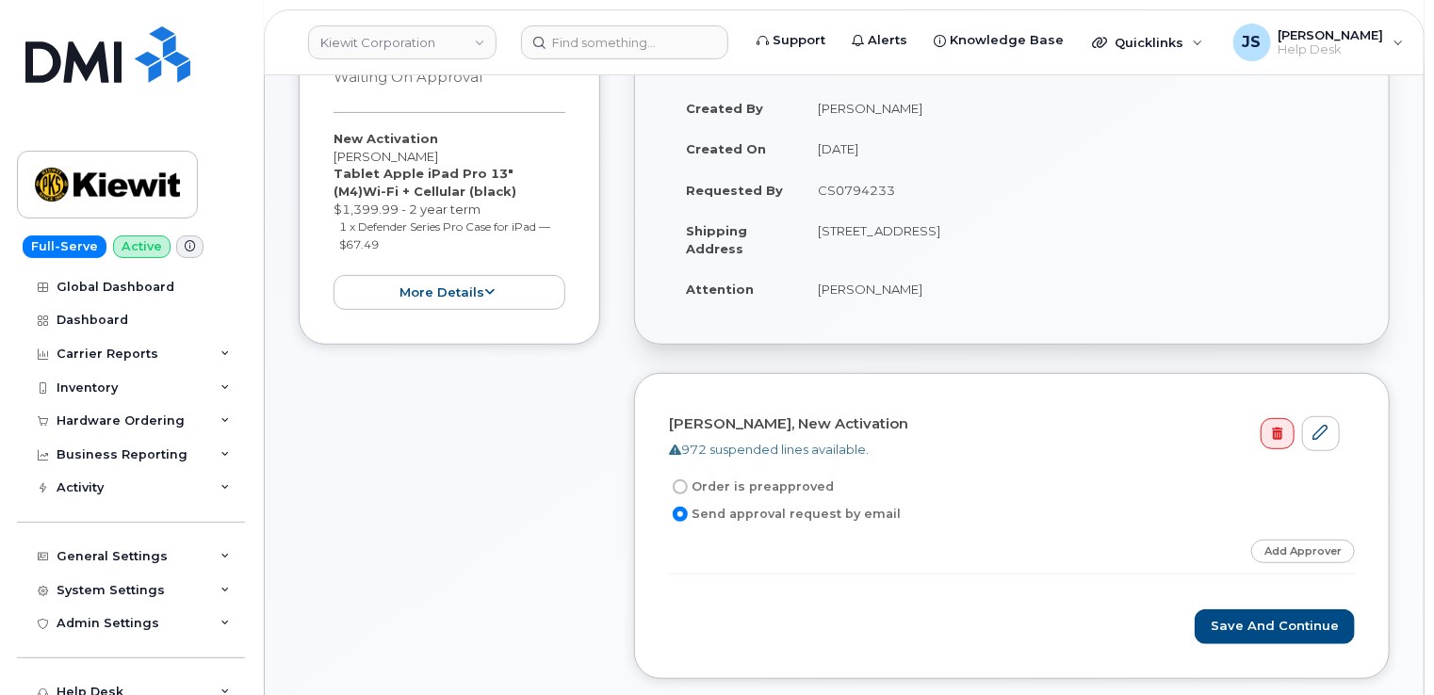
scroll to position [188, 0]
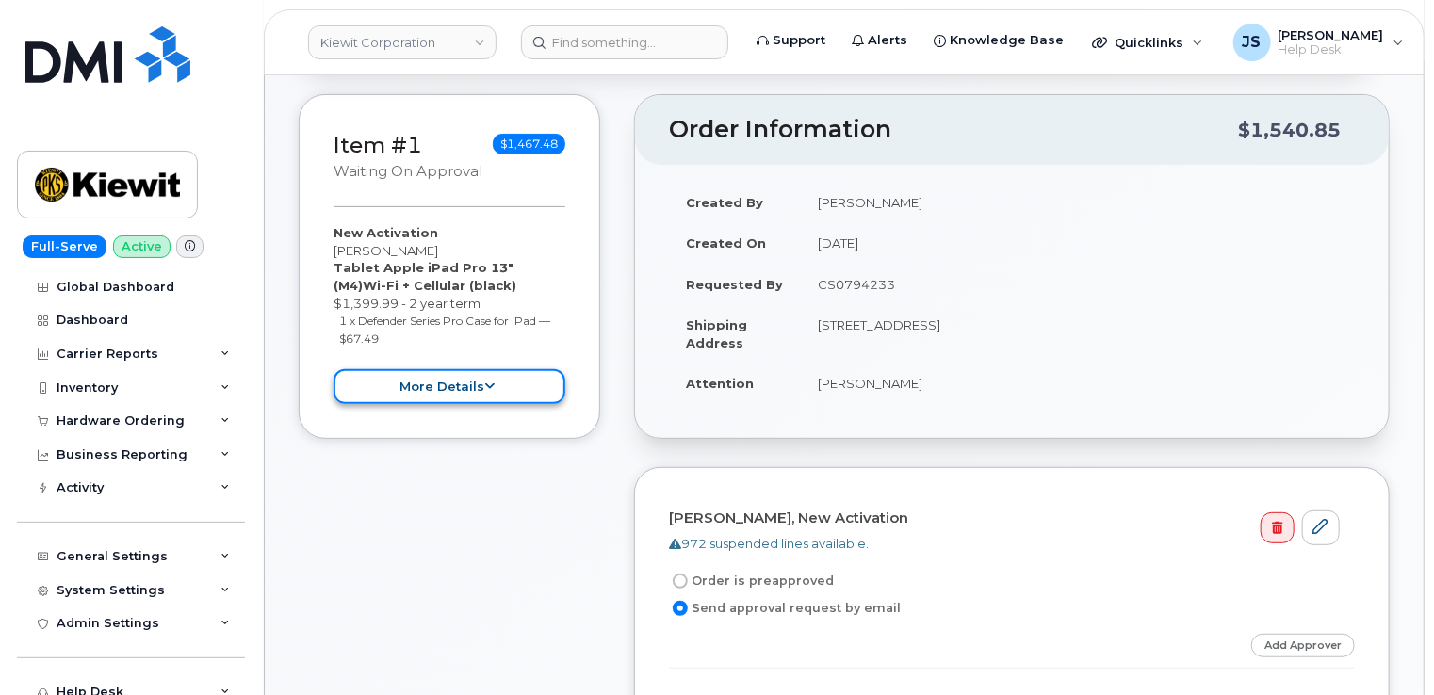
click at [545, 390] on button "more details" at bounding box center [450, 386] width 232 height 35
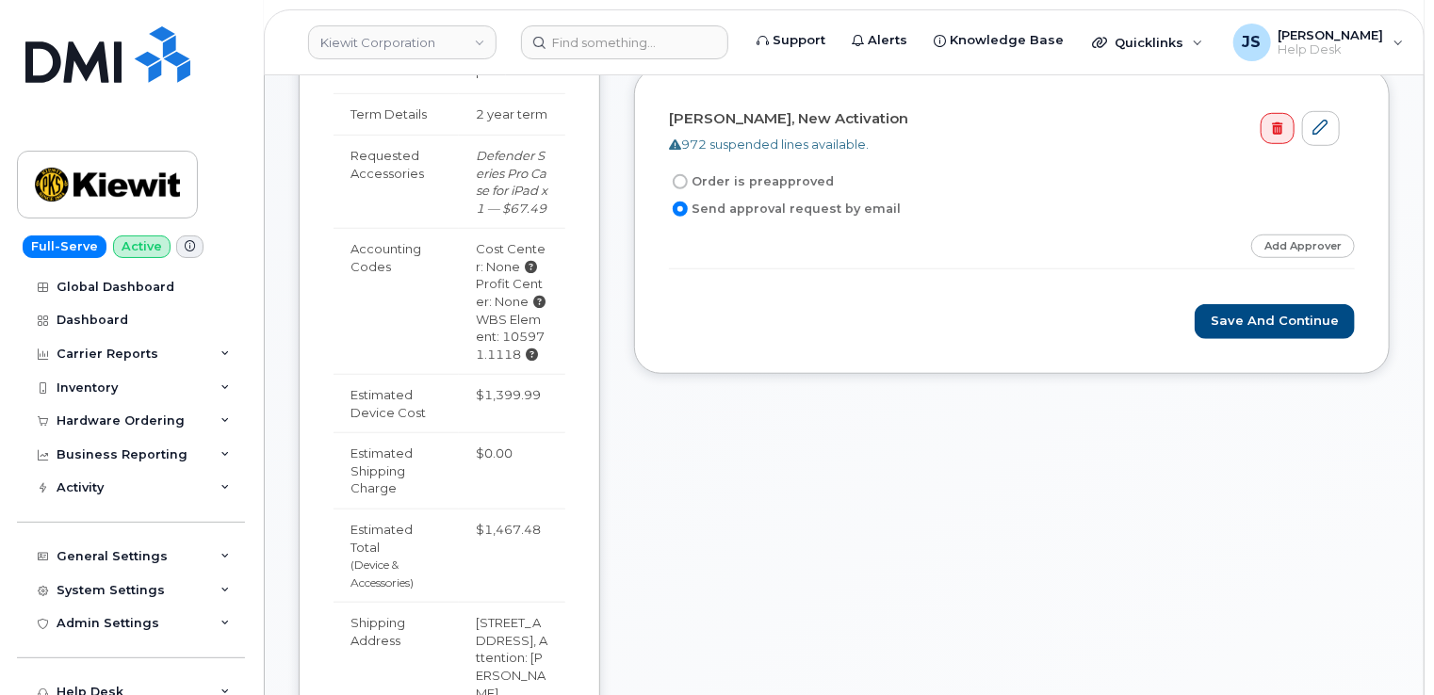
scroll to position [565, 0]
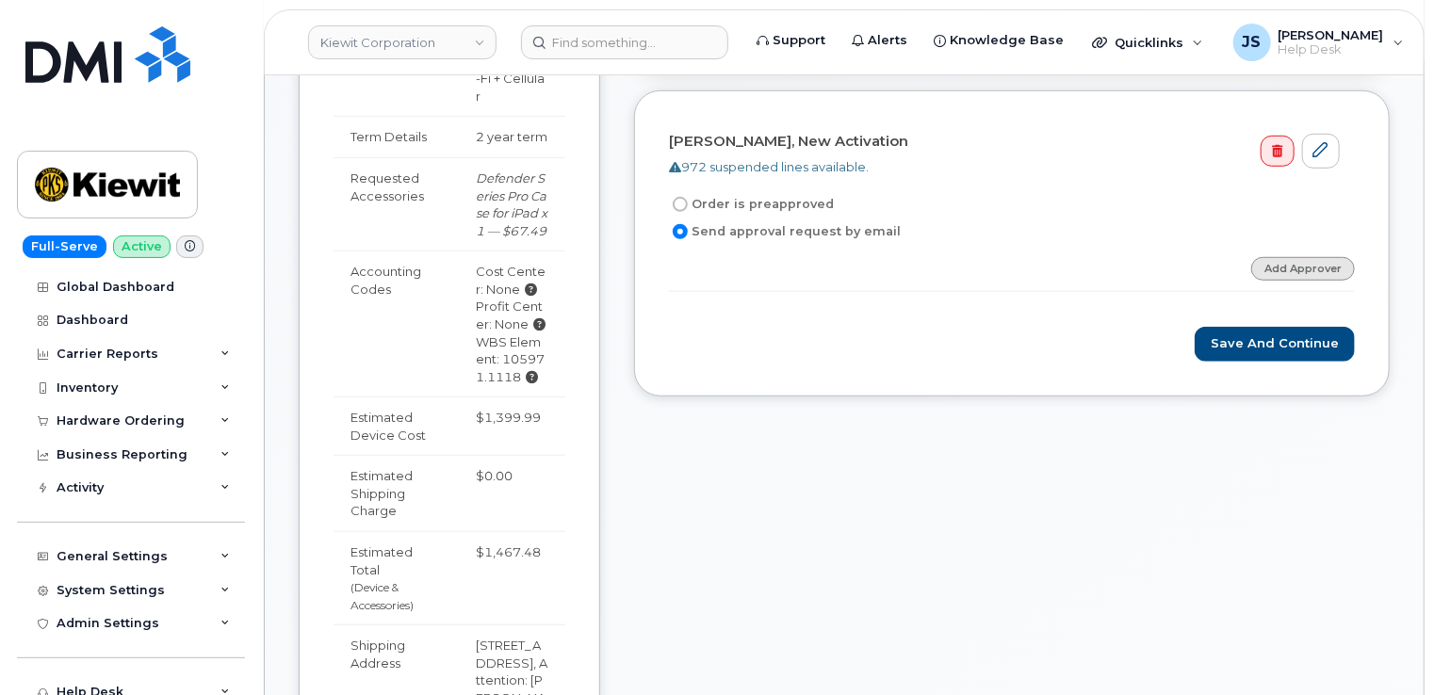
click at [1284, 271] on link "Add Approver" at bounding box center [1303, 269] width 104 height 24
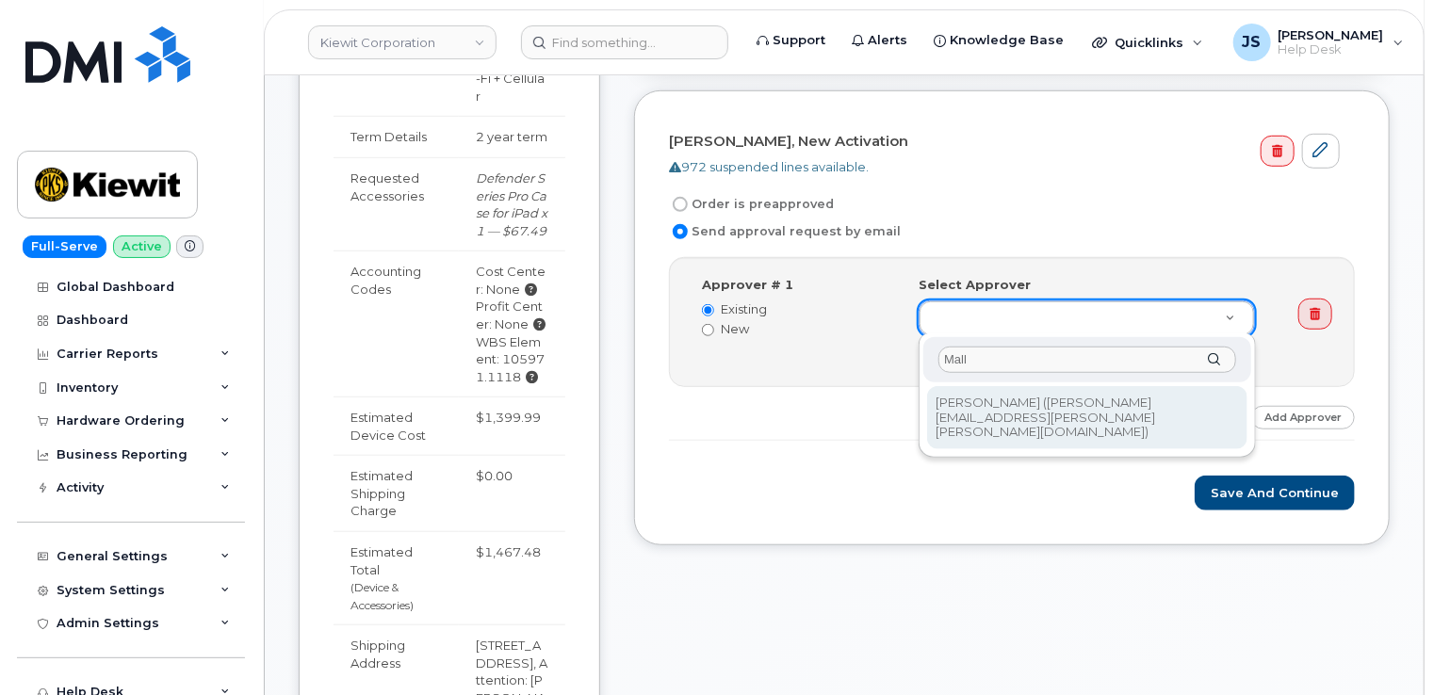
type input "Mall"
type input "2172470"
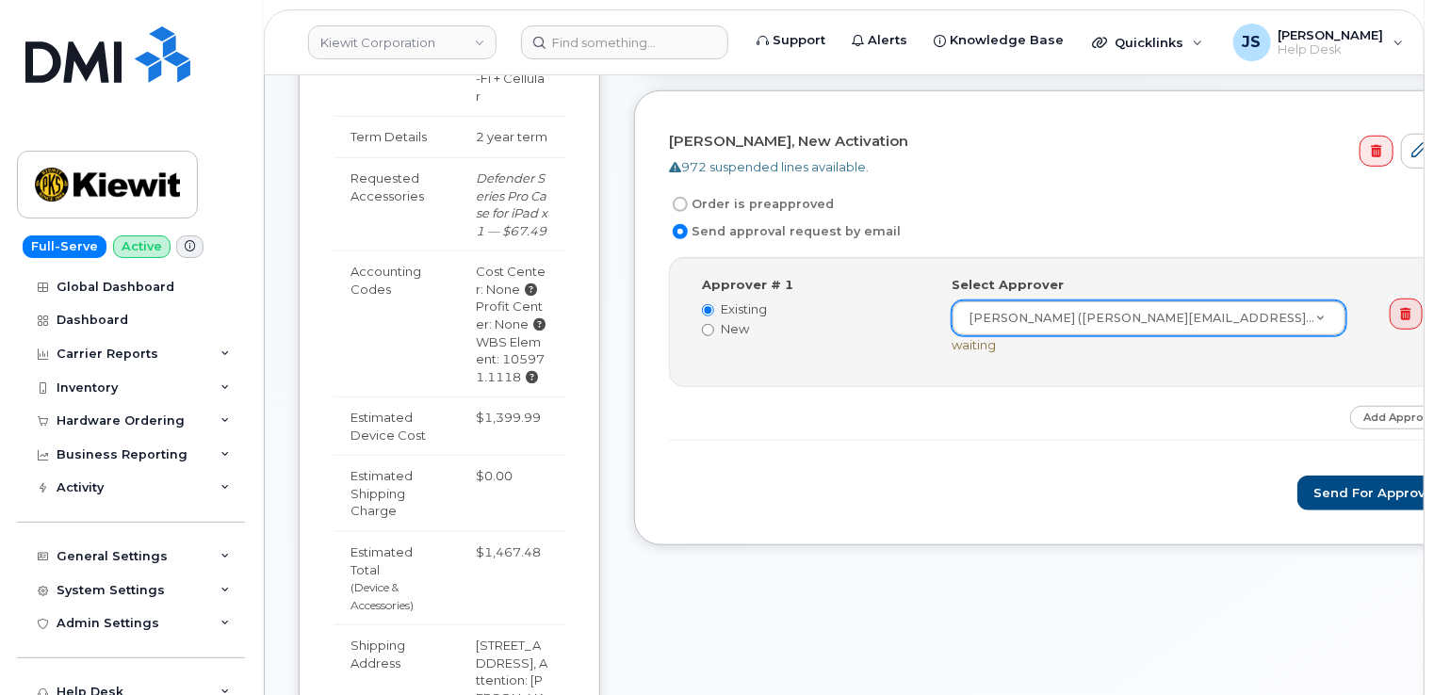
click at [641, 379] on div "[PERSON_NAME], New Activation 972 suspended lines available. Order is preapprov…" at bounding box center [1061, 317] width 855 height 455
click at [1297, 488] on button "Send for Approval" at bounding box center [1375, 493] width 156 height 35
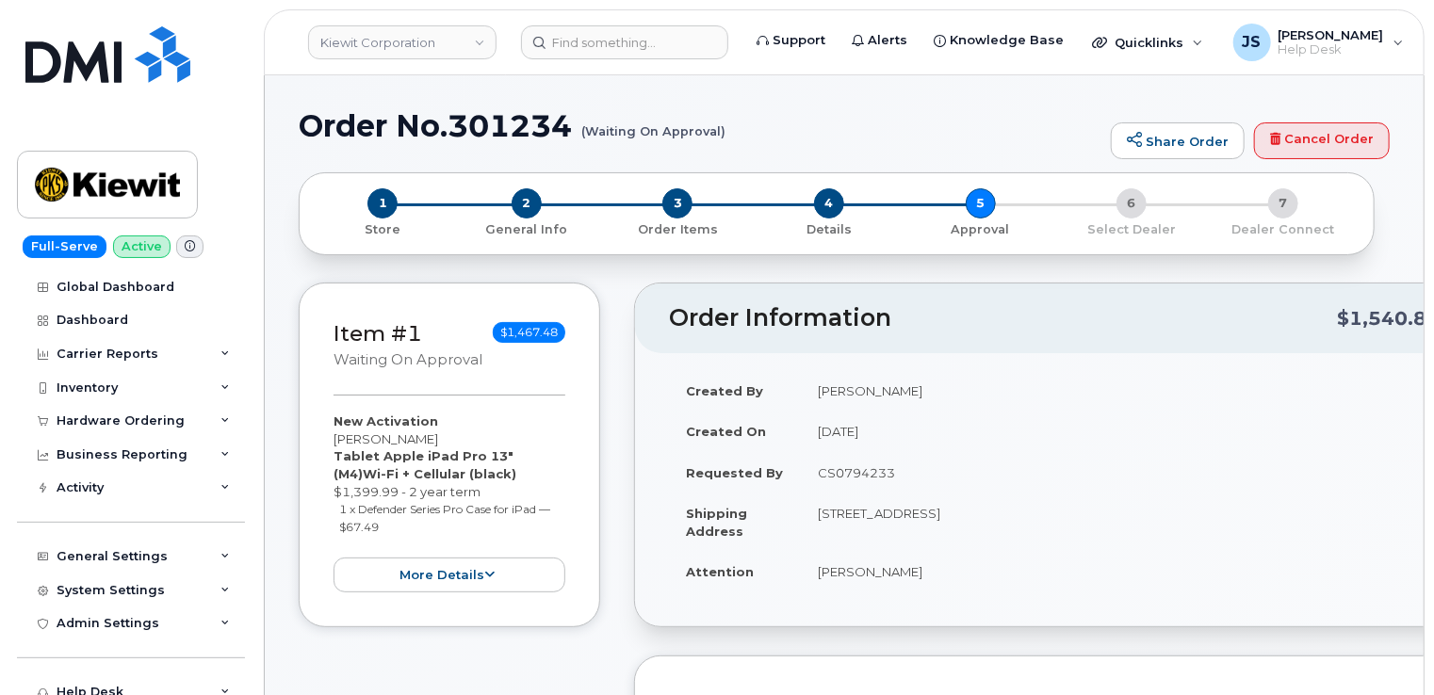
click at [531, 116] on h1 "Order No.301234 (Waiting On Approval)" at bounding box center [700, 125] width 803 height 33
copy h1 "301234"
